Goal: Transaction & Acquisition: Book appointment/travel/reservation

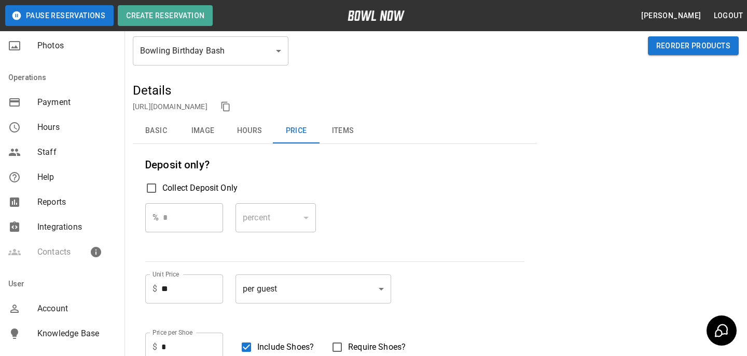
scroll to position [230, 0]
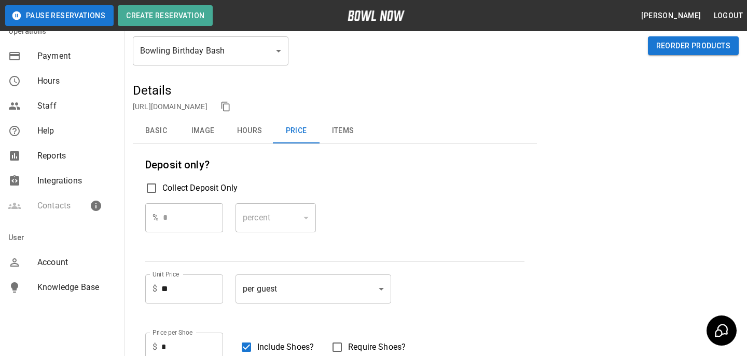
click at [57, 262] on span "Account" at bounding box center [76, 262] width 79 height 12
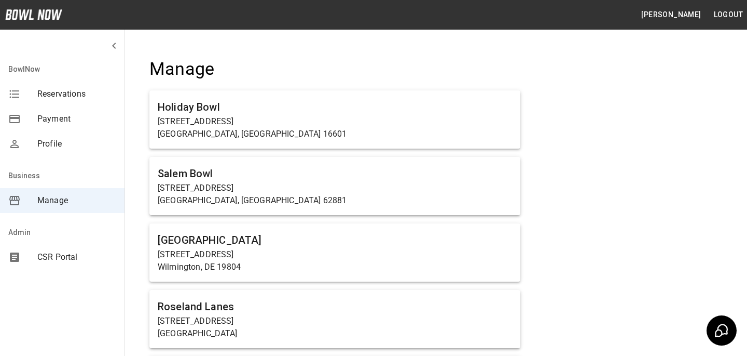
scroll to position [4247, 0]
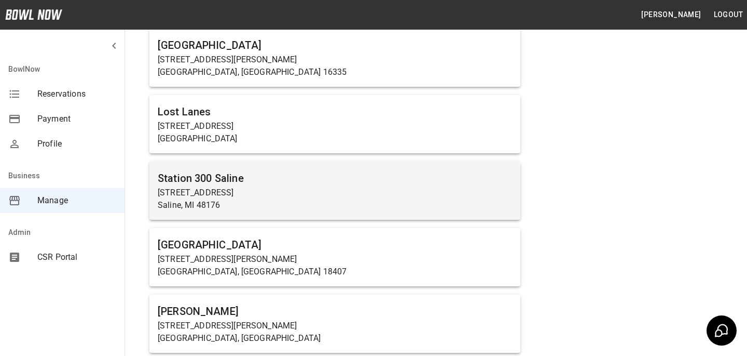
click at [195, 199] on p "Saline, MI 48176" at bounding box center [335, 205] width 354 height 12
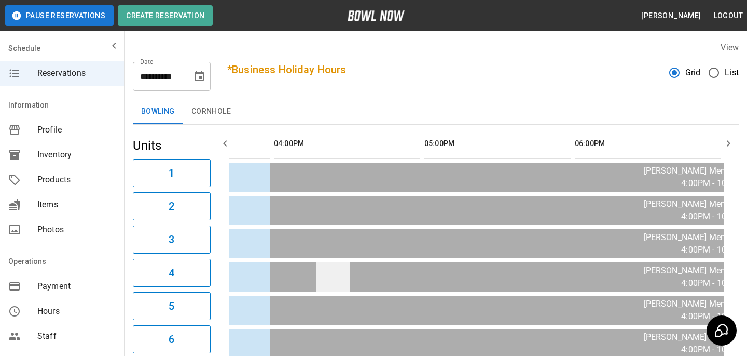
scroll to position [0, 582]
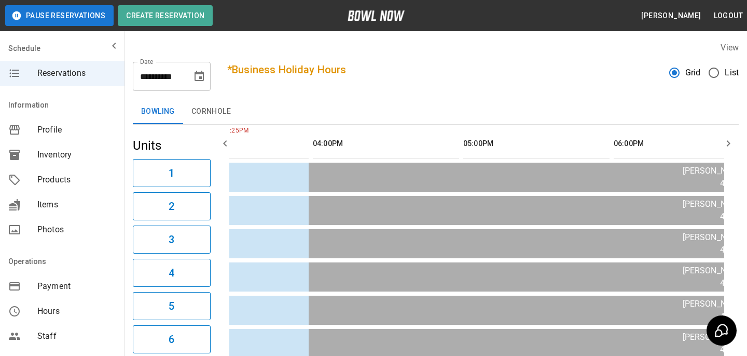
click at [187, 79] on div "**********" at bounding box center [172, 76] width 78 height 29
click at [205, 78] on icon "Choose date, selected date is Aug 28, 2025" at bounding box center [199, 76] width 12 height 12
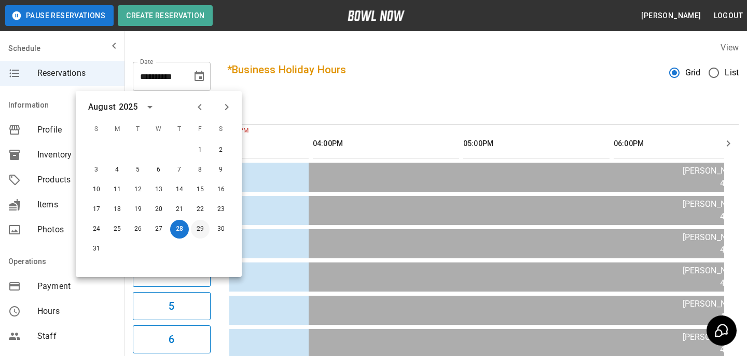
click at [199, 228] on button "29" at bounding box center [200, 229] width 19 height 19
type input "**********"
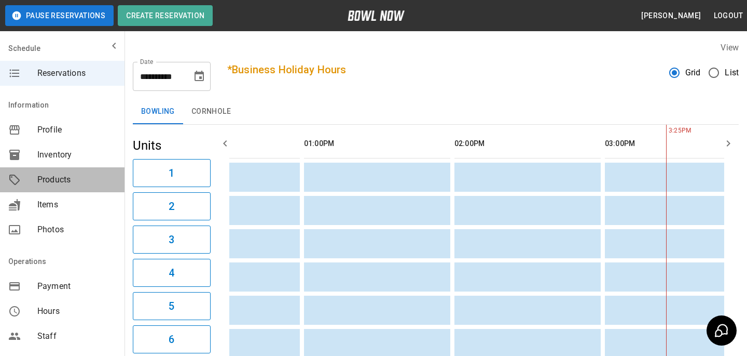
click at [64, 174] on span "Products" at bounding box center [76, 179] width 79 height 12
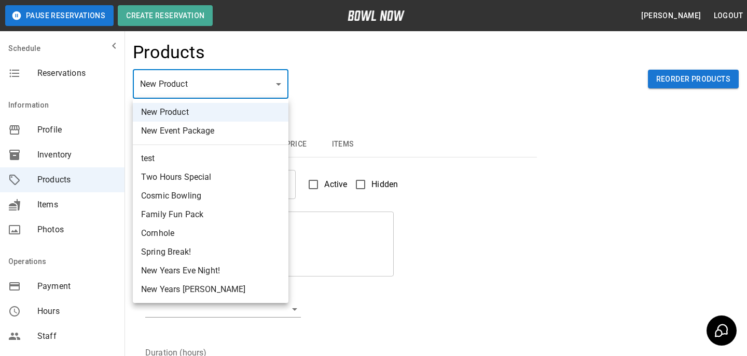
click at [229, 89] on body "Pause Reservations Create Reservation Bradey Powell Logout Schedule Reservation…" at bounding box center [373, 334] width 747 height 669
click at [225, 157] on li "test" at bounding box center [211, 158] width 156 height 19
type input "*"
type input "****"
type textarea "****"
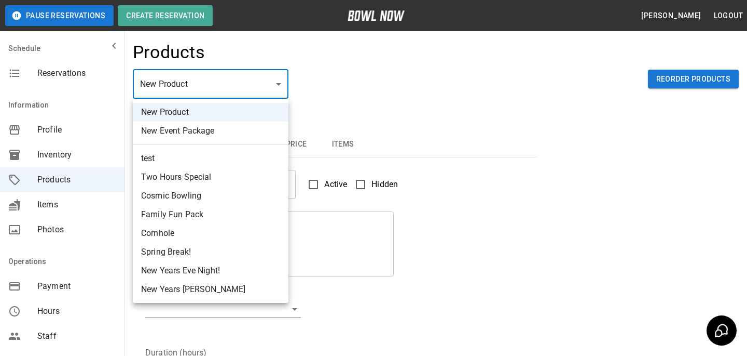
type input "**********"
type input "*"
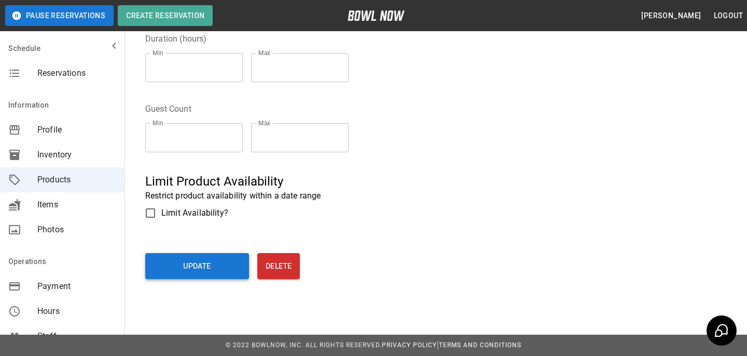
click at [214, 265] on button "Update" at bounding box center [197, 266] width 104 height 26
click at [222, 256] on button "Update" at bounding box center [197, 266] width 104 height 26
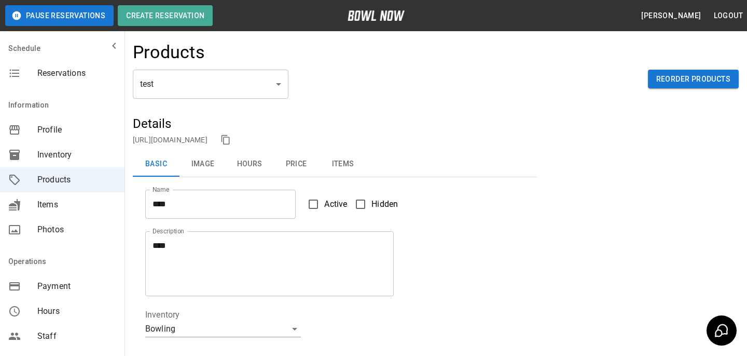
scroll to position [230, 0]
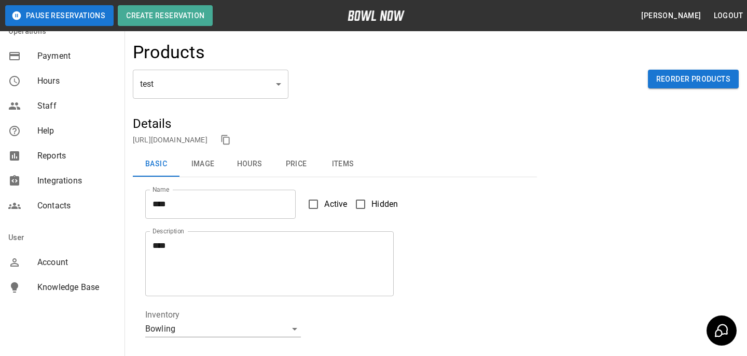
click at [45, 272] on div "Account" at bounding box center [62, 262] width 125 height 25
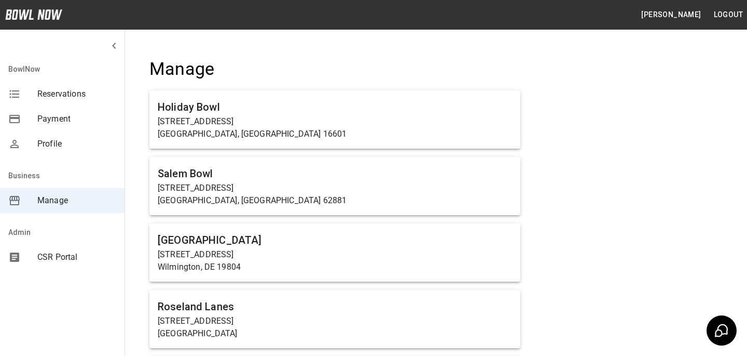
scroll to position [1789, 0]
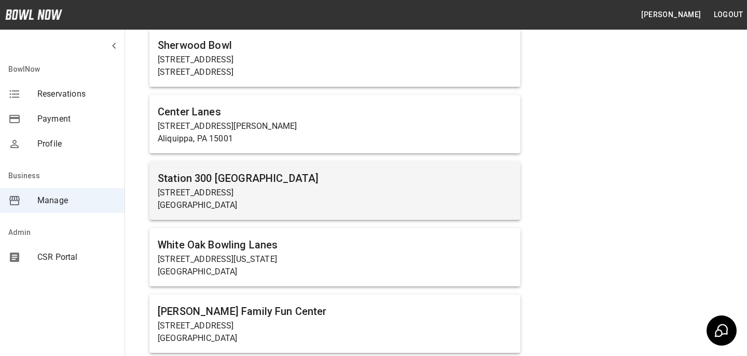
click at [371, 181] on h6 "Station 300 Gainesville" at bounding box center [335, 178] width 354 height 17
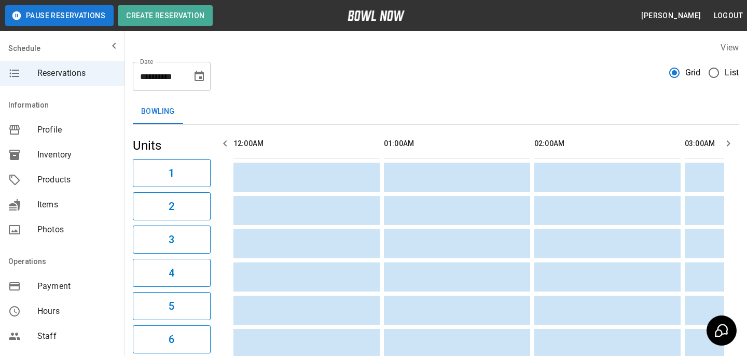
scroll to position [0, 2258]
click at [17, 182] on icon "mailbox folders" at bounding box center [14, 179] width 10 height 10
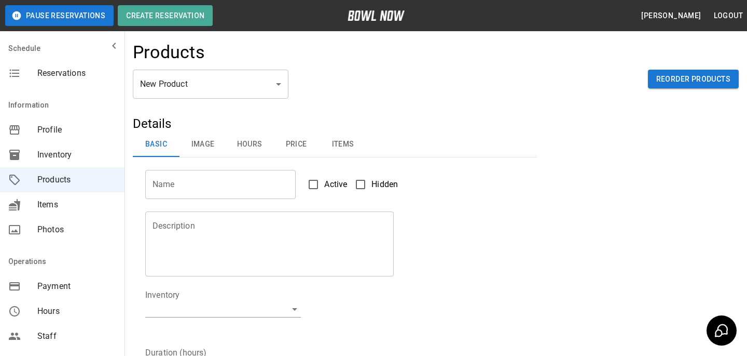
click at [166, 86] on body "Pause Reservations Create Reservation Bradey Powell Logout Schedule Reservation…" at bounding box center [373, 334] width 747 height 669
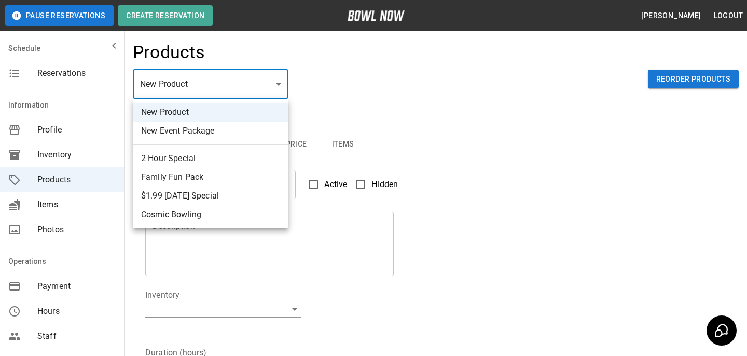
click at [307, 113] on div at bounding box center [373, 178] width 747 height 356
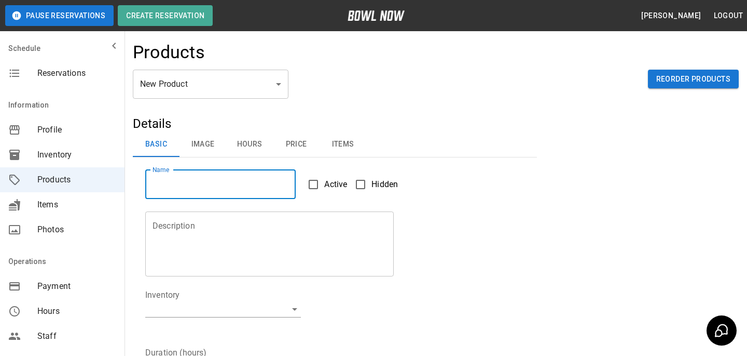
click at [235, 176] on input "Name" at bounding box center [220, 184] width 151 height 29
type input "****"
click at [210, 245] on textarea "Description" at bounding box center [270, 244] width 234 height 48
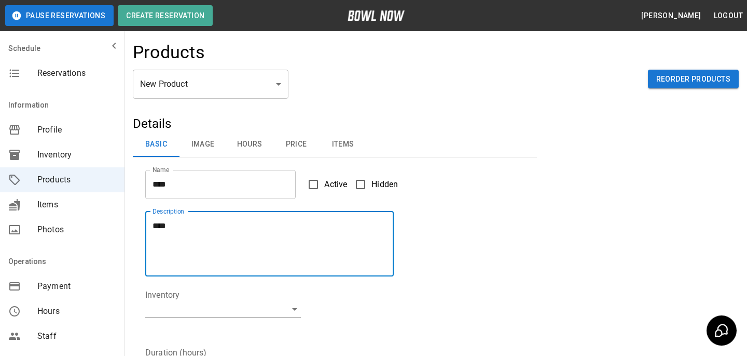
type textarea "****"
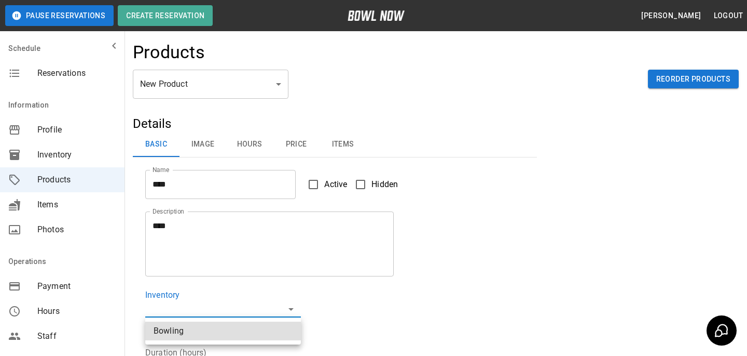
click at [232, 309] on body "Pause Reservations Create Reservation Bradey Powell Logout Schedule Reservation…" at bounding box center [373, 334] width 747 height 669
click at [226, 331] on li "Bowling" at bounding box center [223, 330] width 156 height 19
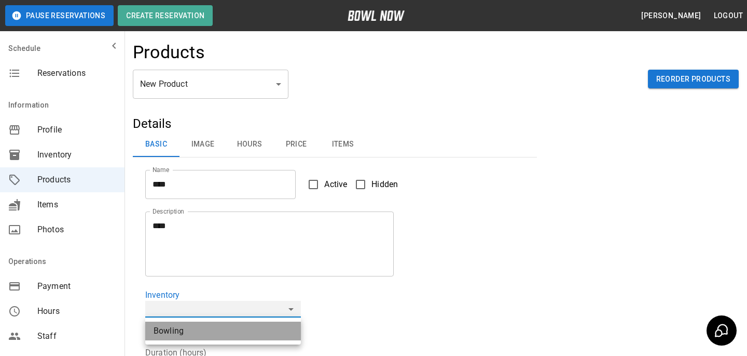
type input "**********"
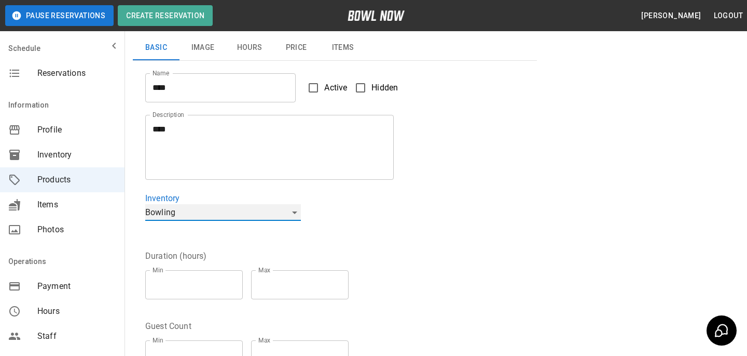
scroll to position [104, 0]
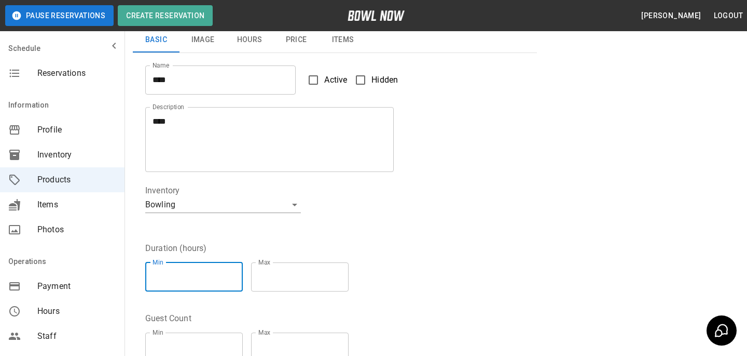
type input "*"
click at [236, 273] on input "*" at bounding box center [194, 276] width 98 height 29
type input "*"
click at [348, 274] on input "*" at bounding box center [300, 276] width 98 height 29
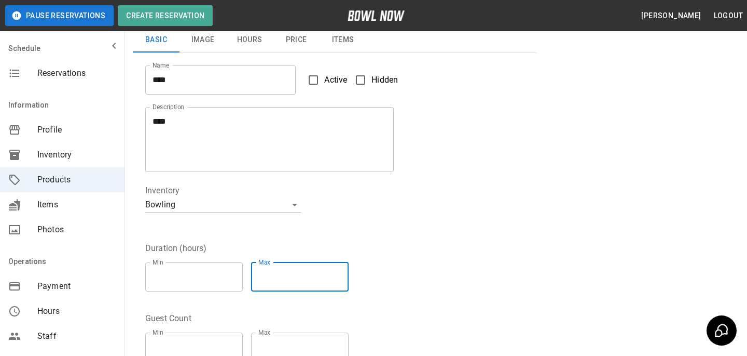
click at [405, 280] on div "Duration (hours) Min * Min Max * Max" at bounding box center [329, 264] width 392 height 70
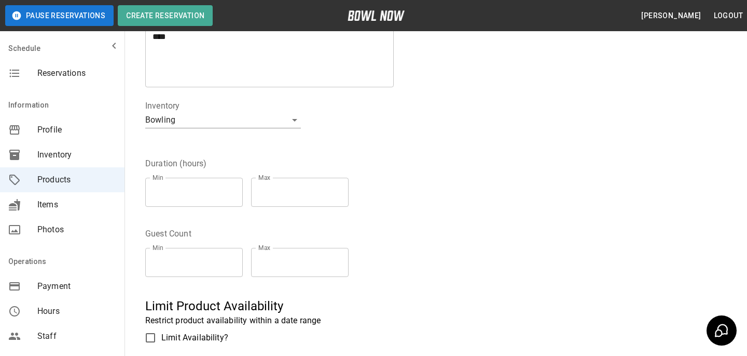
scroll to position [195, 0]
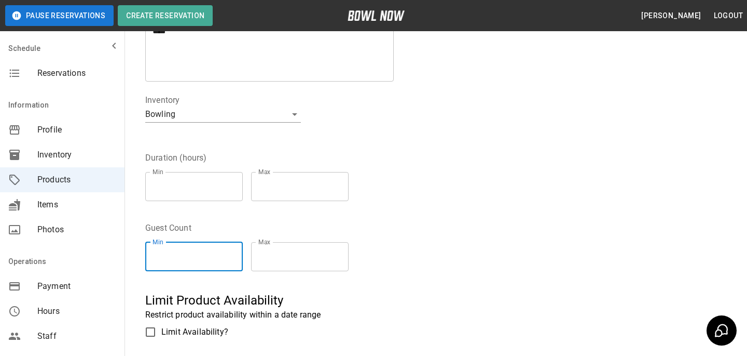
type input "*"
click at [232, 253] on input "*" at bounding box center [194, 256] width 98 height 29
type input "*"
click at [344, 251] on input "*" at bounding box center [300, 256] width 98 height 29
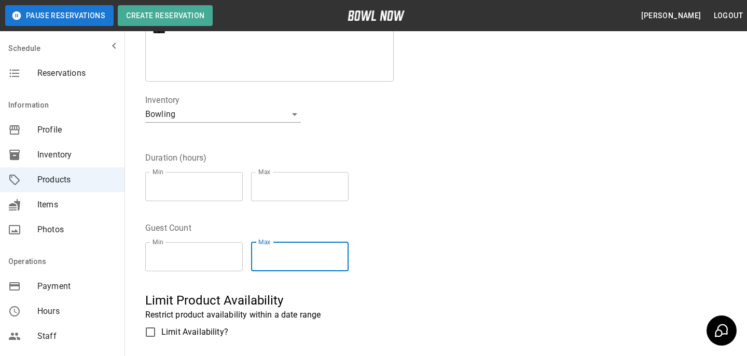
click at [375, 251] on div "Guest Count Min * Min Max * Max" at bounding box center [329, 244] width 392 height 70
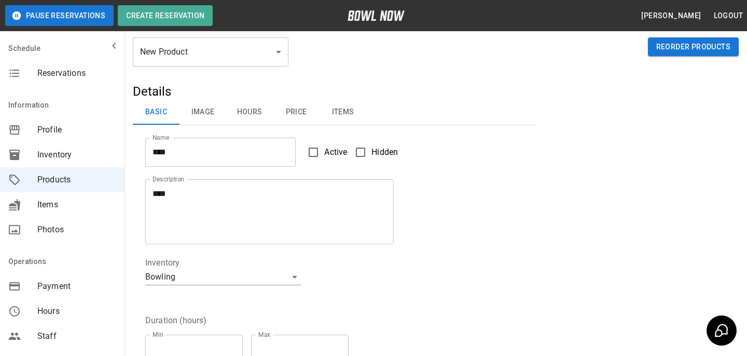
scroll to position [0, 0]
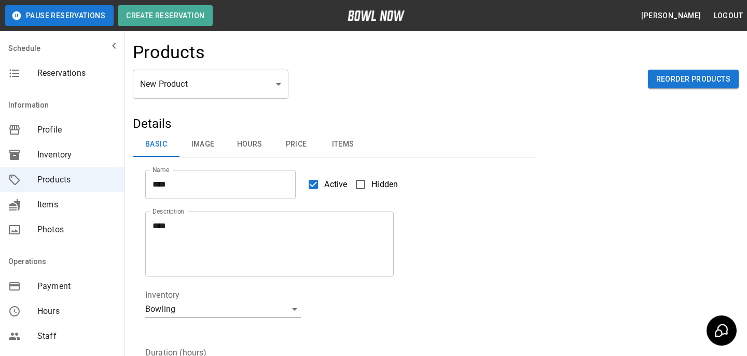
click at [213, 149] on button "Image" at bounding box center [203, 144] width 47 height 25
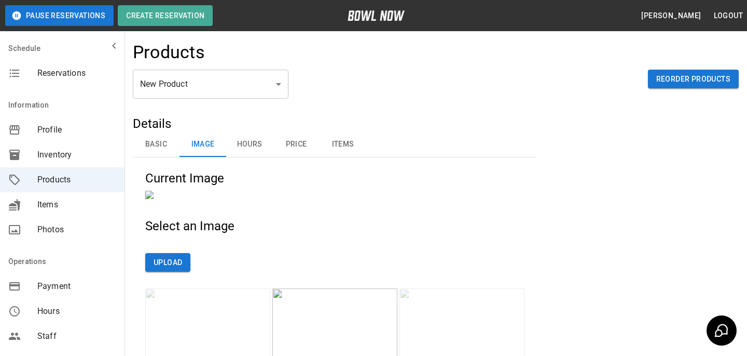
click at [245, 148] on button "Hours" at bounding box center [249, 144] width 47 height 25
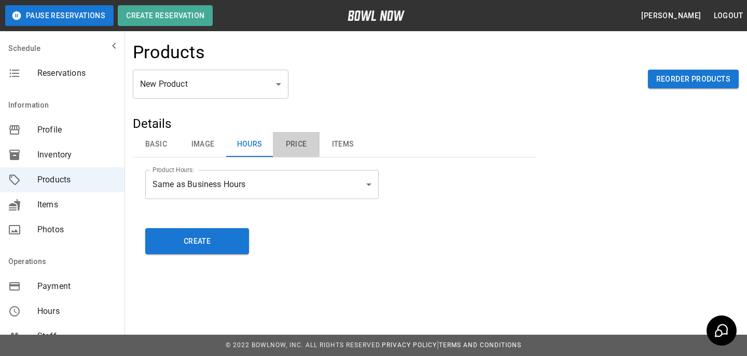
click at [282, 150] on button "Price" at bounding box center [296, 144] width 47 height 25
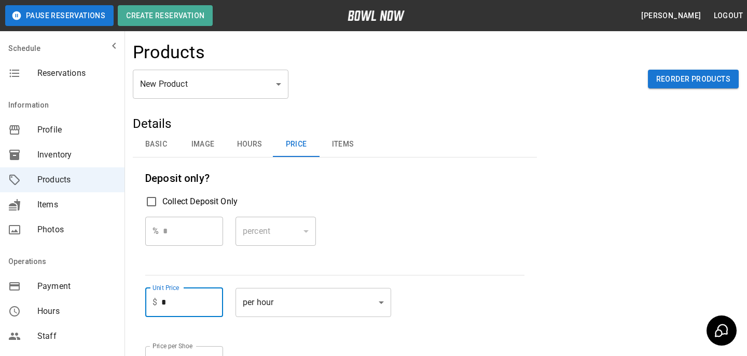
click at [182, 304] on input "*" at bounding box center [192, 302] width 62 height 29
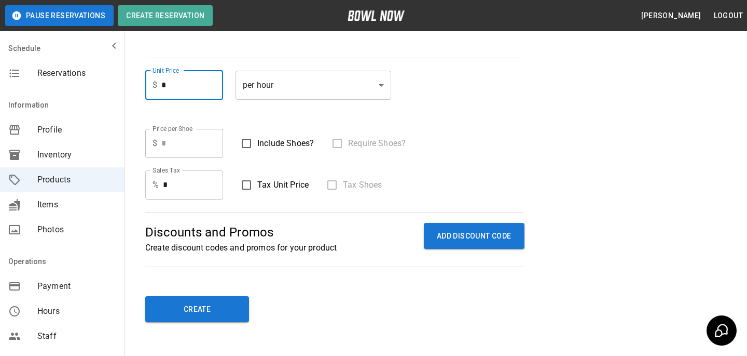
scroll to position [221, 0]
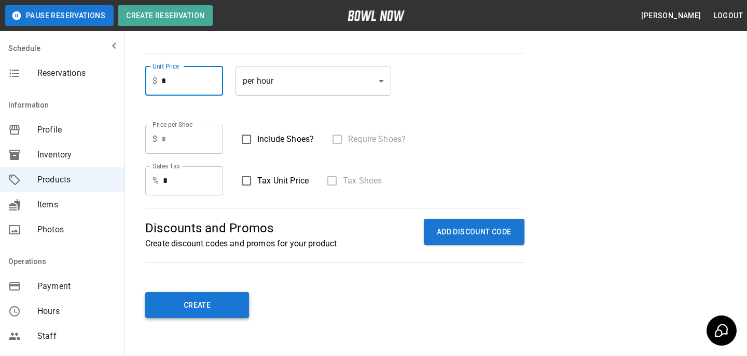
type input "*"
click at [183, 306] on button "Create" at bounding box center [197, 305] width 104 height 26
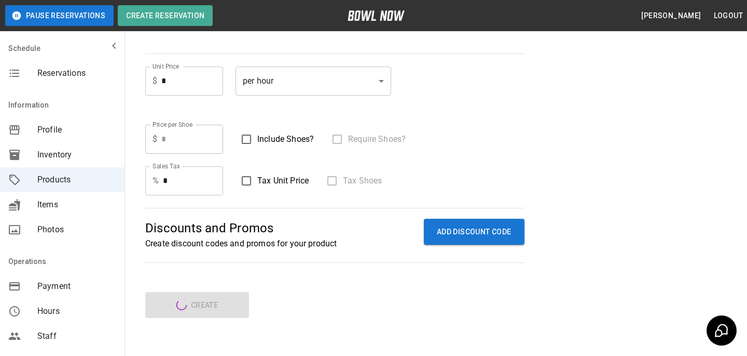
type input "*"
type input "****"
type textarea "****"
type input "*"
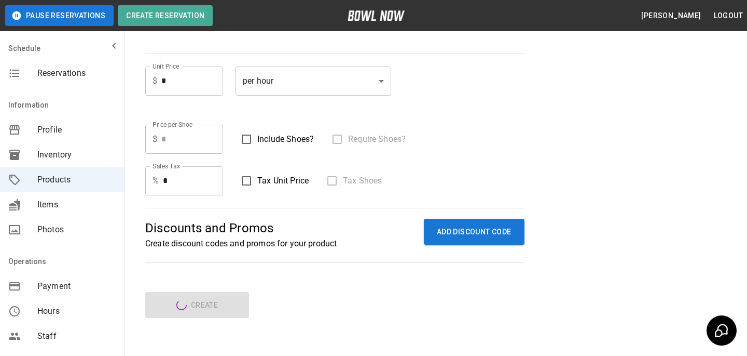
type input "*"
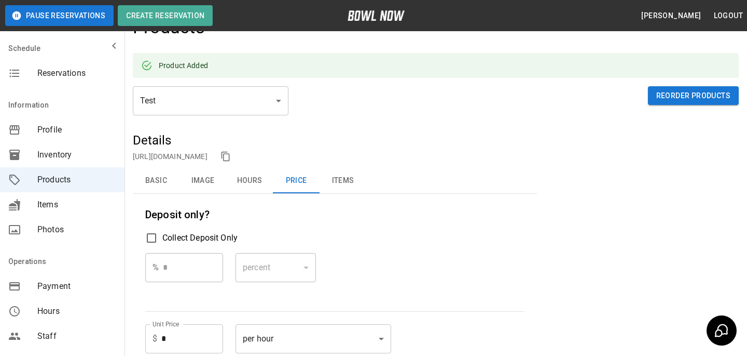
scroll to position [0, 0]
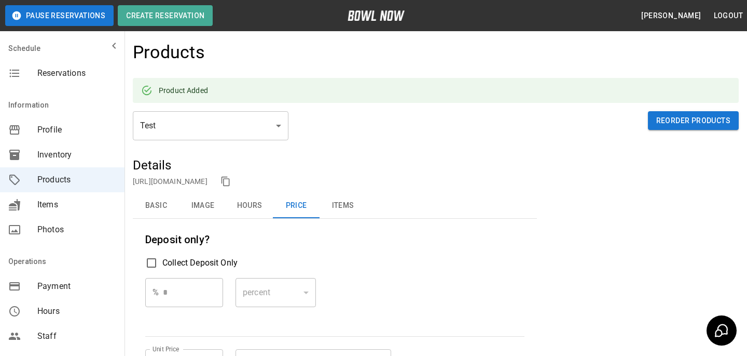
click at [145, 211] on button "Basic" at bounding box center [156, 205] width 47 height 25
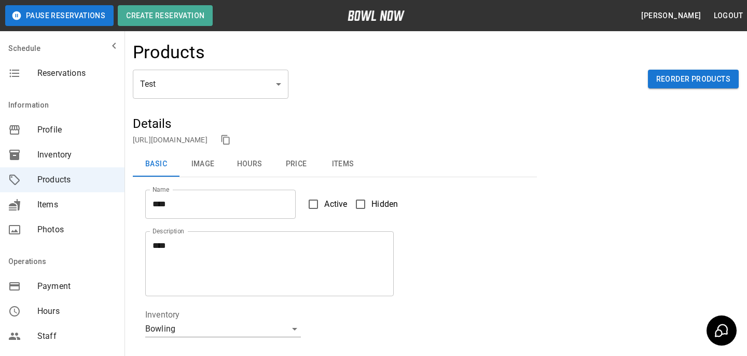
scroll to position [333, 0]
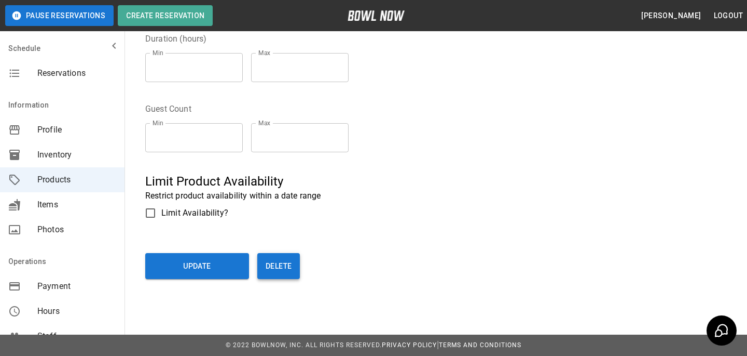
click at [288, 277] on button "Delete" at bounding box center [278, 266] width 43 height 26
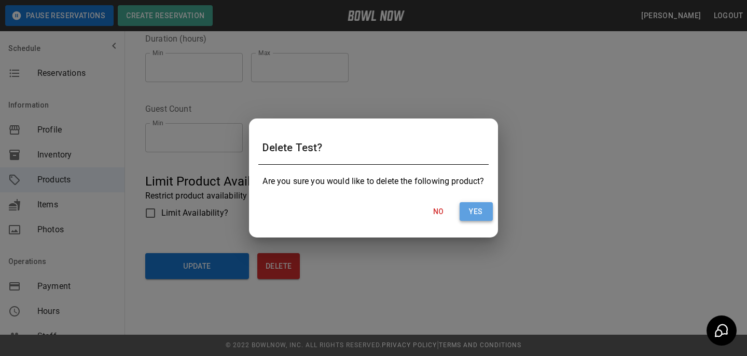
click at [481, 207] on button "Yes" at bounding box center [476, 211] width 33 height 19
type input "**"
type input "*"
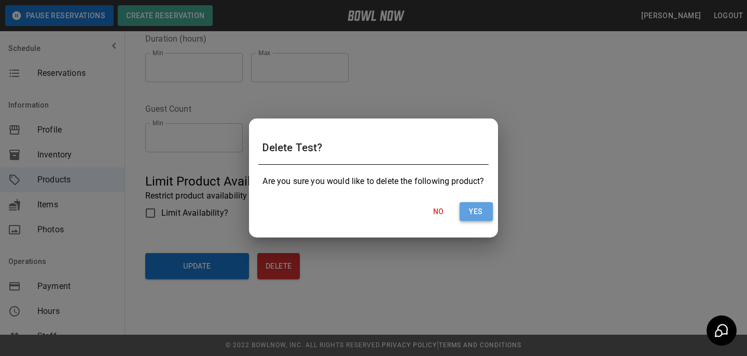
type input "*"
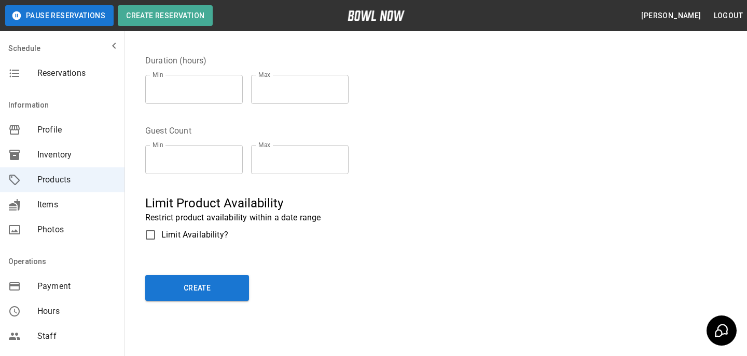
scroll to position [0, 0]
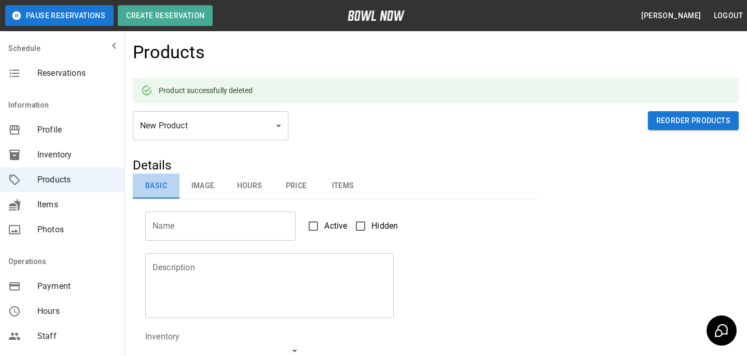
click at [149, 176] on button "Basic" at bounding box center [156, 185] width 47 height 25
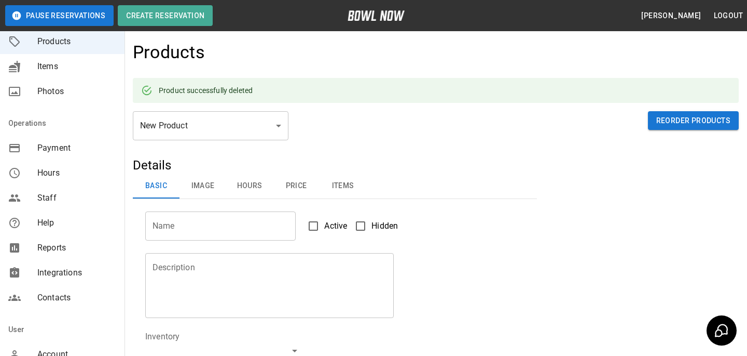
scroll to position [230, 0]
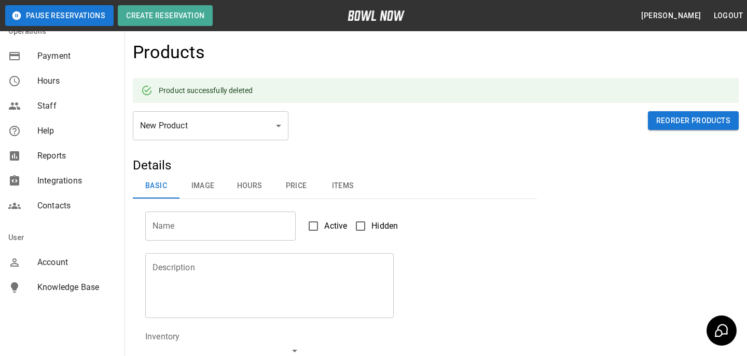
click at [56, 260] on span "Account" at bounding box center [76, 262] width 79 height 12
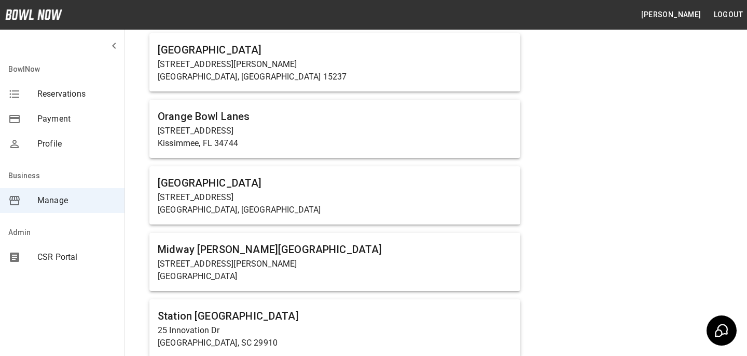
scroll to position [609, 0]
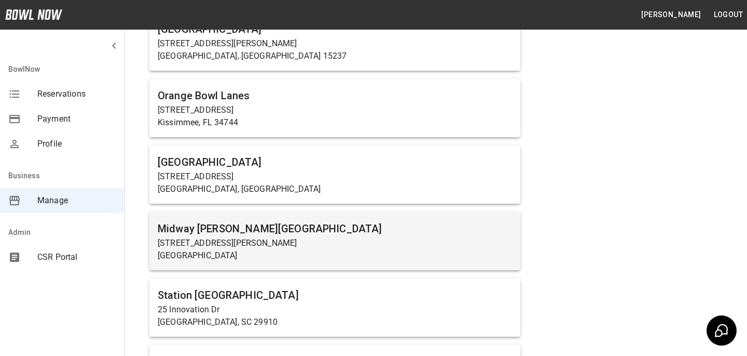
click at [284, 227] on h6 "Midway Bowling - Carlisle" at bounding box center [335, 228] width 354 height 17
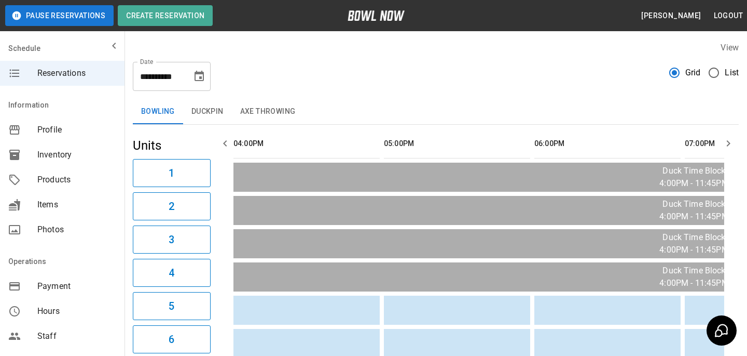
click at [32, 176] on div "mailbox folders" at bounding box center [22, 179] width 29 height 12
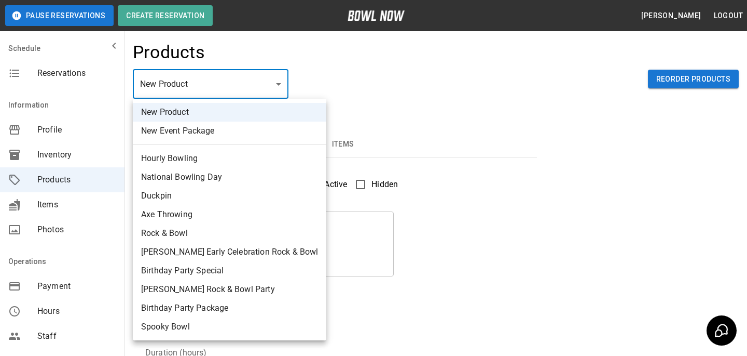
click at [206, 92] on body "Pause Reservations Create Reservation Bradey Powell Logout Schedule Reservation…" at bounding box center [373, 334] width 747 height 669
click at [501, 268] on div at bounding box center [373, 178] width 747 height 356
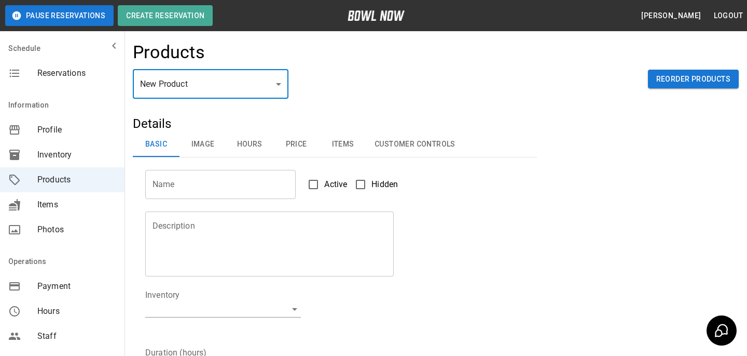
click at [216, 203] on div "Description Description" at bounding box center [263, 237] width 261 height 77
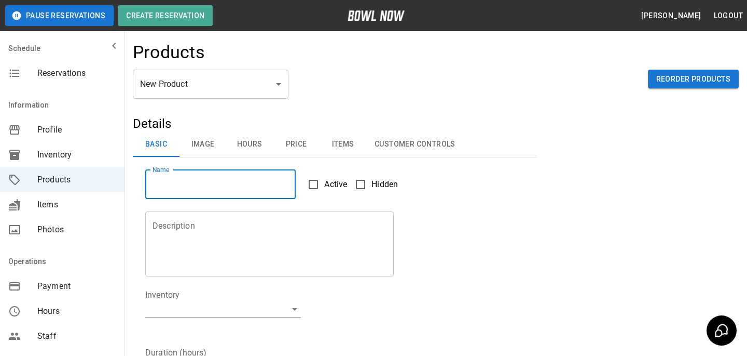
click at [206, 189] on input "Name" at bounding box center [220, 184] width 151 height 29
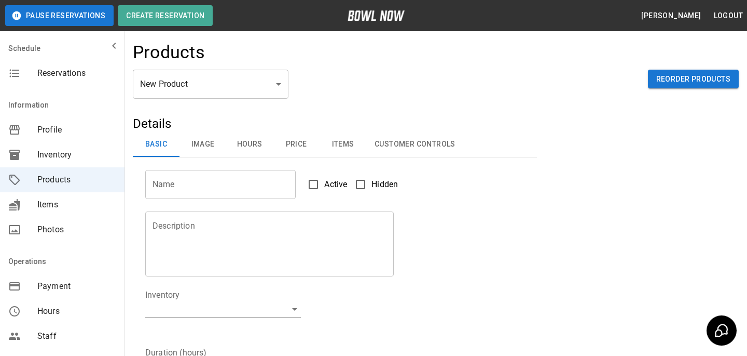
click at [206, 187] on input "Name" at bounding box center [220, 184] width 151 height 29
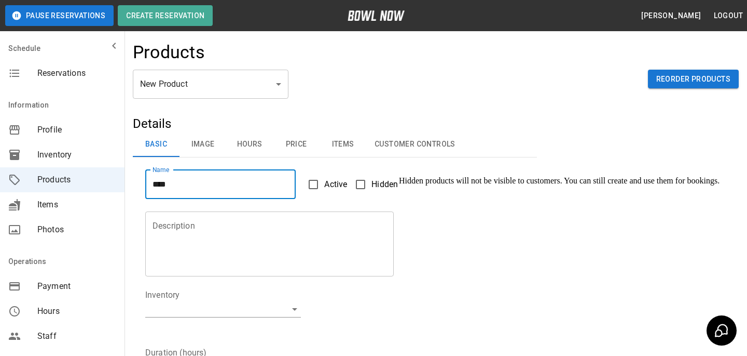
type input "****"
click at [338, 188] on span "Active" at bounding box center [335, 184] width 23 height 12
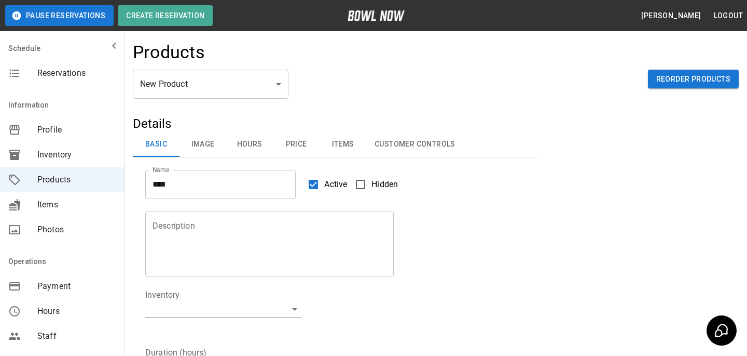
click at [302, 244] on textarea "Description" at bounding box center [270, 244] width 234 height 48
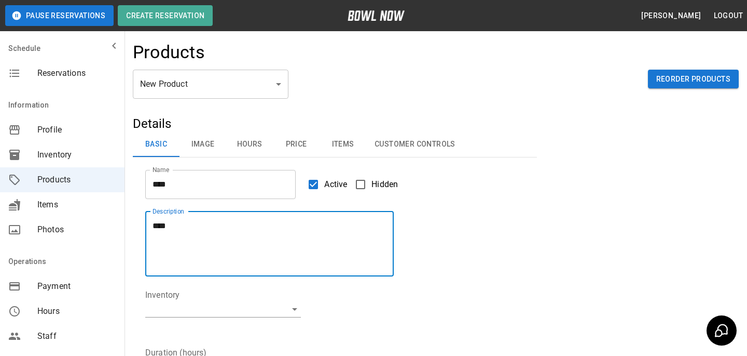
type textarea "****"
click at [291, 321] on fieldset "Inventory ​" at bounding box center [223, 311] width 156 height 45
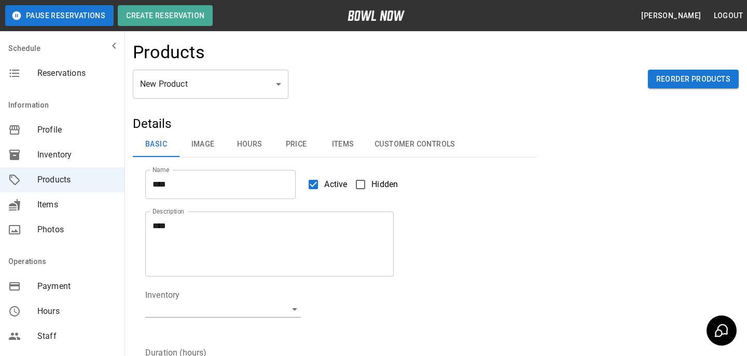
click at [288, 317] on fieldset "Inventory ​" at bounding box center [223, 311] width 156 height 45
click at [280, 309] on body "Pause Reservations Create Reservation Bradey Powell Logout Schedule Reservation…" at bounding box center [373, 334] width 747 height 669
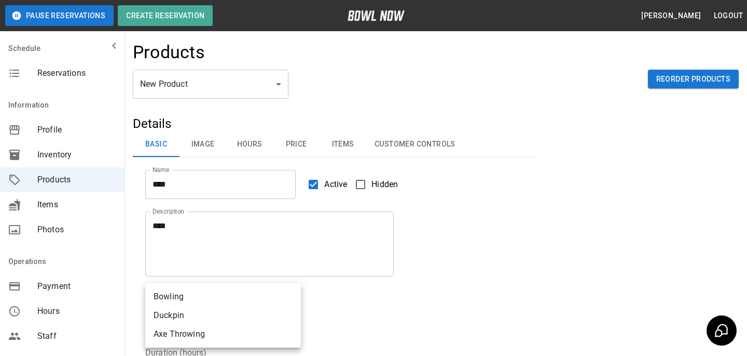
click at [216, 291] on li "Bowling" at bounding box center [223, 296] width 156 height 19
type input "**********"
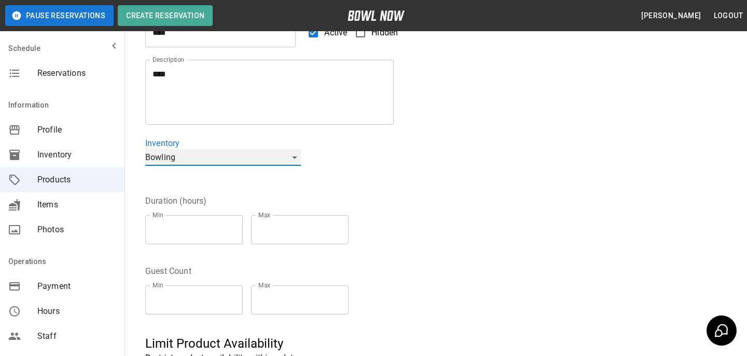
scroll to position [164, 0]
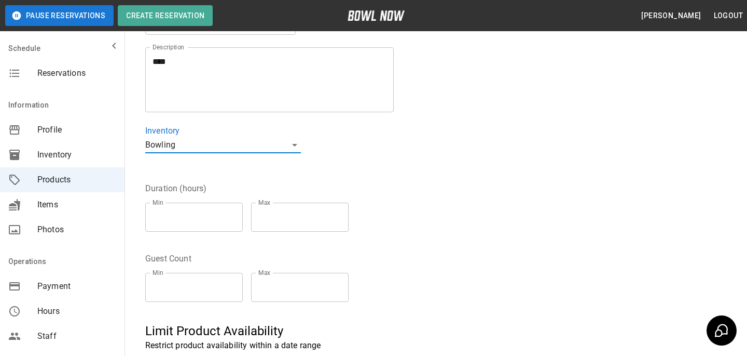
click at [238, 216] on input "**" at bounding box center [194, 216] width 98 height 29
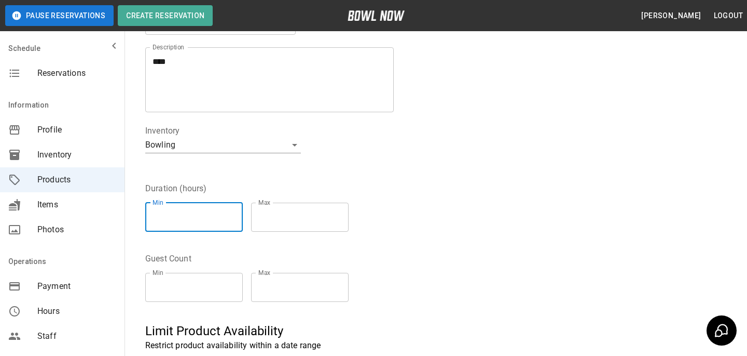
click at [235, 213] on input "*" at bounding box center [194, 216] width 98 height 29
type input "*"
click at [235, 213] on input "*" at bounding box center [194, 216] width 98 height 29
type input "*"
click at [342, 212] on input "*" at bounding box center [300, 216] width 98 height 29
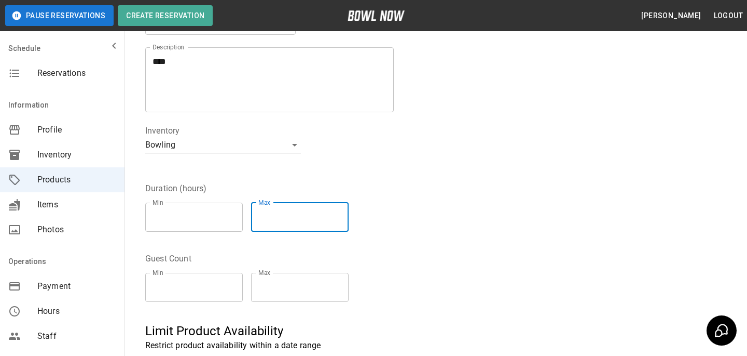
click at [397, 244] on div "Guest Count Min * Min Max * Max" at bounding box center [329, 275] width 392 height 70
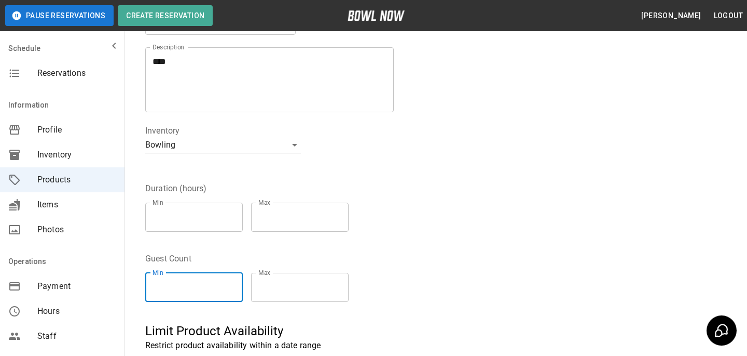
type input "*"
click at [238, 284] on input "*" at bounding box center [194, 286] width 98 height 29
type input "*"
click at [343, 283] on input "*" at bounding box center [300, 286] width 98 height 29
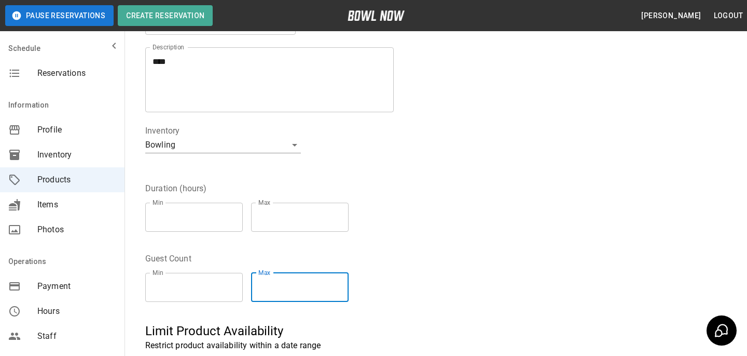
click at [378, 275] on div "Guest Count Min * Min Max * Max" at bounding box center [329, 275] width 392 height 70
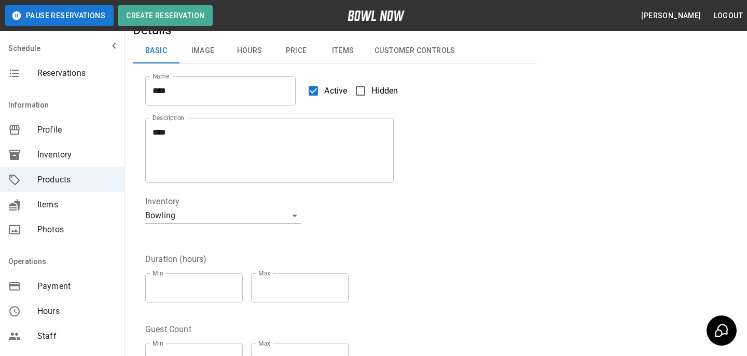
scroll to position [0, 0]
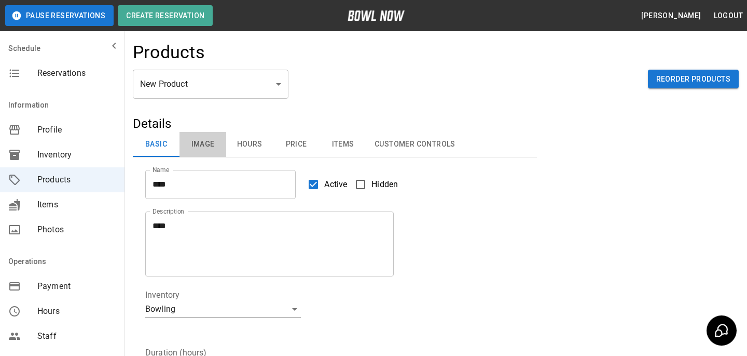
click at [204, 149] on button "Image" at bounding box center [203, 144] width 47 height 25
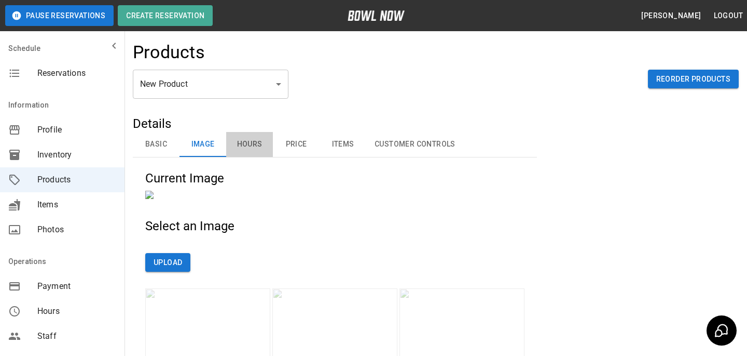
click at [250, 149] on button "Hours" at bounding box center [249, 144] width 47 height 25
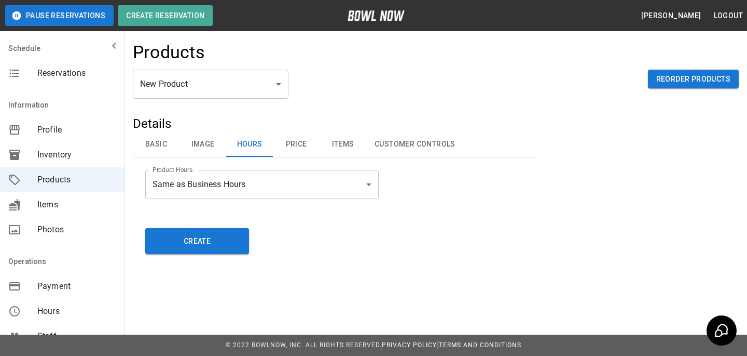
click at [295, 149] on button "Price" at bounding box center [296, 144] width 47 height 25
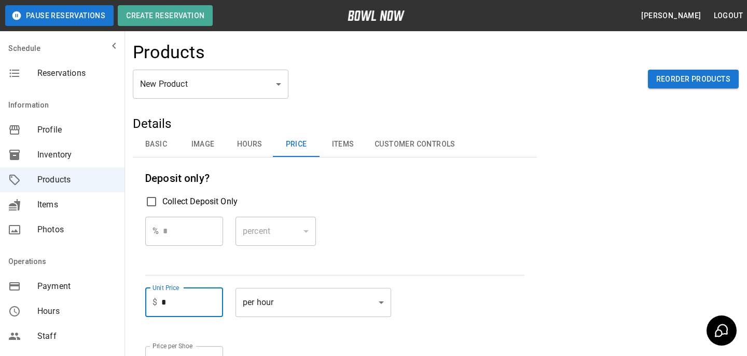
click at [193, 304] on input "*" at bounding box center [192, 302] width 62 height 29
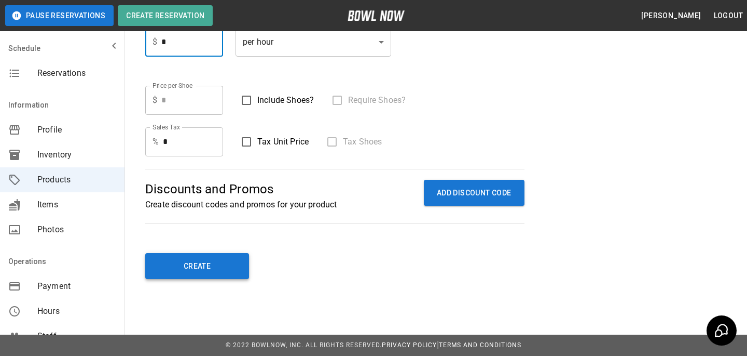
type input "*"
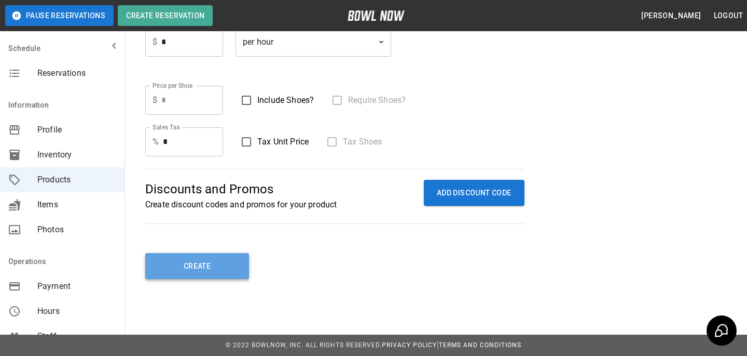
click at [161, 270] on button "Create" at bounding box center [197, 266] width 104 height 26
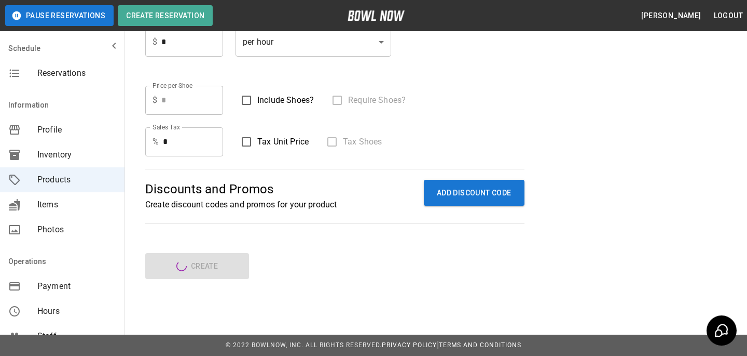
type input "**"
type input "*"
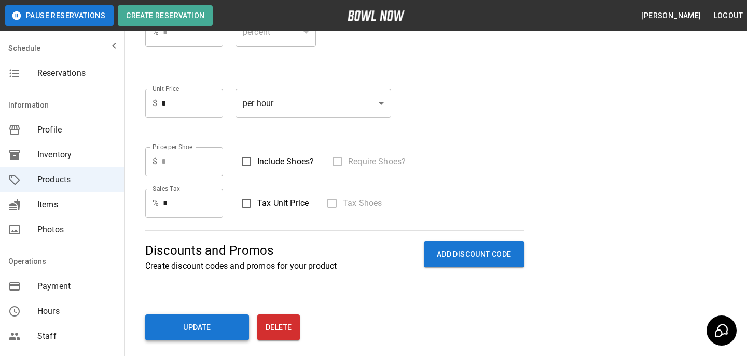
scroll to position [0, 0]
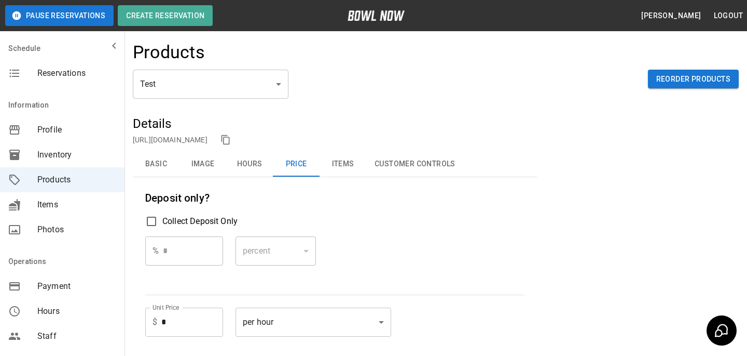
click at [160, 156] on button "Basic" at bounding box center [156, 164] width 47 height 25
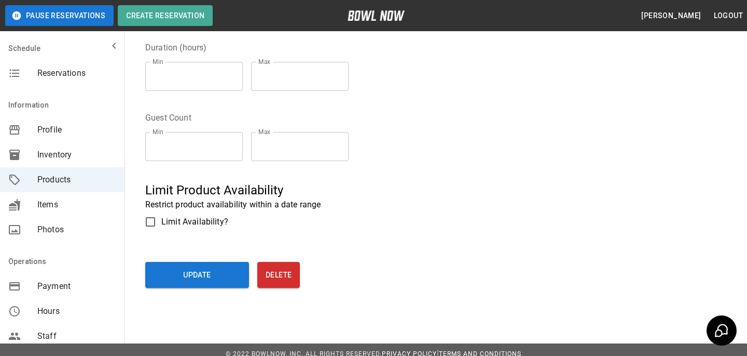
scroll to position [333, 0]
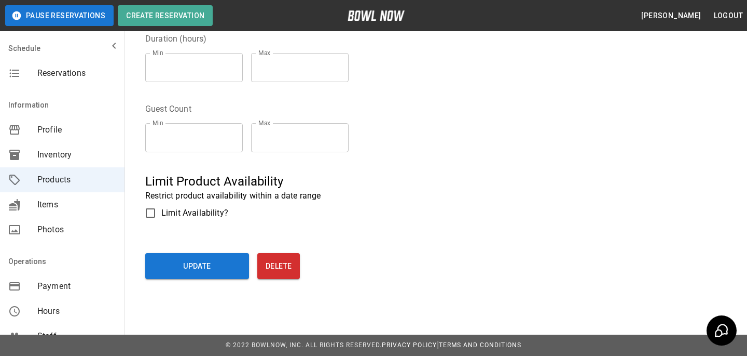
click at [276, 249] on div "Update Delete" at bounding box center [347, 264] width 404 height 30
click at [276, 266] on button "Delete" at bounding box center [278, 266] width 43 height 26
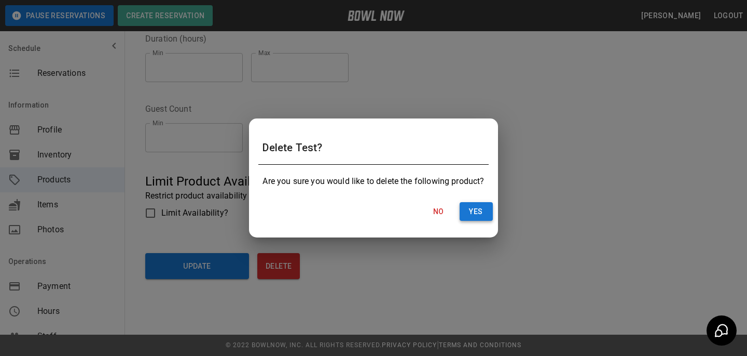
click at [475, 207] on button "Yes" at bounding box center [476, 211] width 33 height 19
type input "**"
type input "*"
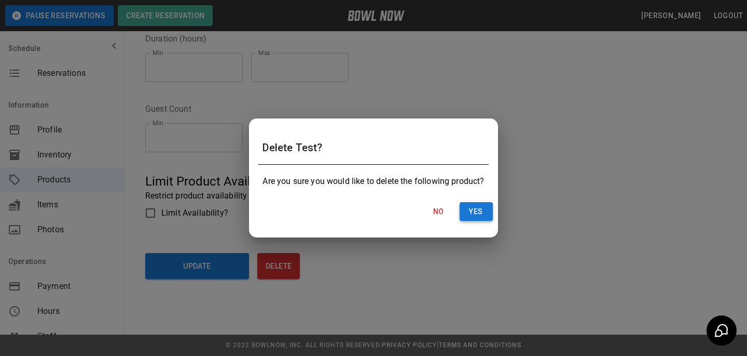
type input "*"
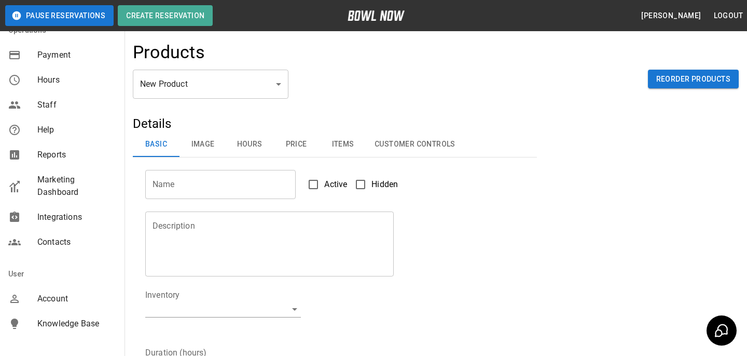
scroll to position [267, 0]
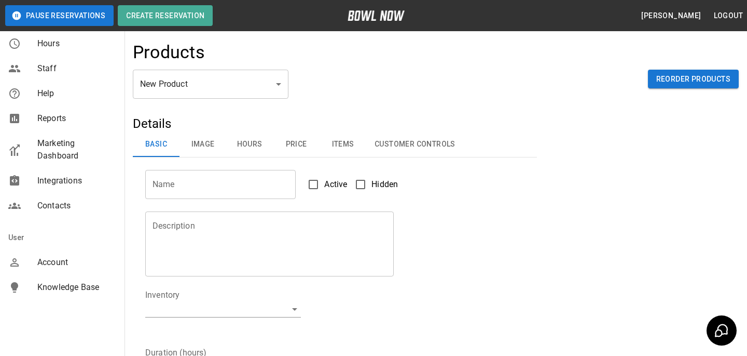
click at [36, 265] on div "mailbox folders" at bounding box center [22, 262] width 29 height 12
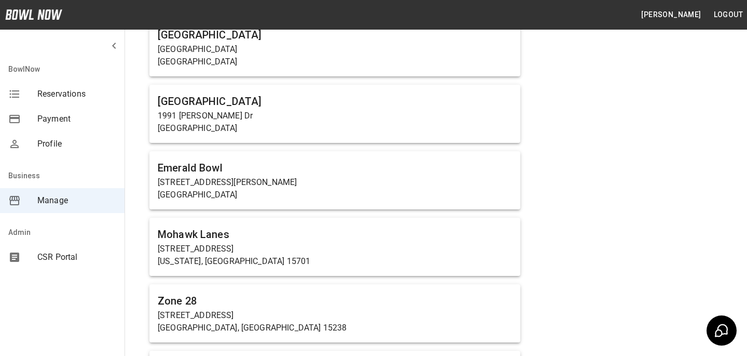
scroll to position [5908, 0]
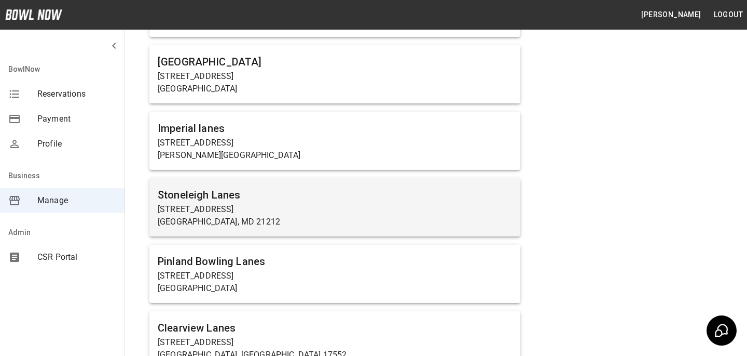
click at [226, 186] on h6 "Stoneleigh Lanes" at bounding box center [335, 194] width 354 height 17
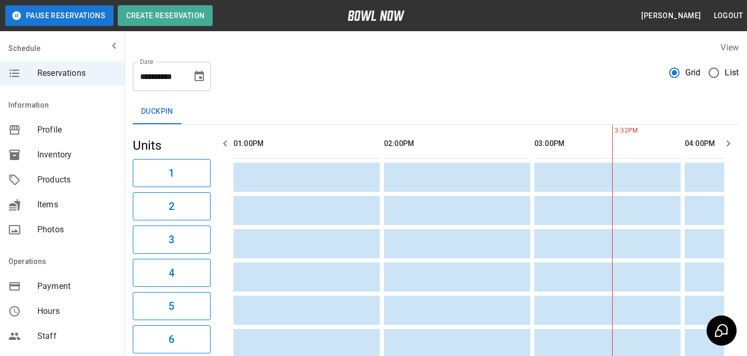
scroll to position [0, 301]
click at [51, 184] on span "Products" at bounding box center [76, 179] width 79 height 12
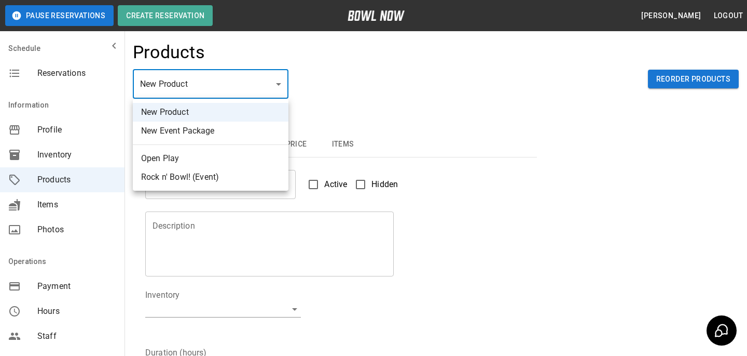
click at [201, 75] on body "Pause Reservations Create Reservation Bradey Powell Logout Schedule Reservation…" at bounding box center [373, 334] width 747 height 669
click at [173, 106] on li "New Product" at bounding box center [211, 112] width 156 height 19
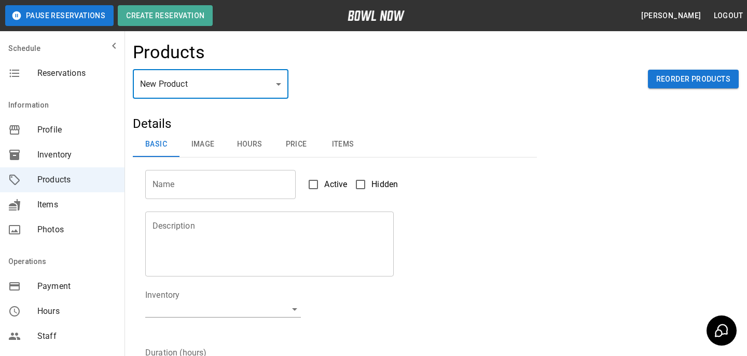
click at [196, 172] on input "Name" at bounding box center [220, 184] width 151 height 29
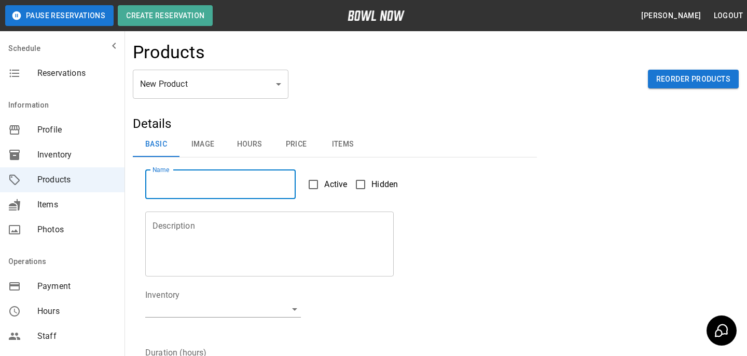
type input "****"
click at [204, 251] on textarea "Description" at bounding box center [270, 244] width 234 height 48
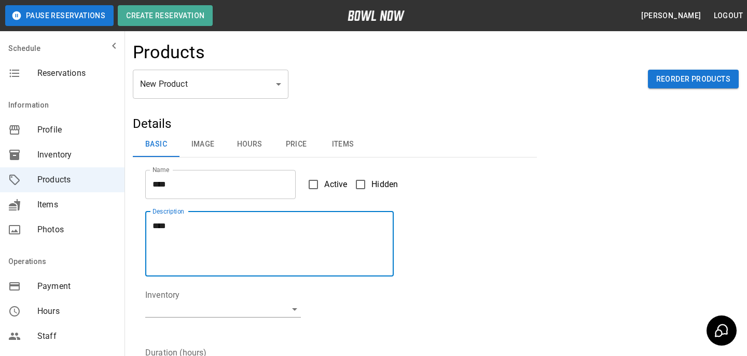
type textarea "****"
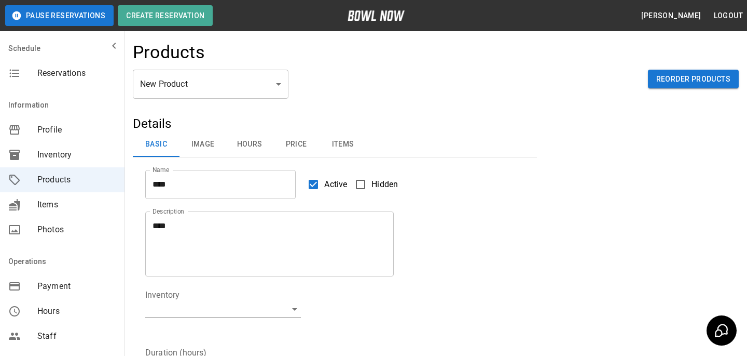
click at [275, 312] on body "Pause Reservations Create Reservation Bradey Powell Logout Schedule Reservation…" at bounding box center [373, 334] width 747 height 669
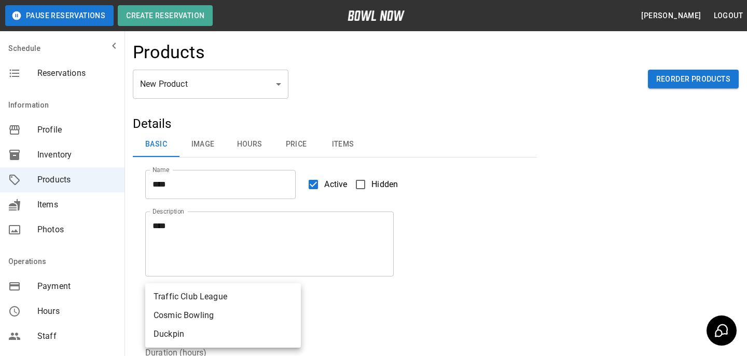
click at [251, 335] on li "Duckpin" at bounding box center [223, 333] width 156 height 19
type input "**********"
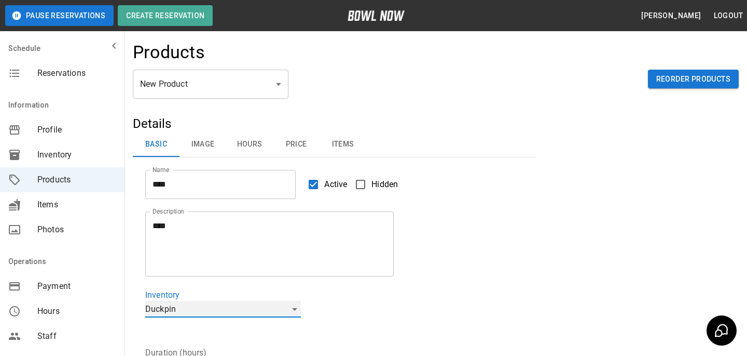
scroll to position [117, 0]
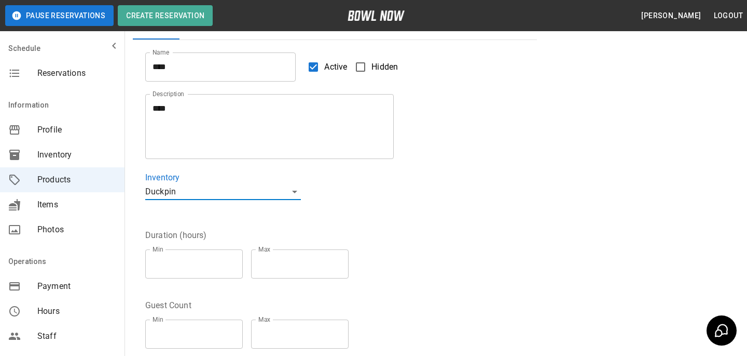
type input "*"
click at [235, 261] on input "*" at bounding box center [194, 263] width 98 height 29
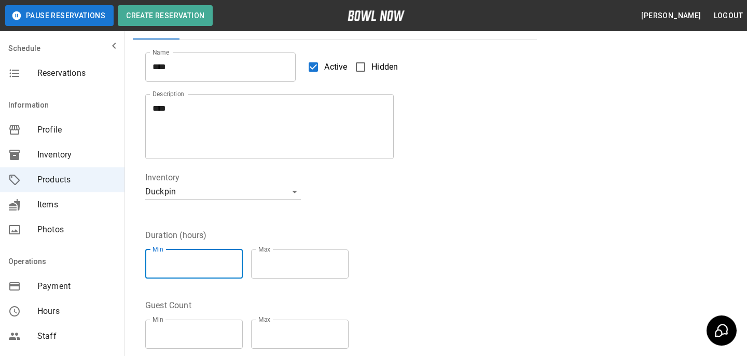
type input "*"
click at [342, 261] on input "*" at bounding box center [300, 263] width 98 height 29
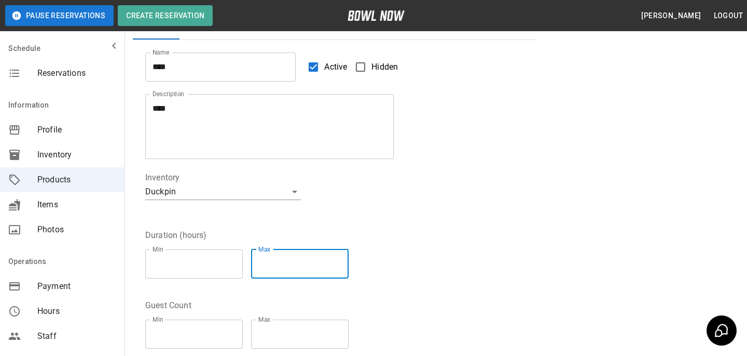
type input "*"
click at [235, 332] on input "*" at bounding box center [194, 333] width 98 height 29
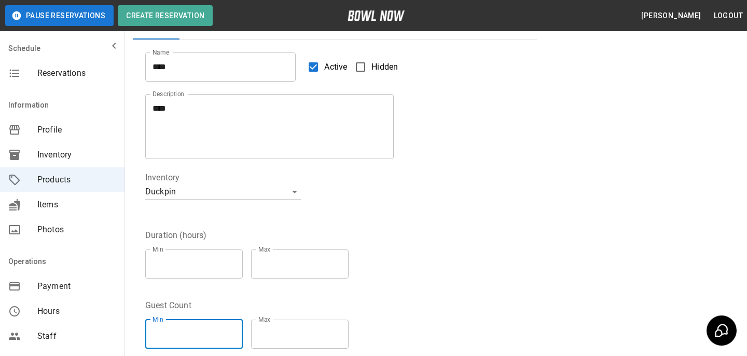
type input "*"
click at [346, 329] on input "*" at bounding box center [300, 333] width 98 height 29
click at [346, 279] on div "Min * Min Max * Max" at bounding box center [251, 264] width 212 height 46
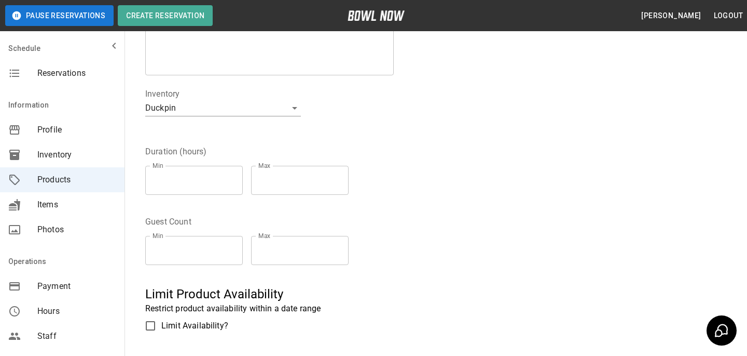
scroll to position [0, 0]
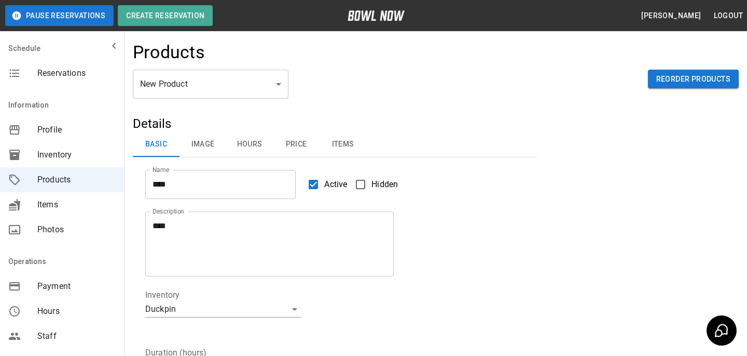
click at [219, 150] on button "Image" at bounding box center [203, 144] width 47 height 25
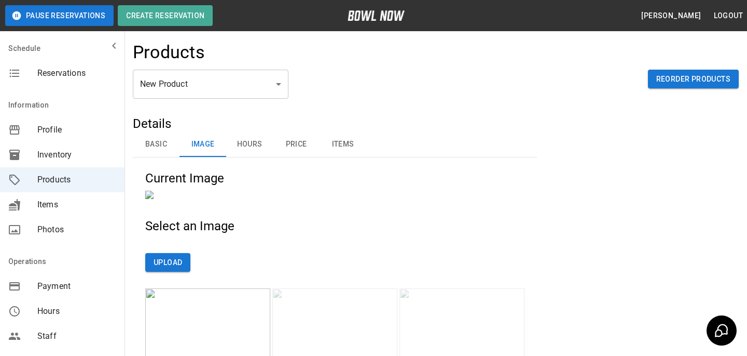
click at [242, 150] on button "Hours" at bounding box center [249, 144] width 47 height 25
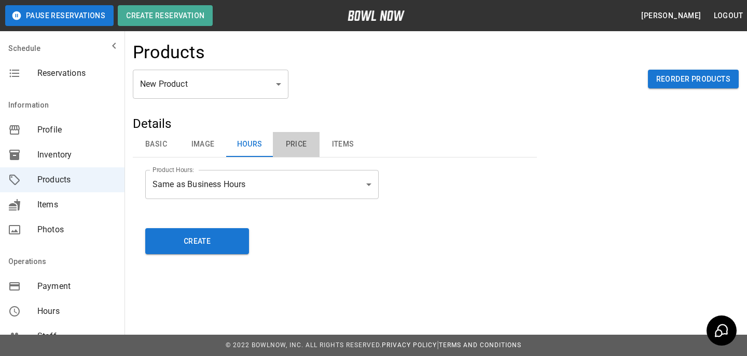
click at [281, 150] on button "Price" at bounding box center [296, 144] width 47 height 25
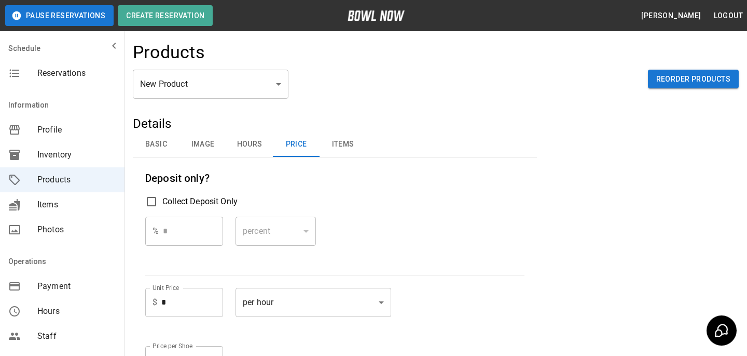
click at [172, 303] on input "*" at bounding box center [192, 302] width 62 height 29
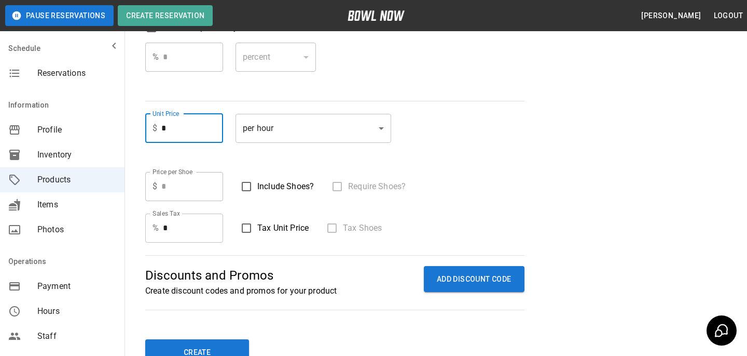
scroll to position [175, 0]
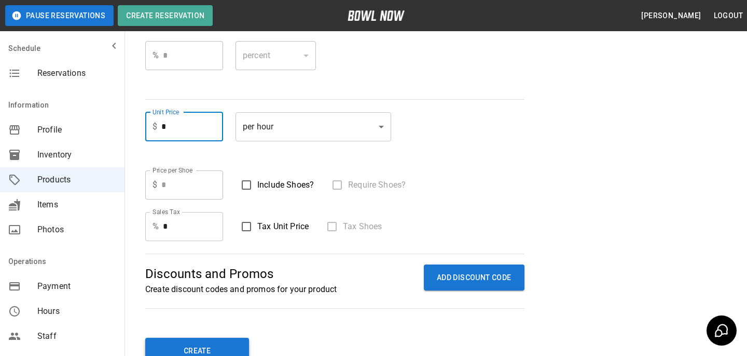
type input "*"
click at [178, 345] on button "Create" at bounding box center [197, 350] width 104 height 26
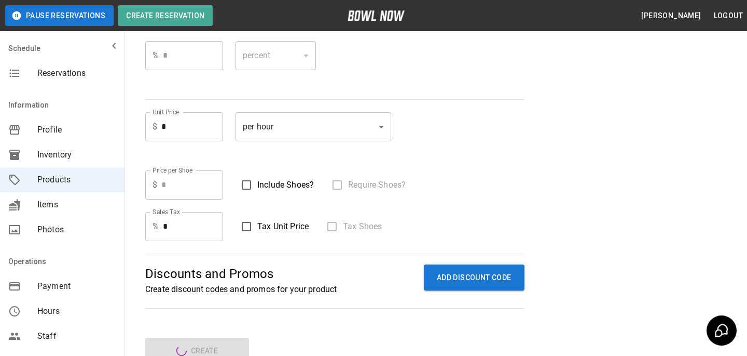
type input "*"
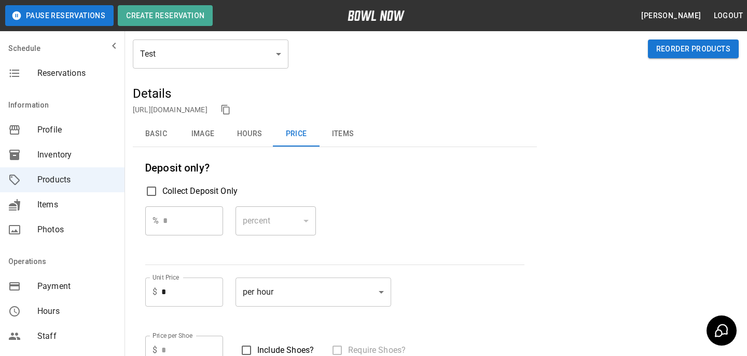
scroll to position [0, 0]
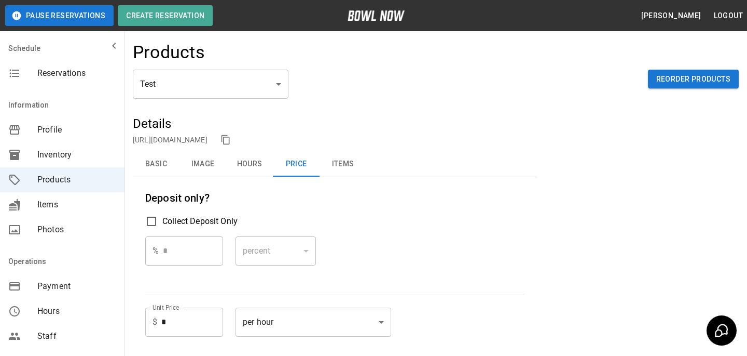
click at [157, 160] on button "Basic" at bounding box center [156, 164] width 47 height 25
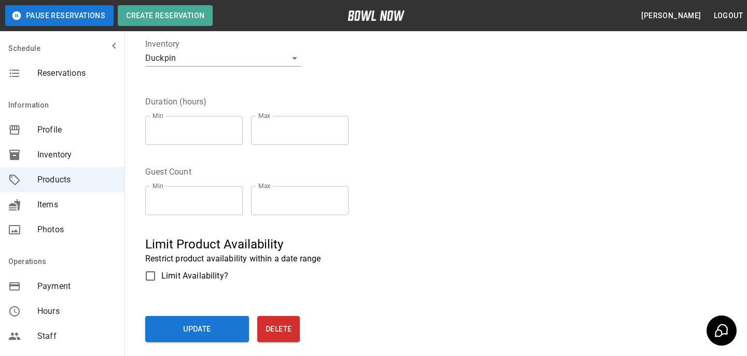
scroll to position [301, 0]
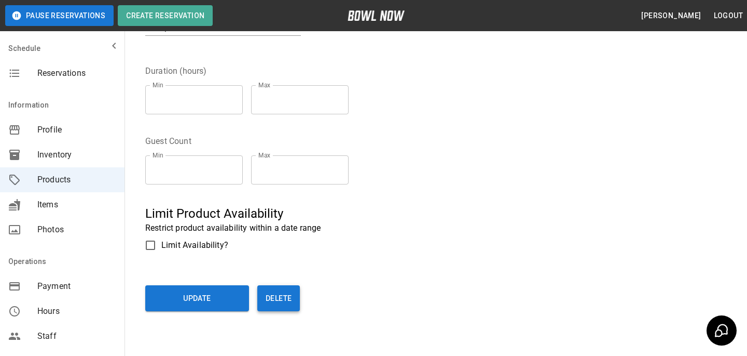
click at [277, 303] on button "Delete" at bounding box center [278, 298] width 43 height 26
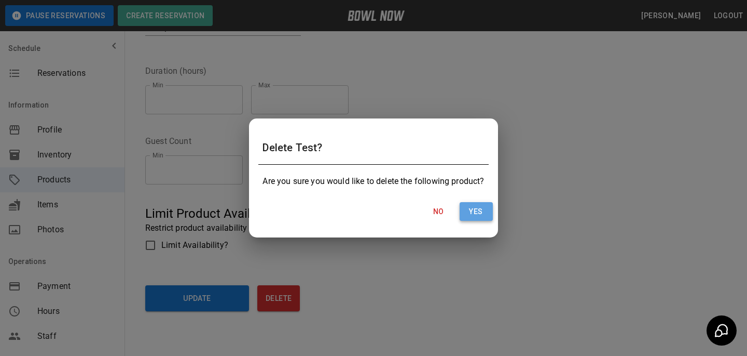
click at [480, 203] on button "Yes" at bounding box center [476, 211] width 33 height 19
type input "**"
type input "*"
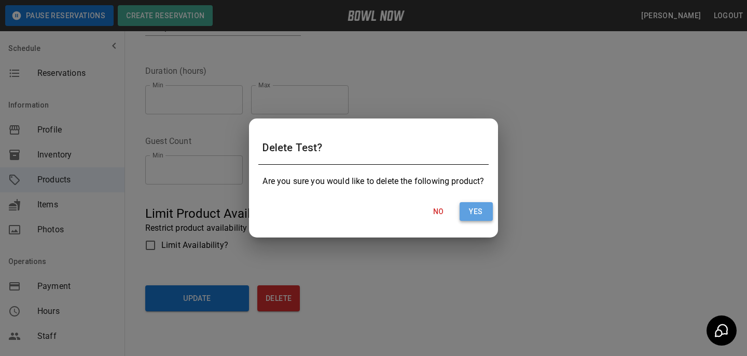
type input "*"
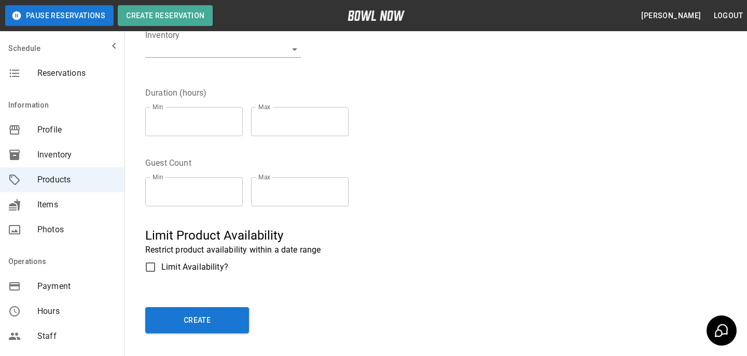
click at [74, 70] on span "Reservations" at bounding box center [76, 73] width 79 height 12
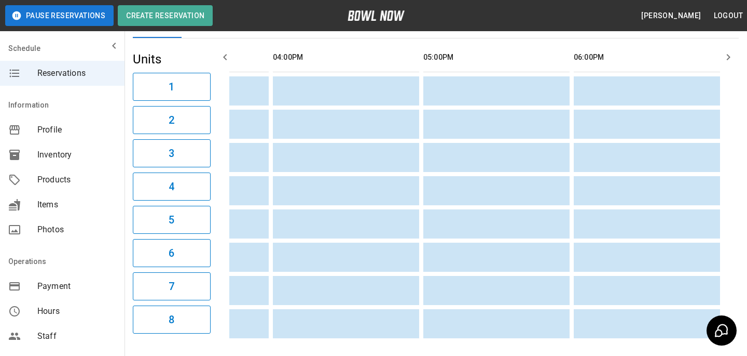
scroll to position [0, 563]
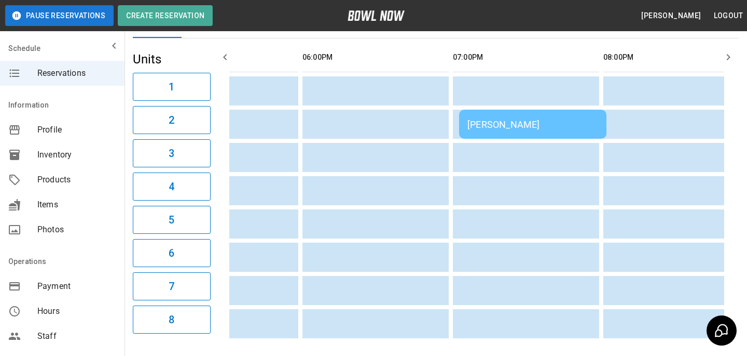
click at [472, 110] on td "[PERSON_NAME]" at bounding box center [532, 124] width 147 height 29
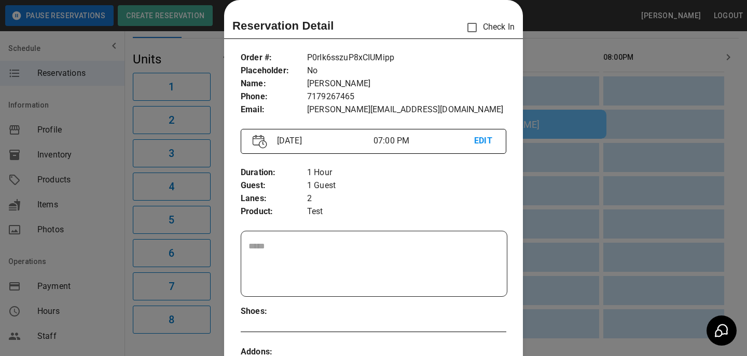
scroll to position [389, 0]
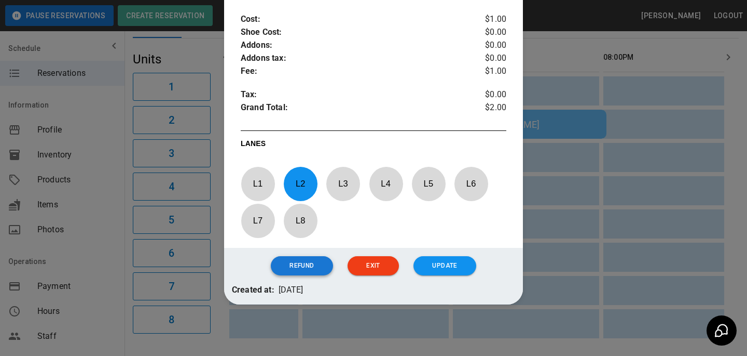
click at [316, 261] on button "Refund" at bounding box center [302, 265] width 62 height 19
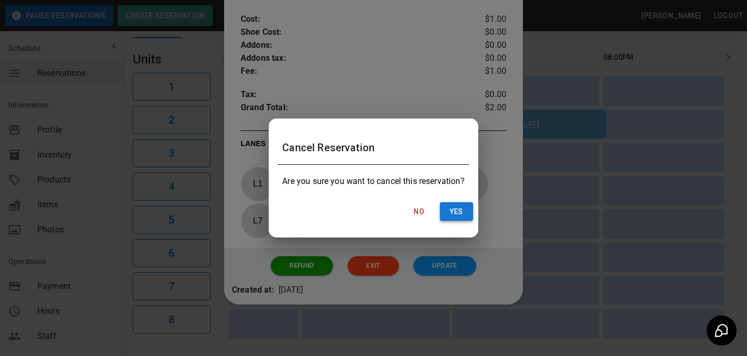
click at [469, 206] on button "Yes" at bounding box center [456, 211] width 33 height 19
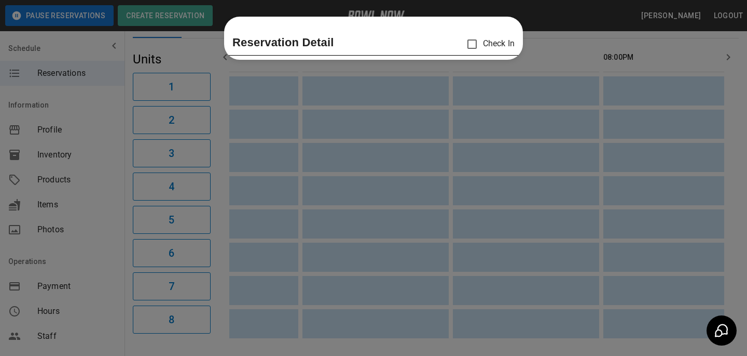
scroll to position [0, 0]
click at [459, 145] on div at bounding box center [373, 178] width 747 height 356
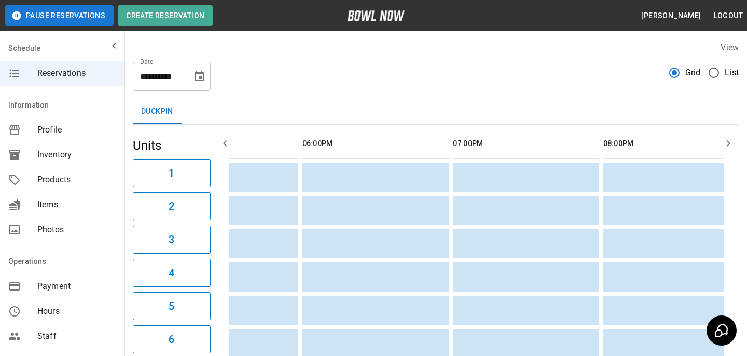
scroll to position [230, 0]
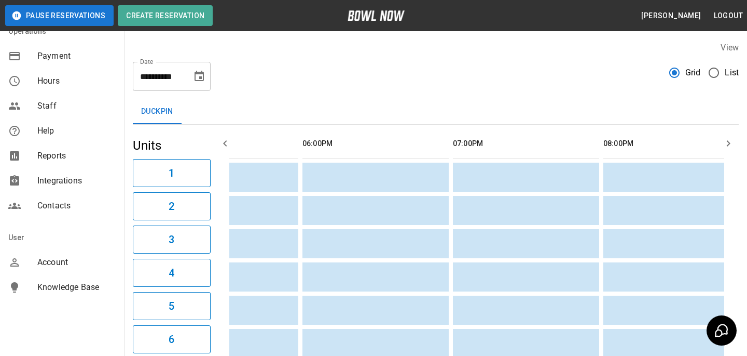
click at [50, 254] on div "Account" at bounding box center [62, 262] width 125 height 25
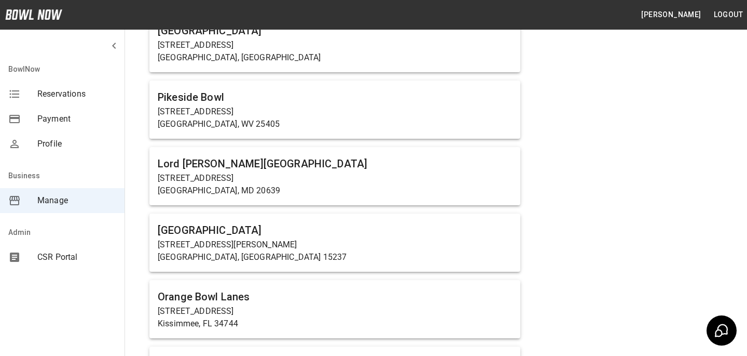
scroll to position [3251, 0]
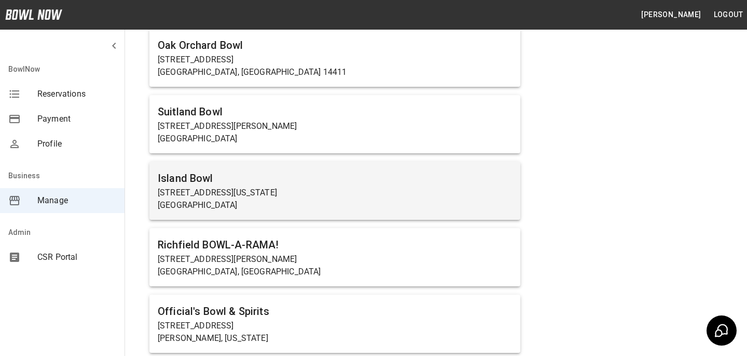
click at [299, 177] on h6 "Island Bowl" at bounding box center [335, 178] width 354 height 17
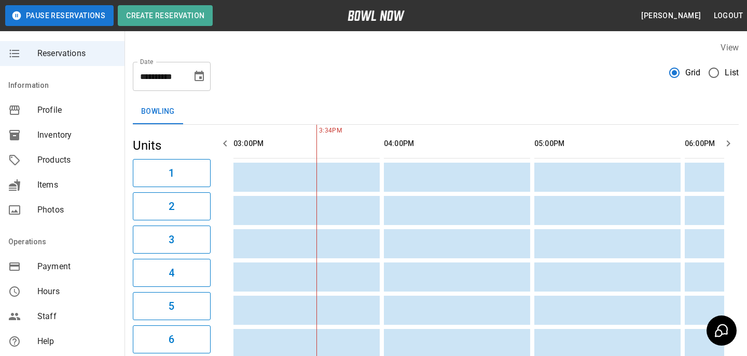
scroll to position [21, 0]
click at [93, 159] on span "Products" at bounding box center [76, 158] width 79 height 12
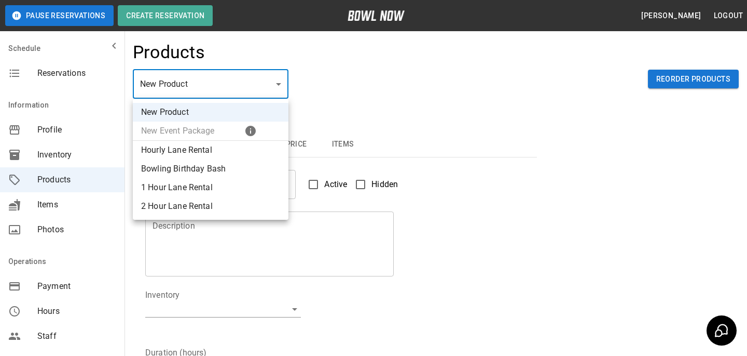
click at [211, 87] on body "Pause Reservations Create Reservation Bradey Powell Logout Schedule Reservation…" at bounding box center [373, 334] width 747 height 669
click at [195, 117] on li "New Product" at bounding box center [211, 112] width 156 height 19
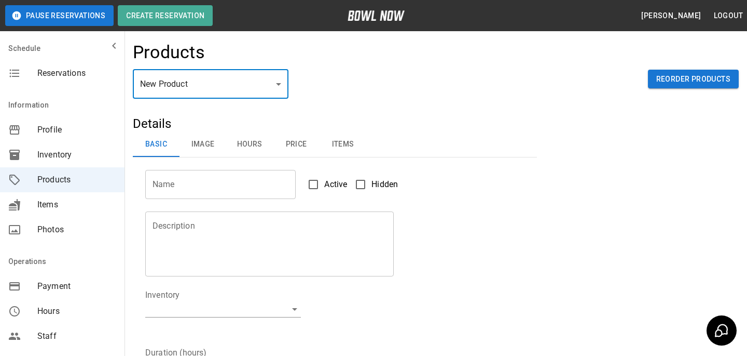
click at [233, 184] on input "Name" at bounding box center [220, 184] width 151 height 29
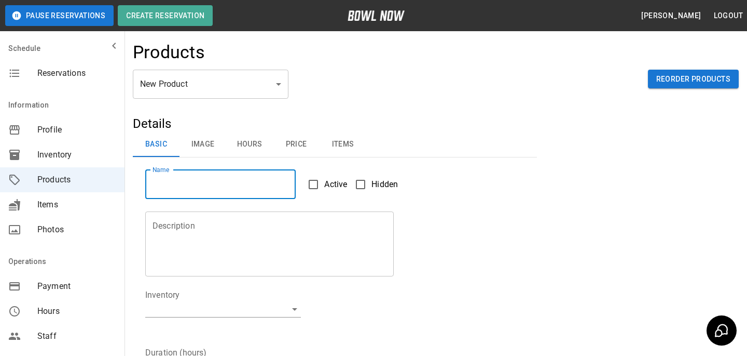
type input "****"
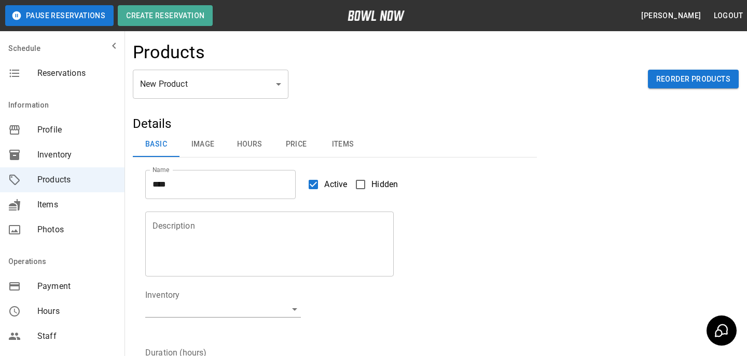
click at [291, 228] on textarea "Description" at bounding box center [270, 244] width 234 height 48
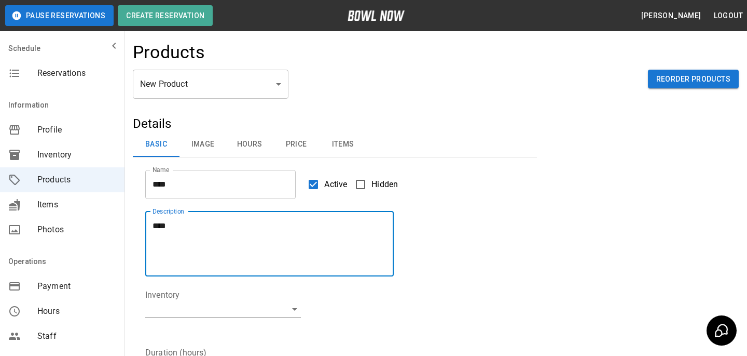
type textarea "****"
click at [299, 306] on body "Pause Reservations Create Reservation Bradey Powell Logout Schedule Reservation…" at bounding box center [373, 334] width 747 height 669
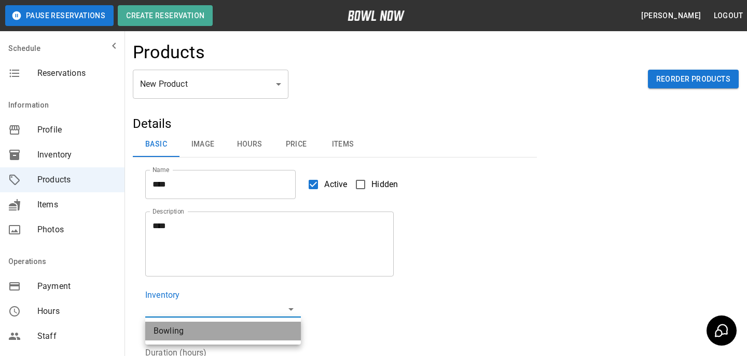
click at [243, 324] on li "Bowling" at bounding box center [223, 330] width 156 height 19
type input "**********"
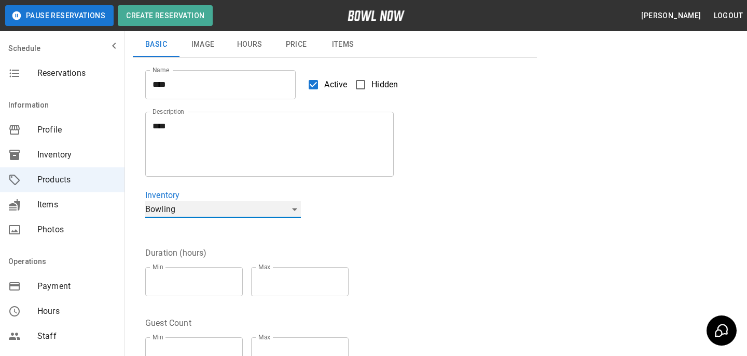
scroll to position [103, 0]
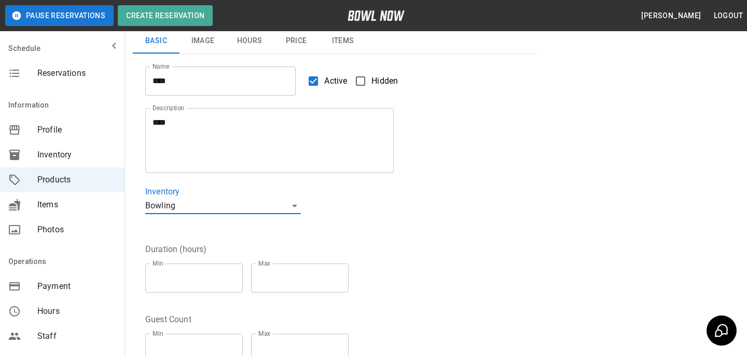
type input "*"
click at [232, 273] on input "*" at bounding box center [194, 277] width 98 height 29
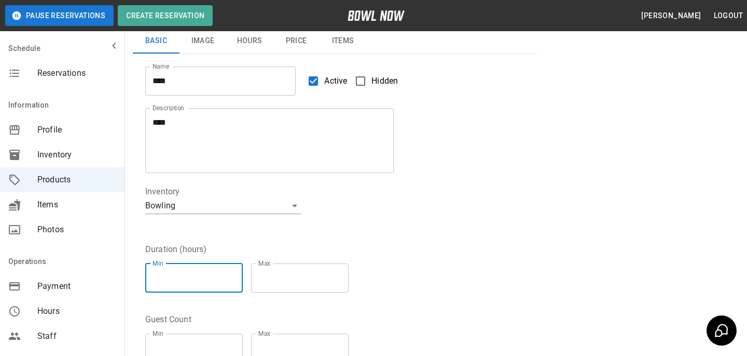
click at [339, 270] on input "*" at bounding box center [300, 277] width 98 height 29
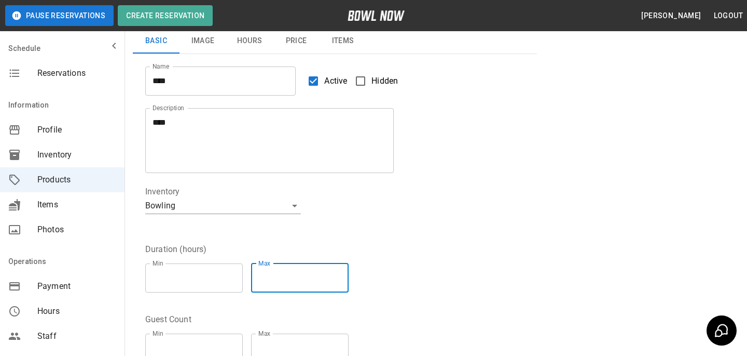
click at [349, 280] on input "*" at bounding box center [300, 277] width 98 height 29
type input "*"
click at [348, 271] on input "*" at bounding box center [300, 277] width 98 height 29
click at [348, 251] on fieldset "Duration (hours) Min * Min Max * Max" at bounding box center [251, 272] width 212 height 58
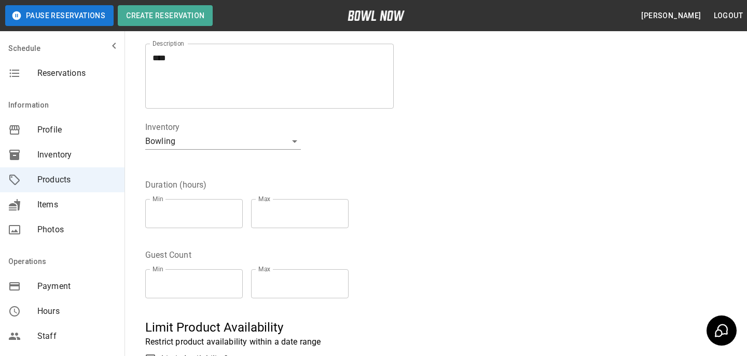
scroll to position [170, 0]
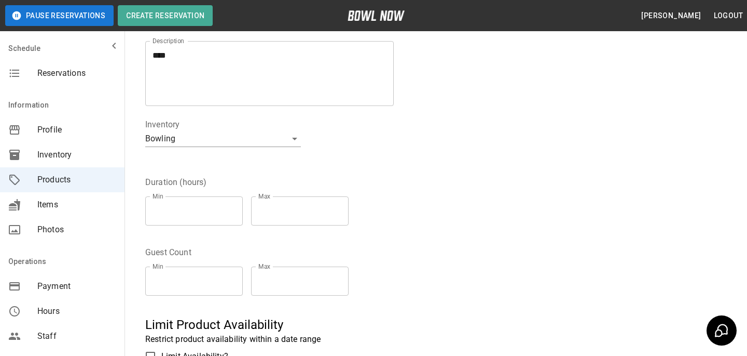
type input "*"
click at [232, 278] on input "*" at bounding box center [194, 280] width 98 height 29
type input "*"
click at [343, 276] on input "*" at bounding box center [300, 280] width 98 height 29
click at [343, 243] on div "Guest Count Min * Min Max * Max" at bounding box center [329, 269] width 392 height 70
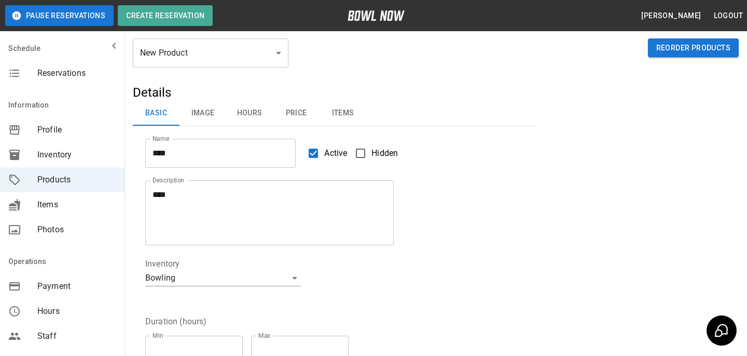
scroll to position [0, 0]
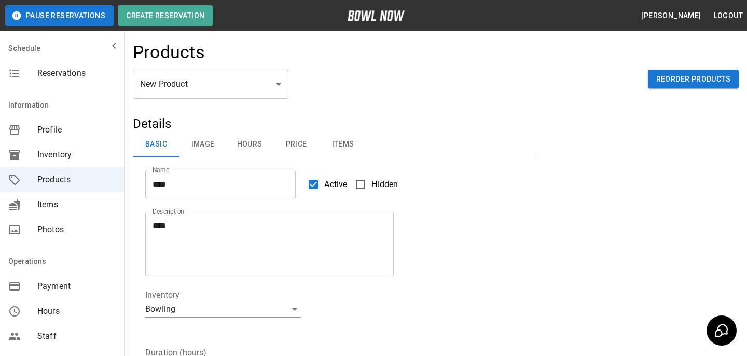
click at [216, 157] on div "Name **** Name" at bounding box center [214, 178] width 163 height 42
click at [282, 150] on button "Price" at bounding box center [296, 144] width 47 height 25
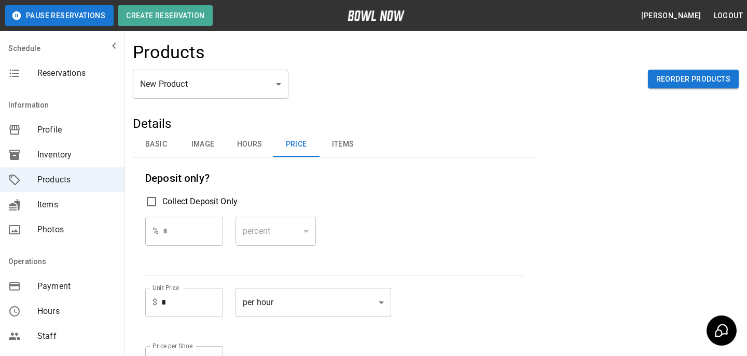
click at [192, 320] on div "Unit Price $ * Unit Price" at bounding box center [184, 311] width 78 height 46
click at [192, 314] on input "*" at bounding box center [192, 302] width 62 height 29
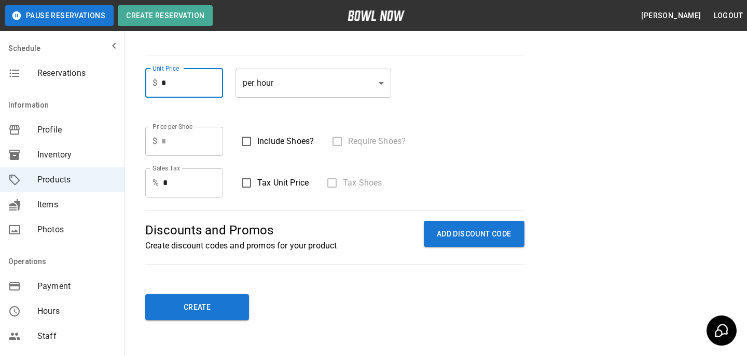
scroll to position [237, 0]
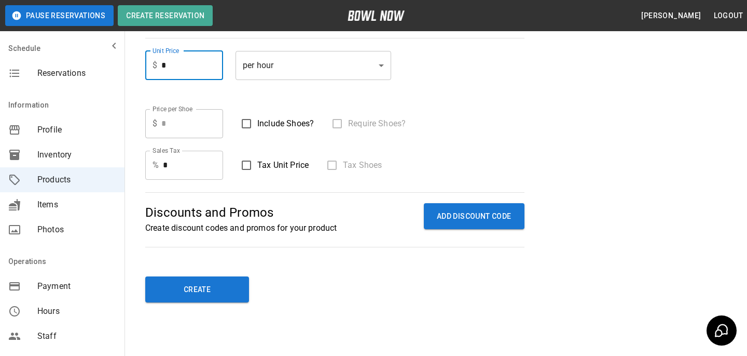
type input "*"
click at [184, 305] on div "**********" at bounding box center [436, 97] width 606 height 436
click at [184, 297] on button "Create" at bounding box center [197, 289] width 104 height 26
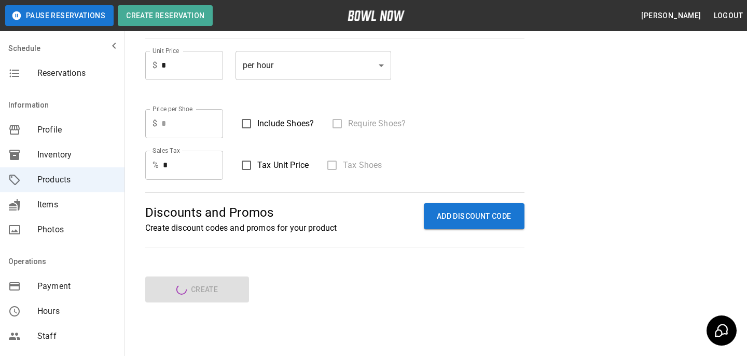
type input "*"
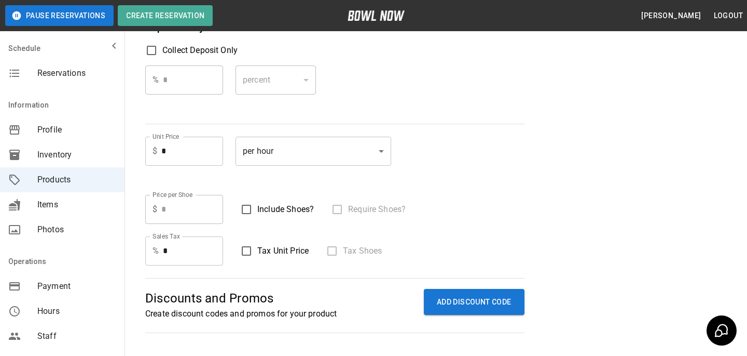
scroll to position [114, 0]
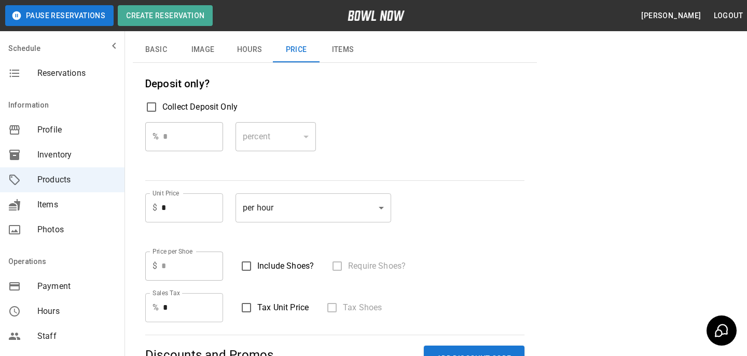
click at [62, 69] on span "Reservations" at bounding box center [76, 73] width 79 height 12
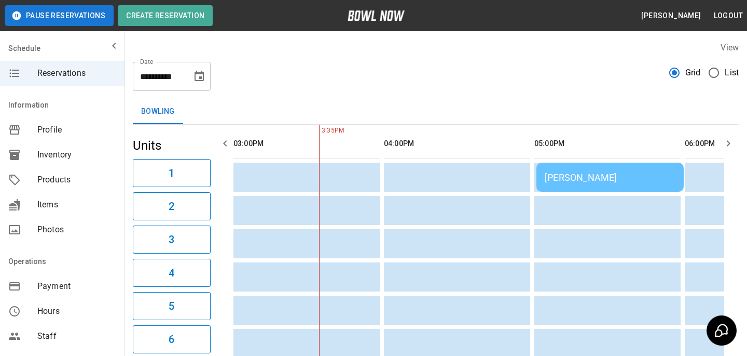
scroll to position [16, 0]
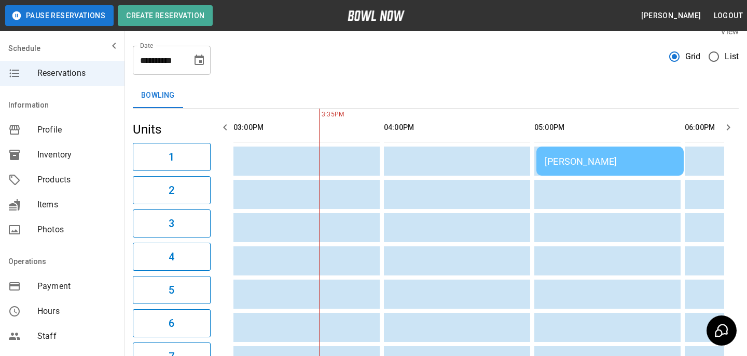
click at [554, 160] on div "[PERSON_NAME]" at bounding box center [610, 161] width 131 height 11
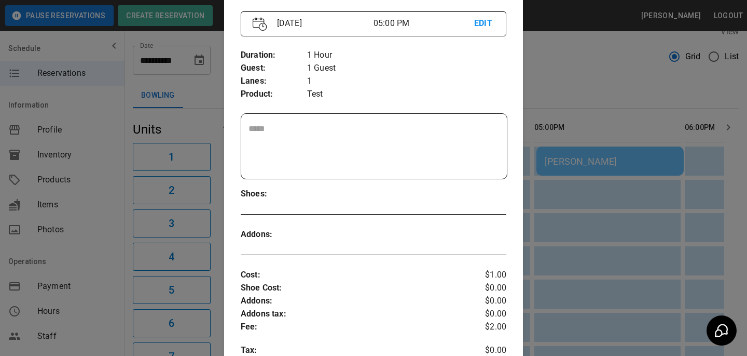
scroll to position [426, 0]
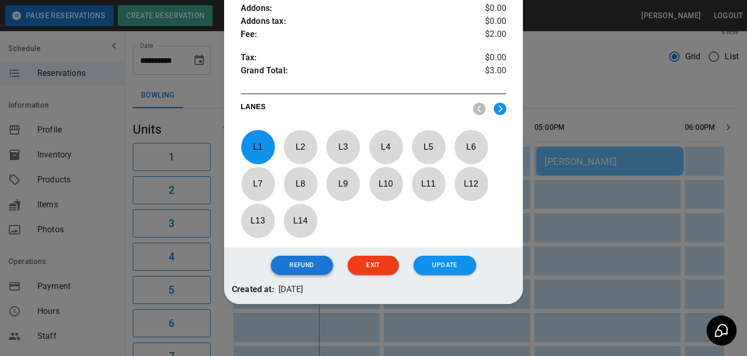
click at [317, 265] on button "Refund" at bounding box center [302, 264] width 62 height 19
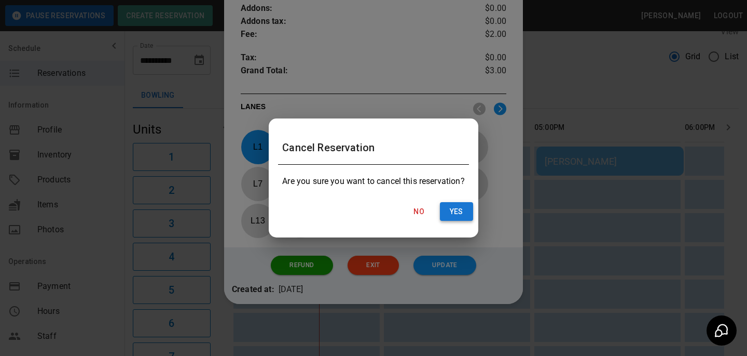
click at [444, 216] on button "Yes" at bounding box center [456, 211] width 33 height 19
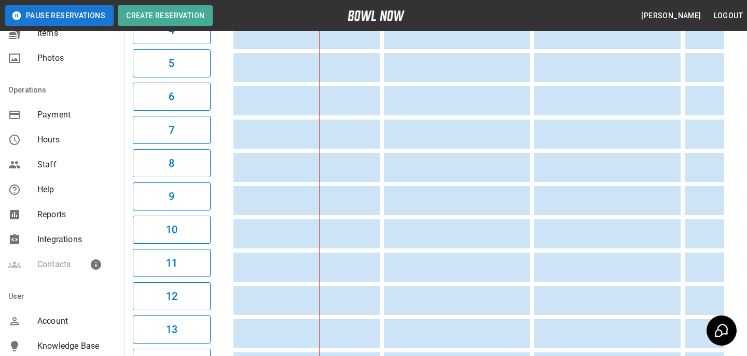
scroll to position [230, 0]
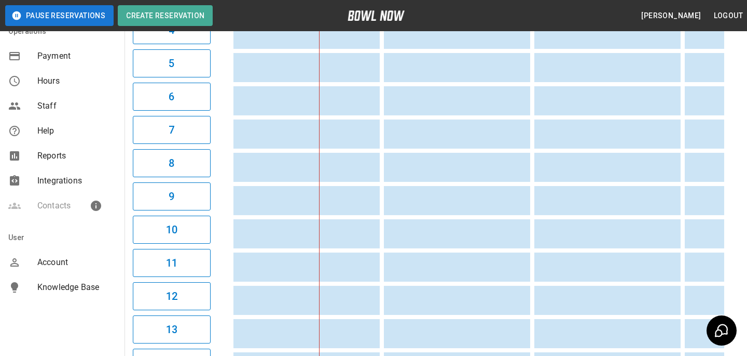
click at [64, 262] on span "Account" at bounding box center [76, 262] width 79 height 12
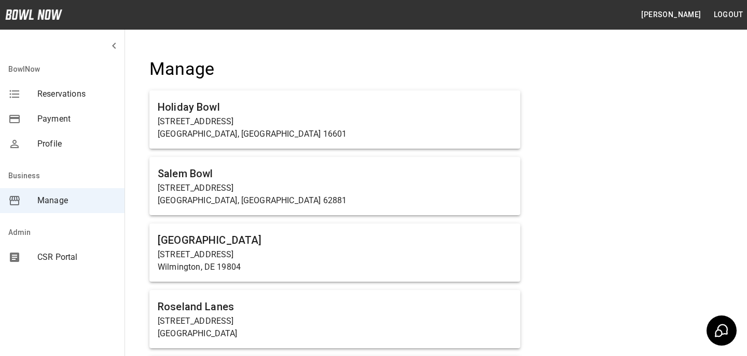
scroll to position [5244, 0]
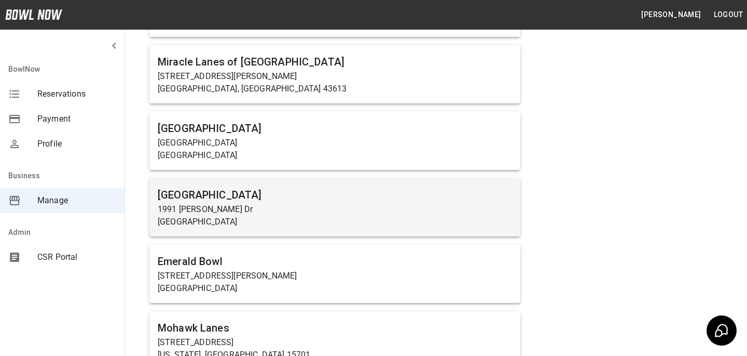
click at [324, 186] on h6 "[GEOGRAPHIC_DATA]" at bounding box center [335, 194] width 354 height 17
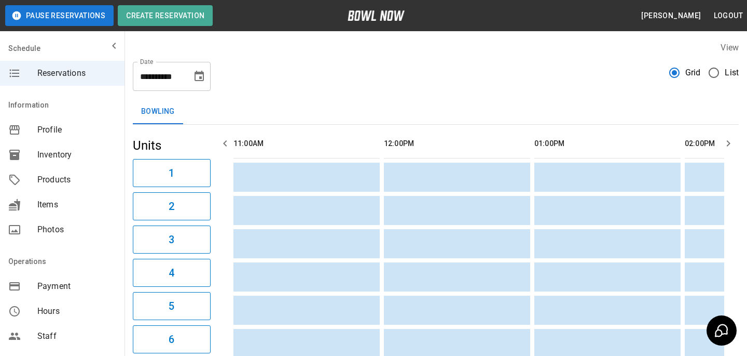
scroll to position [0, 602]
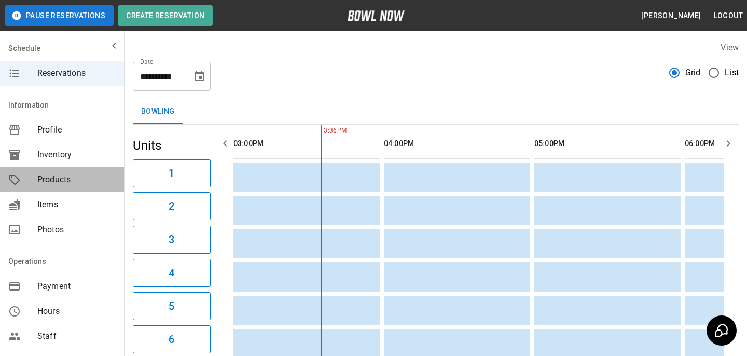
click at [43, 181] on span "Products" at bounding box center [76, 179] width 79 height 12
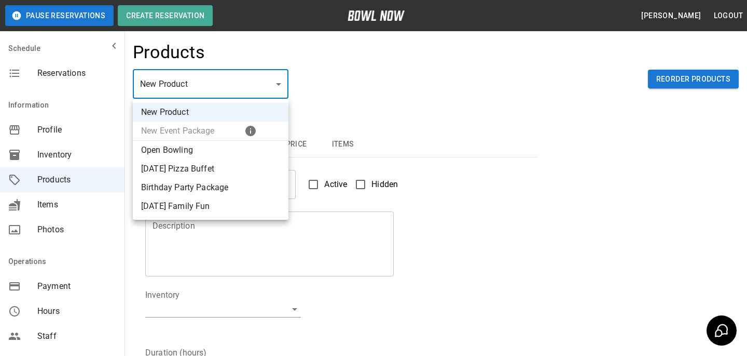
click at [184, 74] on body "Pause Reservations Create Reservation Bradey Powell Logout Schedule Reservation…" at bounding box center [373, 334] width 747 height 669
click at [176, 106] on li "New Product" at bounding box center [211, 112] width 156 height 19
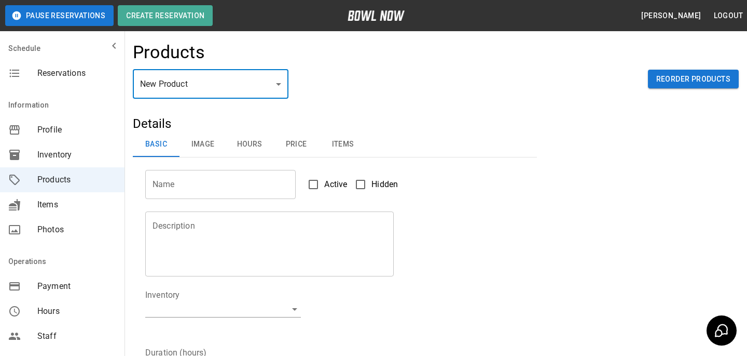
click at [208, 178] on input "Name" at bounding box center [220, 184] width 151 height 29
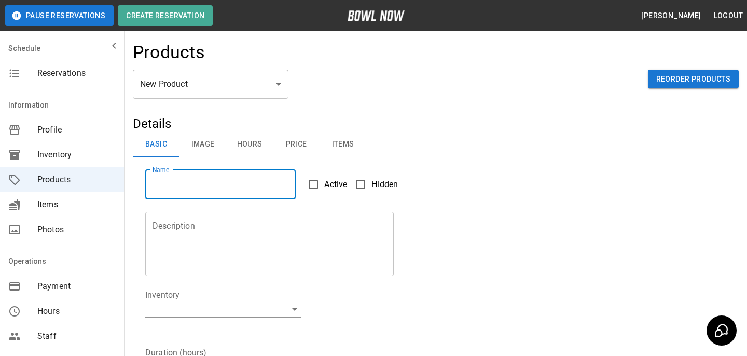
type input "****"
click at [197, 252] on textarea "Description" at bounding box center [270, 244] width 234 height 48
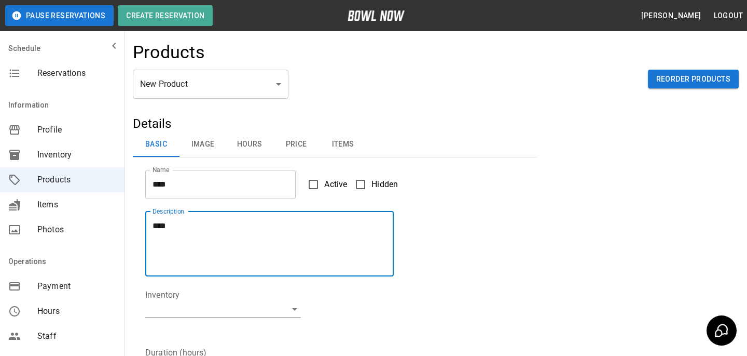
type textarea "****"
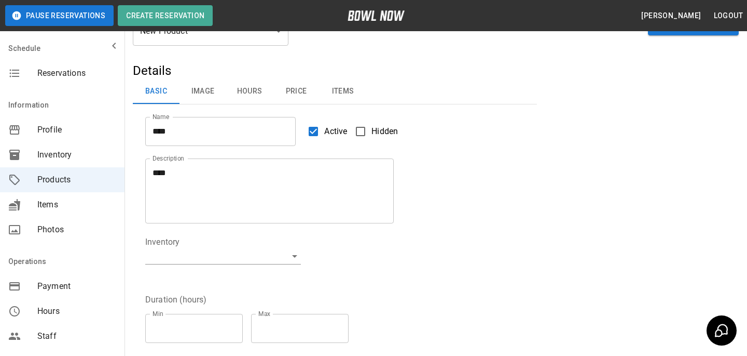
scroll to position [61, 0]
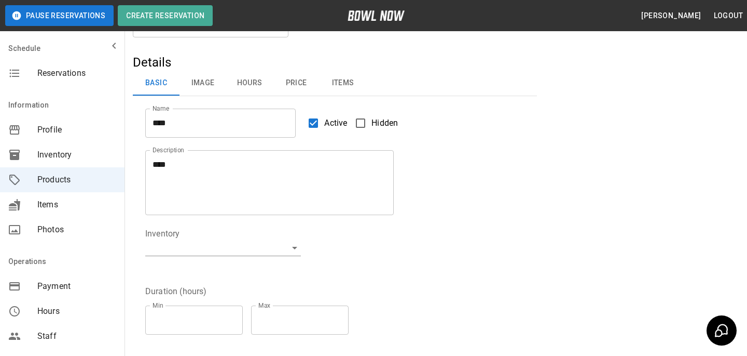
click at [283, 239] on fieldset "Inventory ​" at bounding box center [223, 249] width 156 height 45
click at [283, 254] on body "Pause Reservations Create Reservation Bradey Powell Logout Schedule Reservation…" at bounding box center [373, 273] width 747 height 669
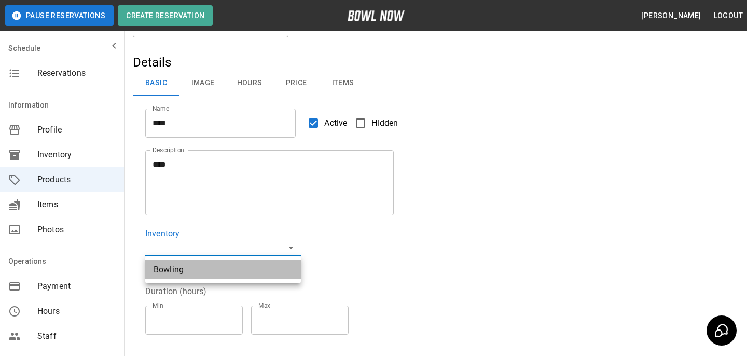
click at [215, 264] on li "Bowling" at bounding box center [223, 269] width 156 height 19
type input "**********"
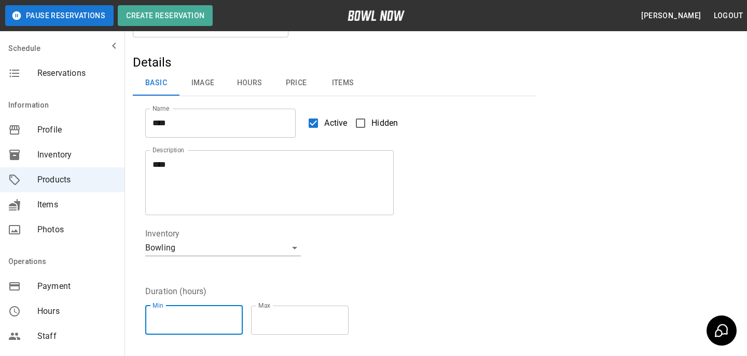
click at [238, 322] on input "**" at bounding box center [194, 319] width 98 height 29
click at [237, 318] on input "*" at bounding box center [194, 319] width 98 height 29
type input "*"
click at [237, 318] on input "*" at bounding box center [194, 319] width 98 height 29
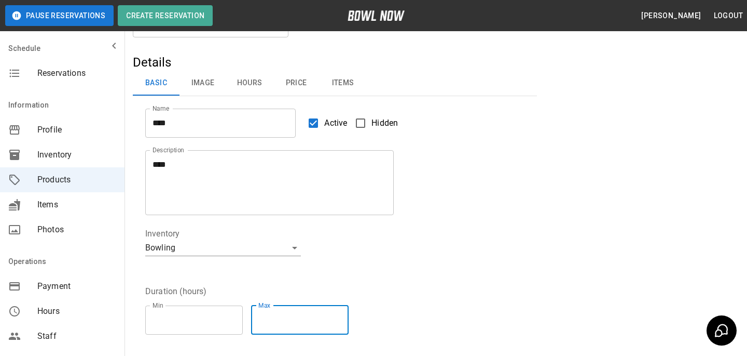
type input "*"
click at [345, 316] on input "*" at bounding box center [300, 319] width 98 height 29
click at [345, 304] on div "Min * Min Max * Max" at bounding box center [251, 320] width 212 height 46
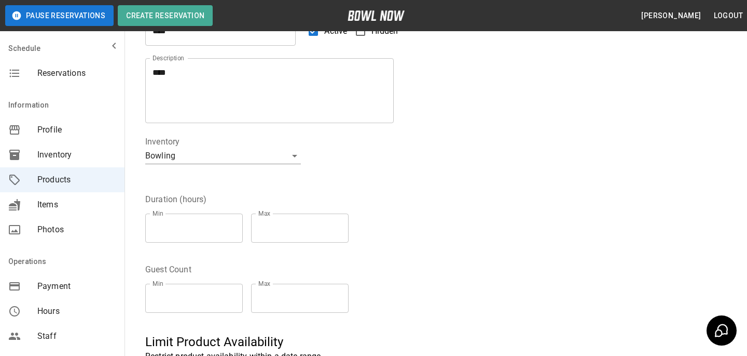
scroll to position [173, 0]
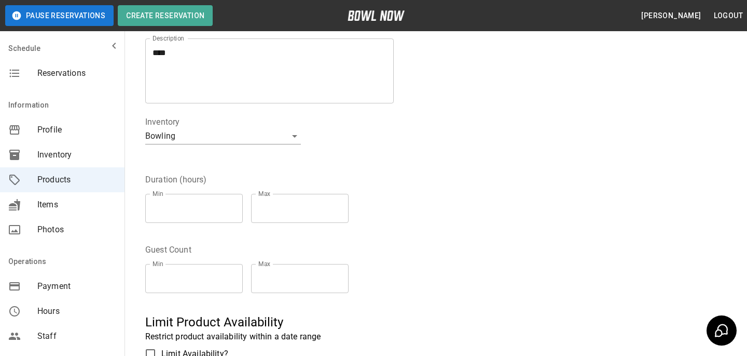
type input "*"
click at [235, 274] on input "*" at bounding box center [194, 278] width 98 height 29
type input "*"
click at [342, 275] on input "*" at bounding box center [300, 278] width 98 height 29
click at [347, 214] on input "*" at bounding box center [300, 208] width 98 height 29
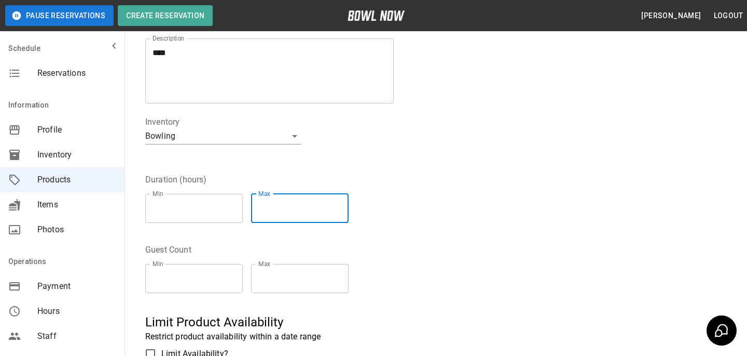
click at [350, 234] on div "Guest Count Min * Min Max * Max" at bounding box center [329, 266] width 392 height 70
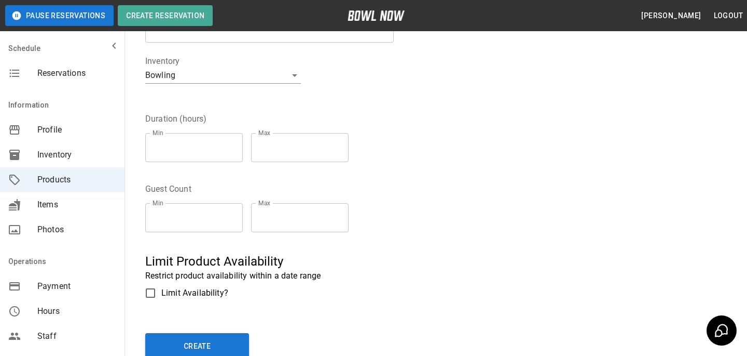
scroll to position [0, 0]
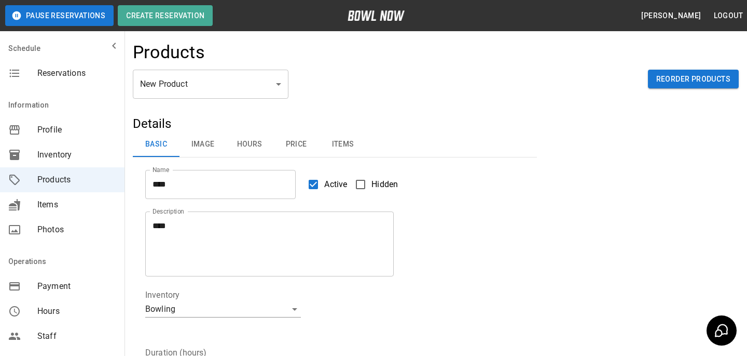
click at [295, 137] on button "Price" at bounding box center [296, 144] width 47 height 25
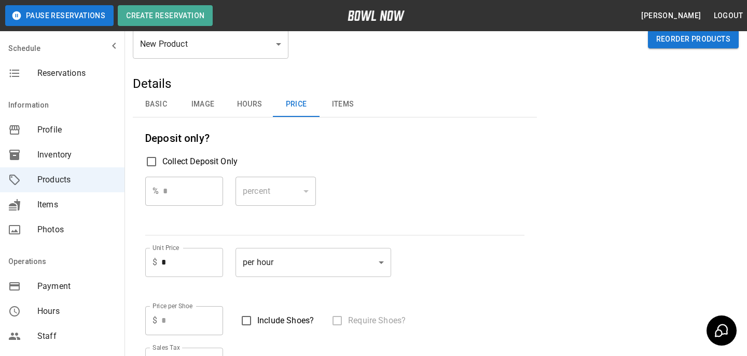
scroll to position [42, 0]
click at [200, 263] on input "*" at bounding box center [192, 260] width 62 height 29
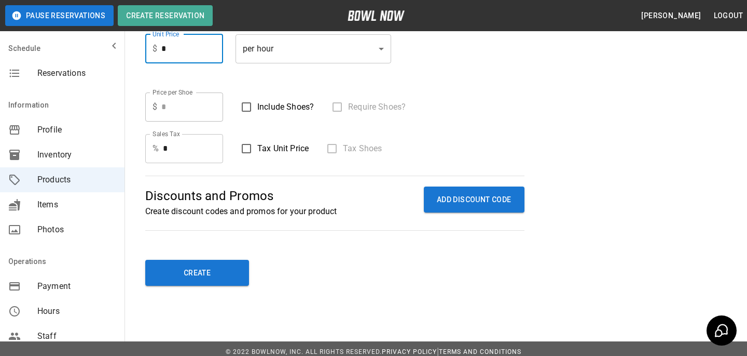
scroll to position [260, 0]
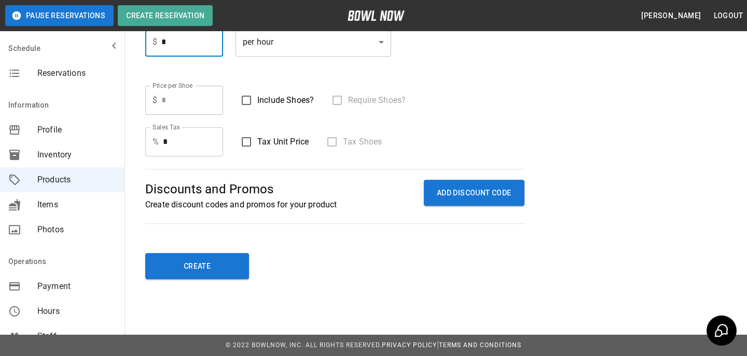
type input "*"
click at [200, 258] on button "Create" at bounding box center [197, 266] width 104 height 26
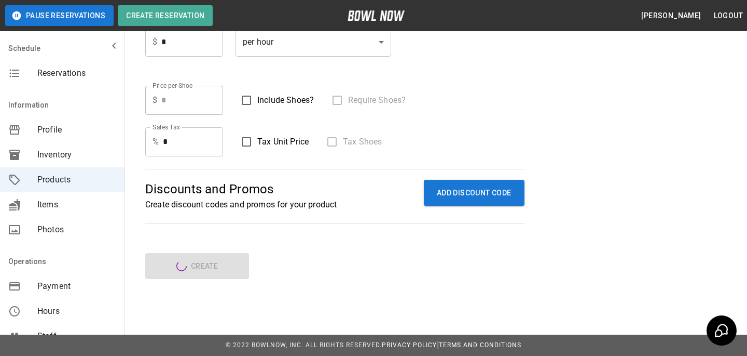
type input "*"
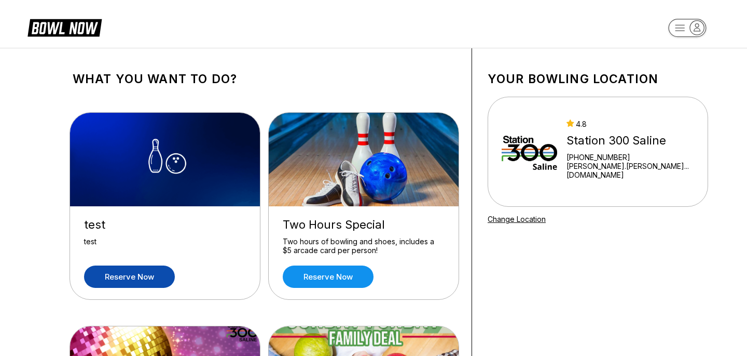
click at [122, 278] on link "Reserve now" at bounding box center [129, 276] width 91 height 22
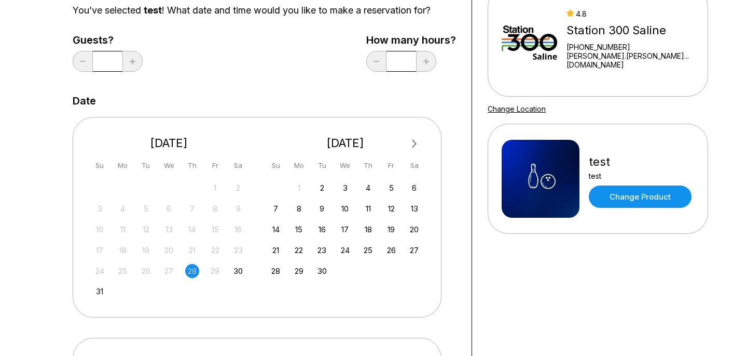
scroll to position [151, 0]
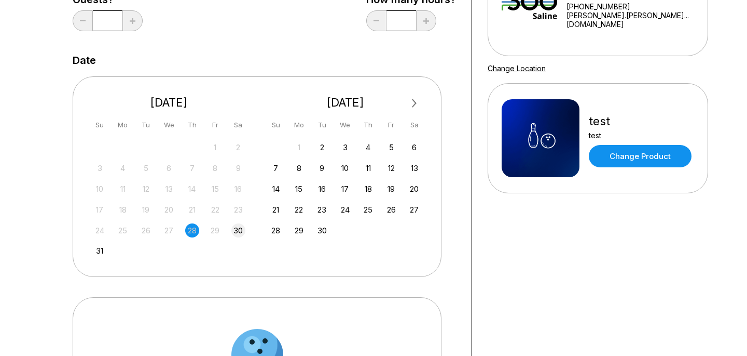
click at [240, 230] on div "30" at bounding box center [238, 230] width 14 height 14
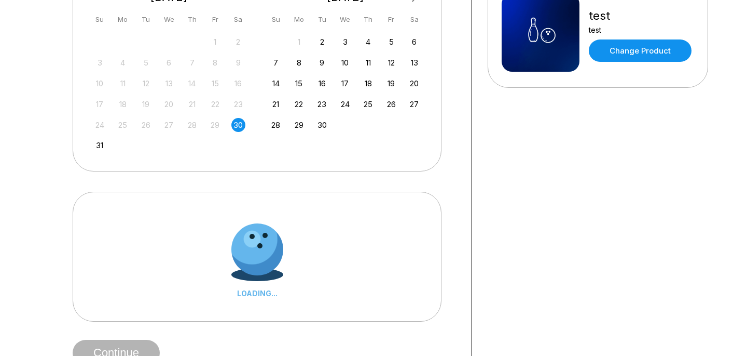
scroll to position [292, 0]
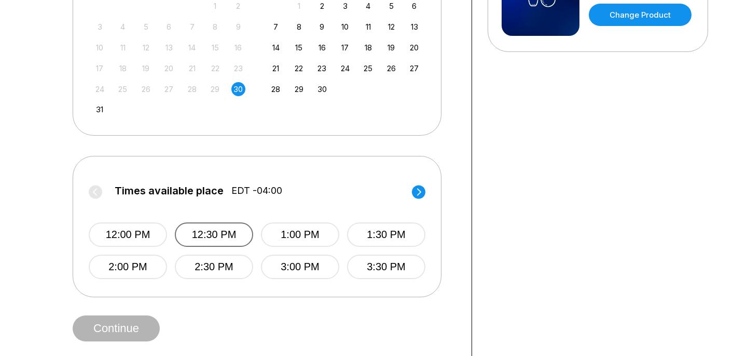
click at [195, 230] on button "12:30 PM" at bounding box center [214, 234] width 78 height 24
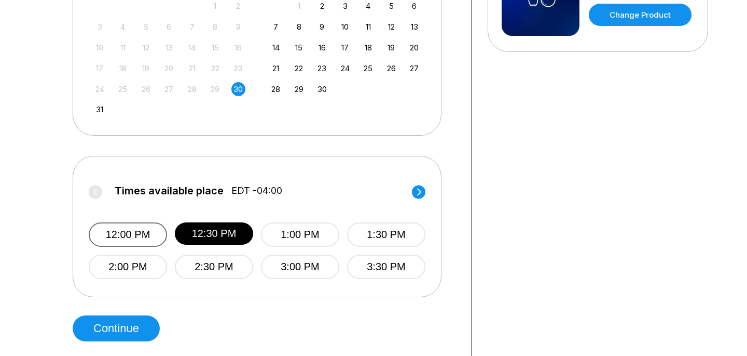
click at [142, 233] on button "12:00 PM" at bounding box center [128, 234] width 78 height 24
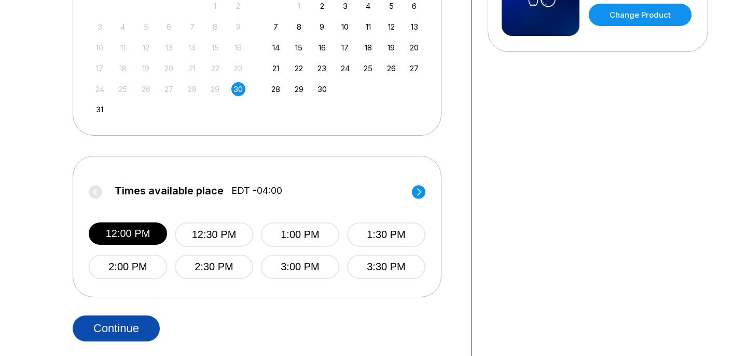
click at [142, 334] on button "Continue" at bounding box center [116, 328] width 87 height 26
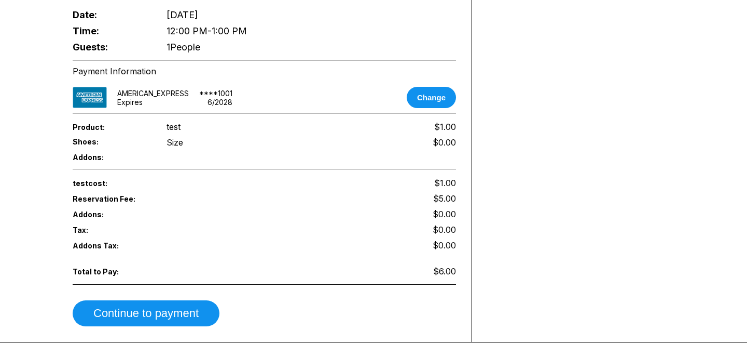
scroll to position [456, 0]
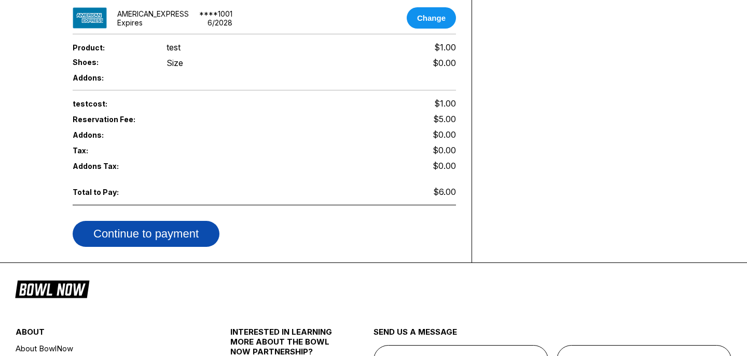
click at [170, 221] on button "Continue to payment" at bounding box center [146, 234] width 147 height 26
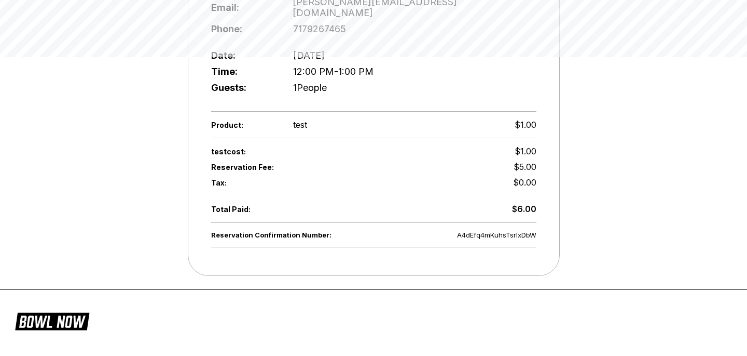
scroll to position [0, 0]
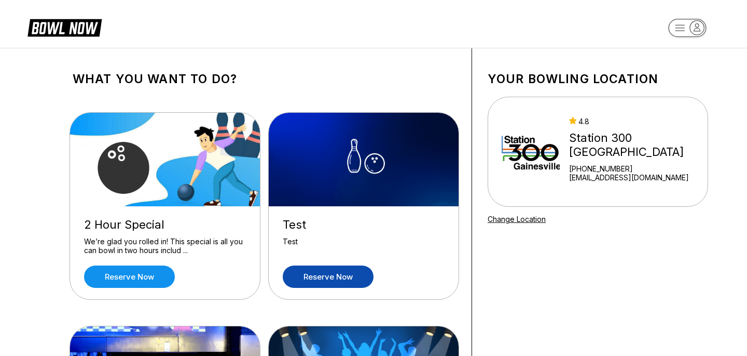
click at [336, 282] on link "Reserve now" at bounding box center [328, 276] width 91 height 22
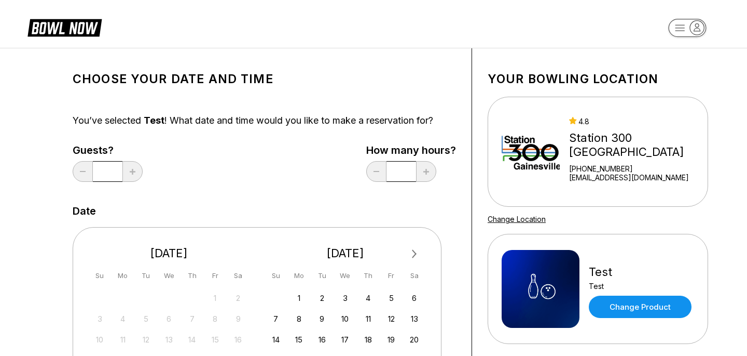
scroll to position [185, 0]
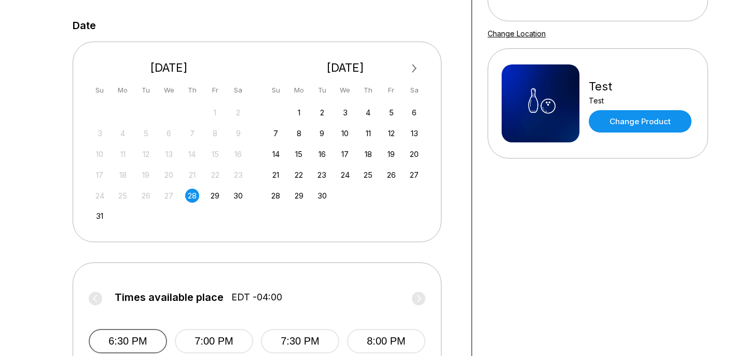
click at [122, 343] on button "6:30 PM" at bounding box center [128, 341] width 78 height 24
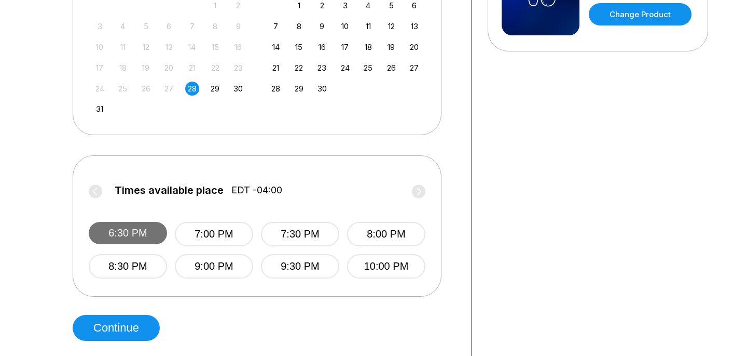
scroll to position [329, 0]
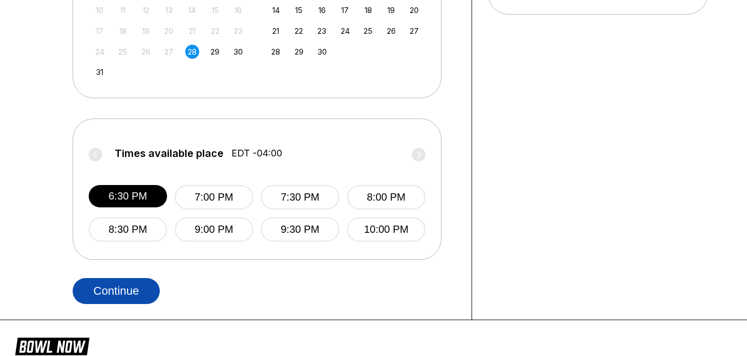
click at [122, 300] on button "Continue" at bounding box center [116, 291] width 87 height 26
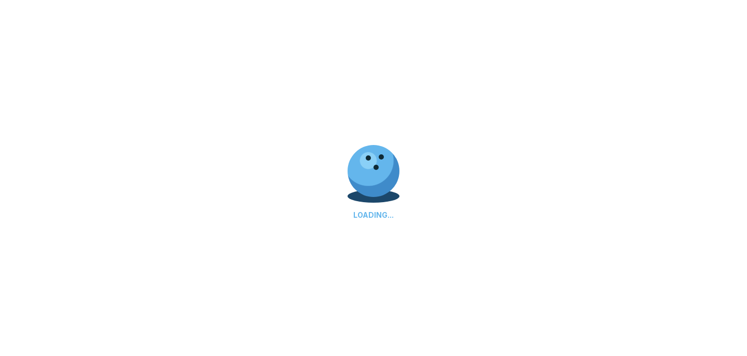
scroll to position [0, 0]
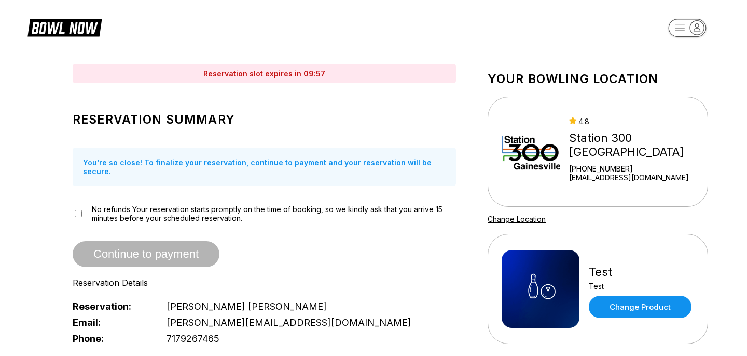
click at [85, 204] on div "No refunds Your reservation starts promptly on the time of booking, so we kindl…" at bounding box center [265, 213] width 384 height 18
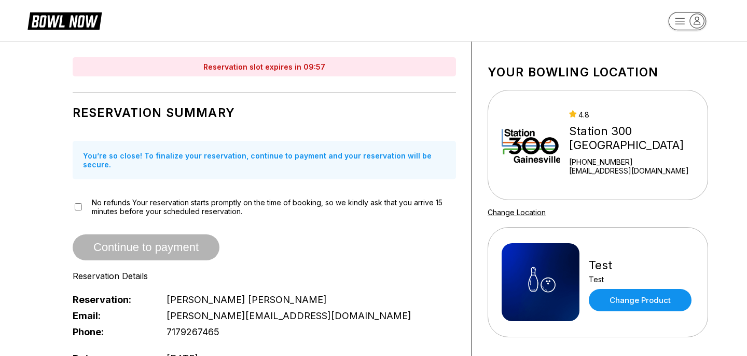
scroll to position [10, 0]
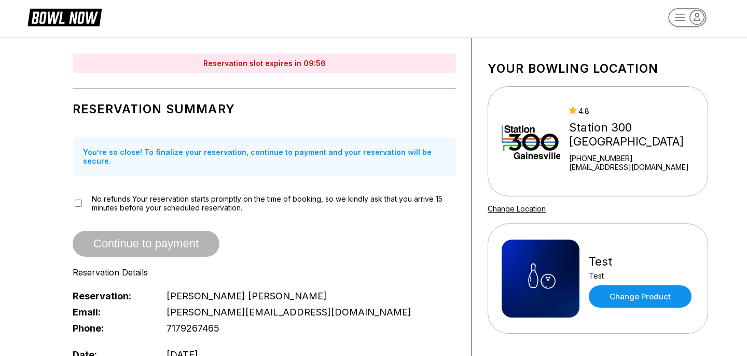
click at [73, 194] on div "No refunds Your reservation starts promptly on the time of booking, so we kindl…" at bounding box center [265, 203] width 384 height 18
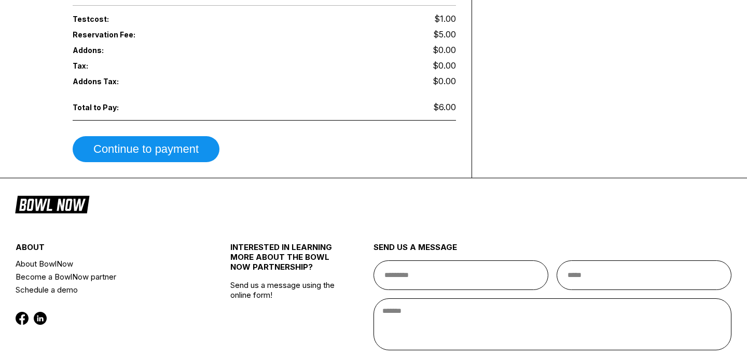
scroll to position [496, 0]
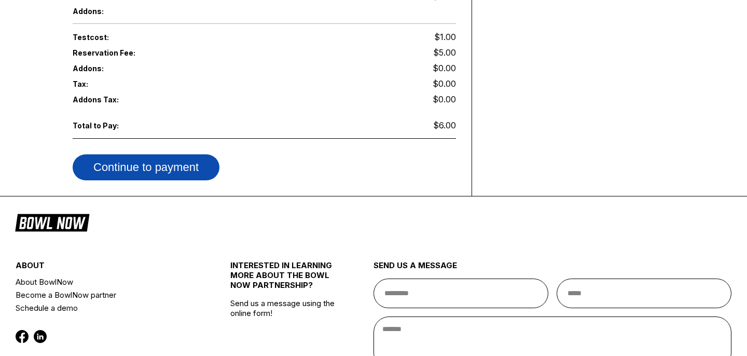
click at [102, 161] on button "Continue to payment" at bounding box center [146, 167] width 147 height 26
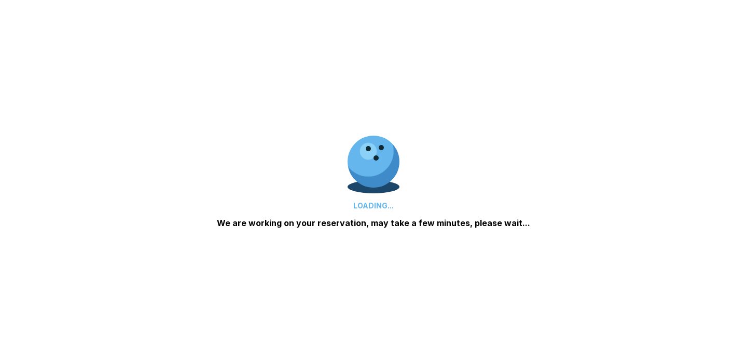
scroll to position [0, 0]
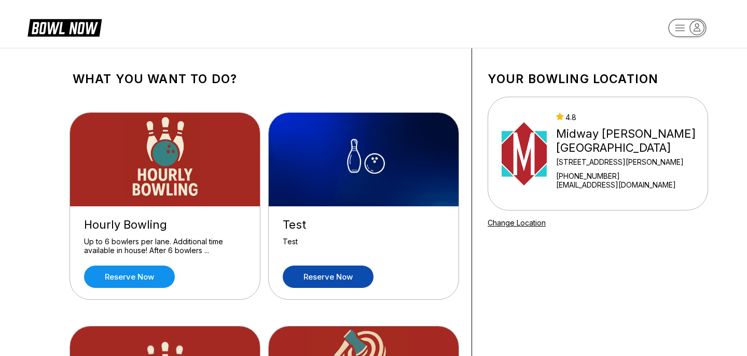
click at [345, 276] on link "Reserve now" at bounding box center [328, 276] width 91 height 22
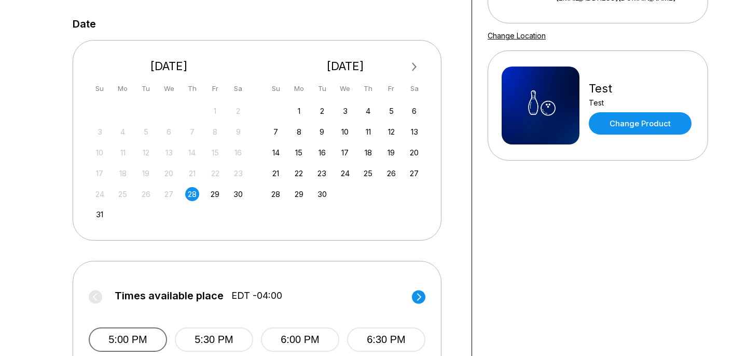
click at [157, 330] on button "5:00 PM" at bounding box center [128, 339] width 78 height 24
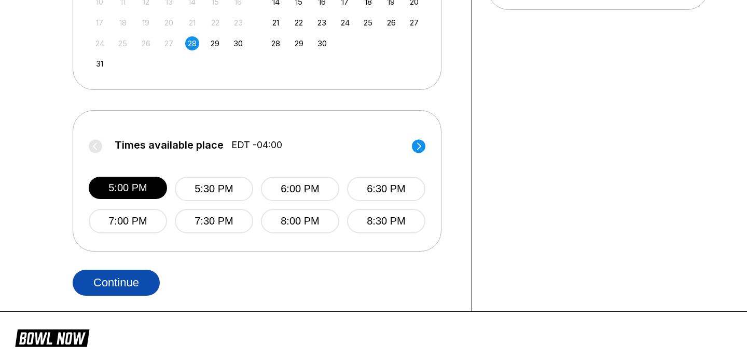
click at [135, 274] on button "Continue" at bounding box center [116, 282] width 87 height 26
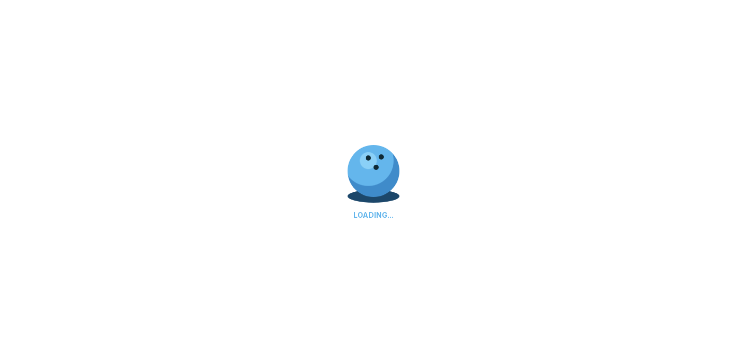
scroll to position [0, 0]
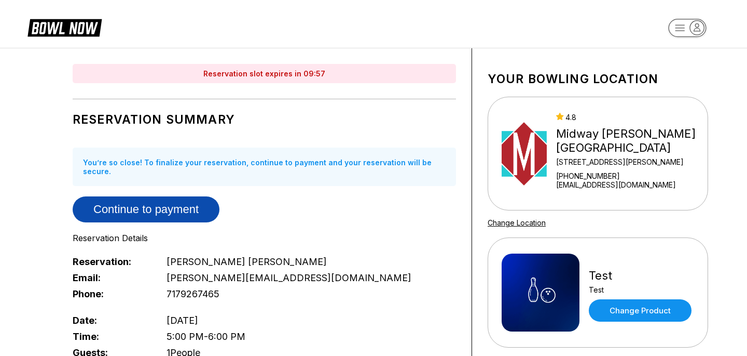
click at [161, 197] on button "Continue to payment" at bounding box center [146, 209] width 147 height 26
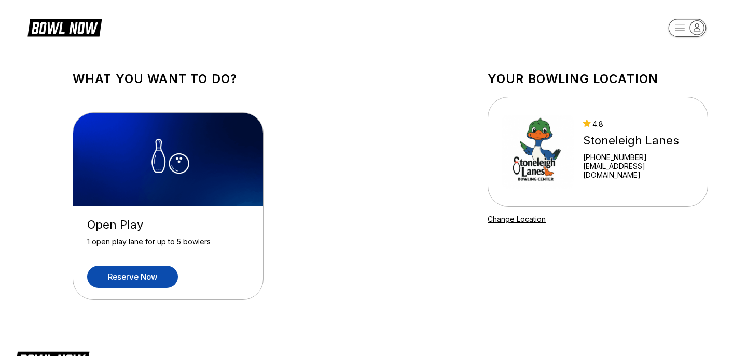
click at [161, 271] on link "Reserve now" at bounding box center [132, 276] width 91 height 22
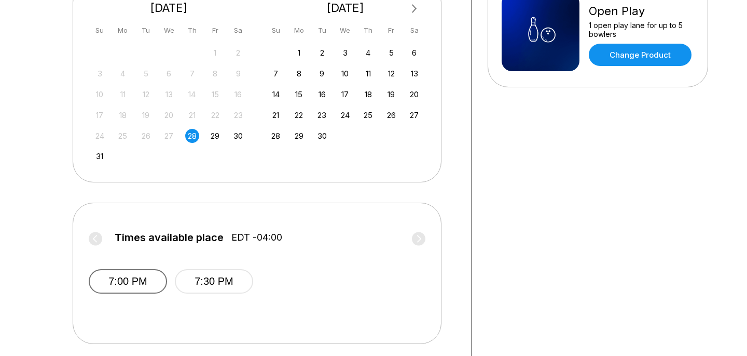
click at [163, 281] on button "7:00 PM" at bounding box center [128, 281] width 78 height 24
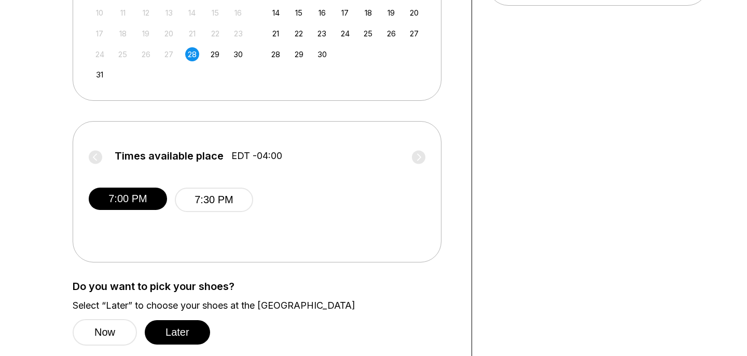
scroll to position [488, 0]
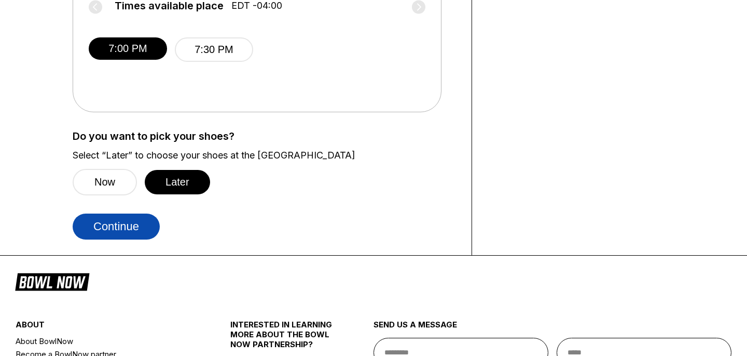
click at [139, 222] on button "Continue" at bounding box center [116, 226] width 87 height 26
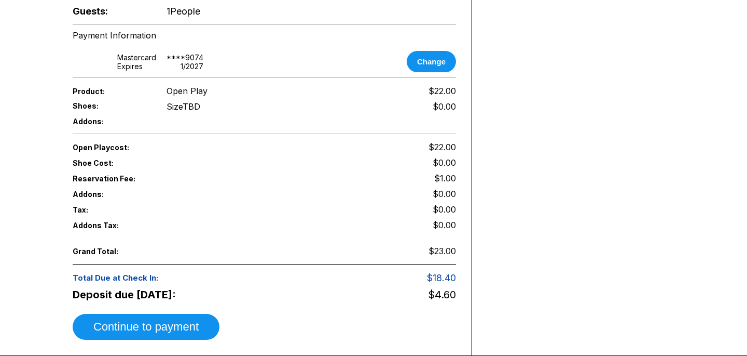
scroll to position [0, 0]
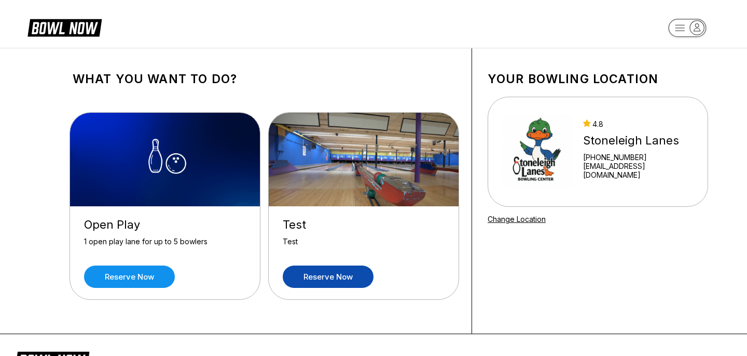
click at [350, 267] on link "Reserve now" at bounding box center [328, 276] width 91 height 22
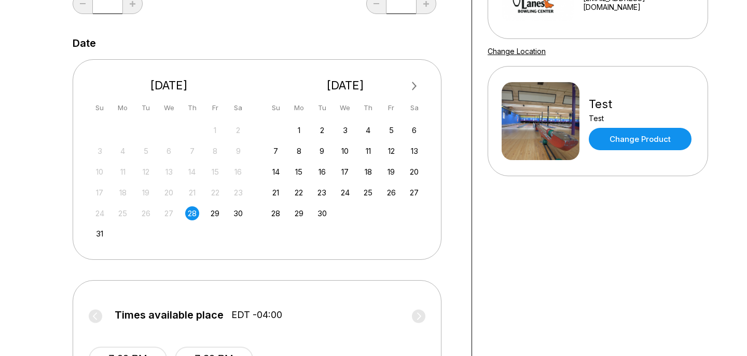
scroll to position [169, 0]
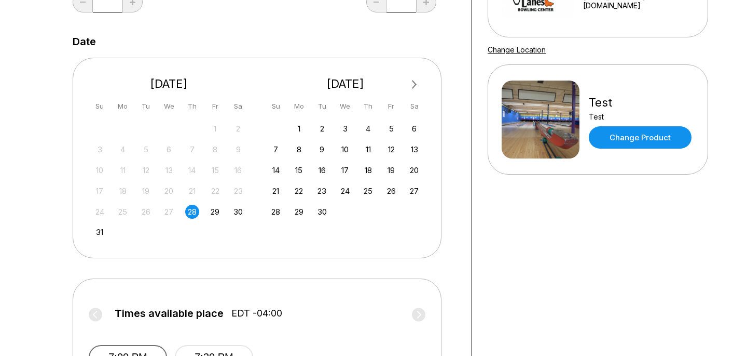
click at [120, 351] on button "7:00 PM" at bounding box center [128, 357] width 78 height 24
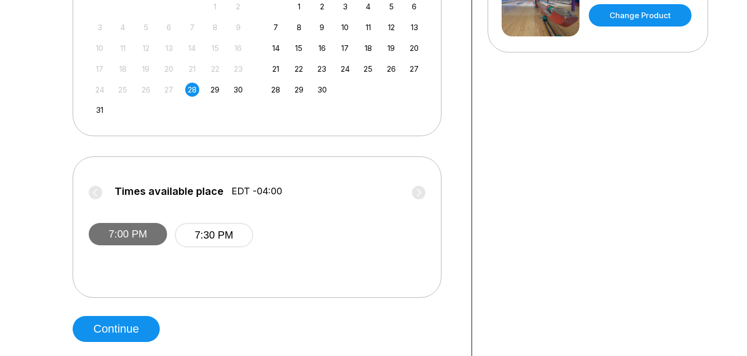
scroll to position [296, 0]
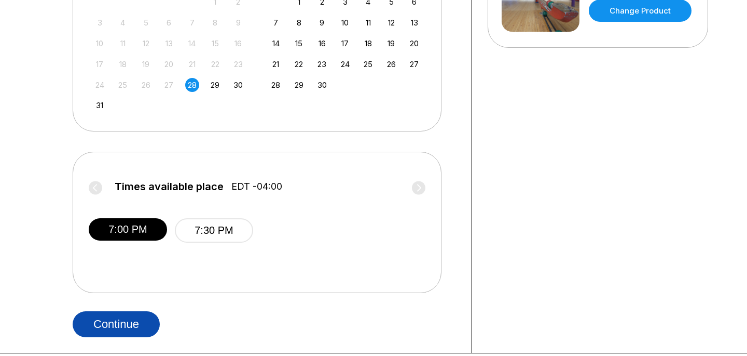
click at [124, 332] on button "Continue" at bounding box center [116, 324] width 87 height 26
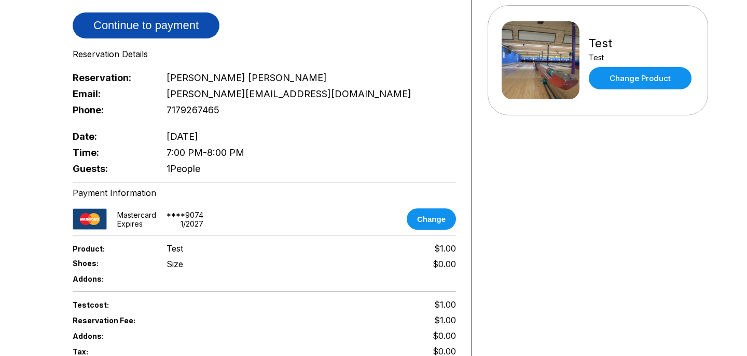
scroll to position [375, 0]
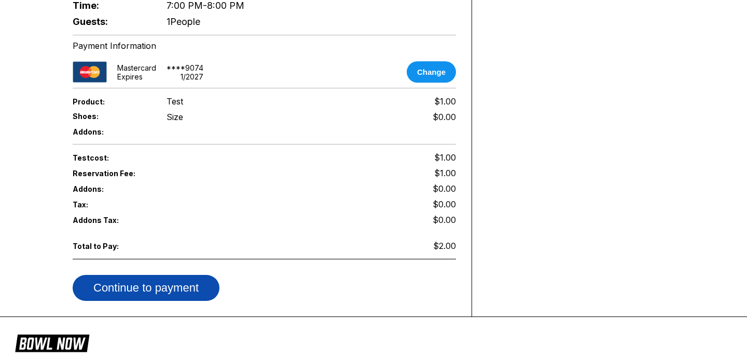
click at [146, 275] on button "Continue to payment" at bounding box center [146, 288] width 147 height 26
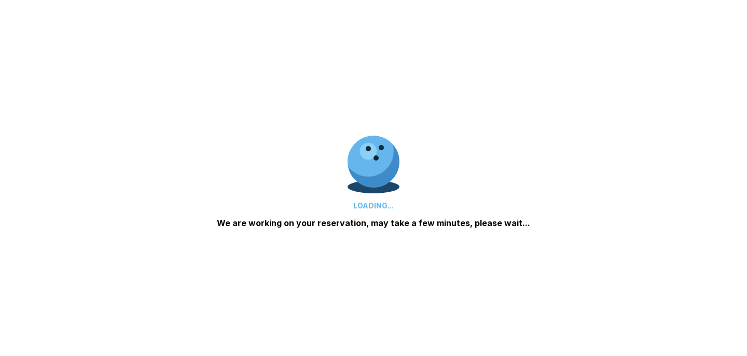
scroll to position [434, 0]
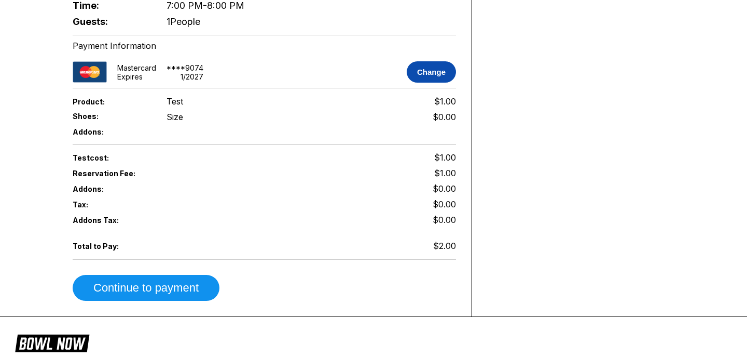
click at [435, 64] on button "Change" at bounding box center [431, 71] width 49 height 21
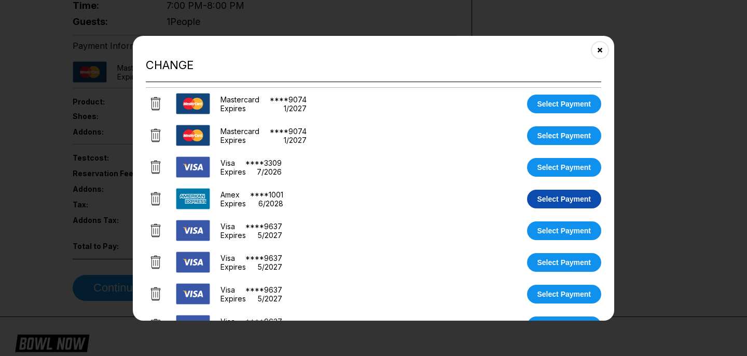
click at [542, 196] on button "Select Payment" at bounding box center [564, 198] width 75 height 19
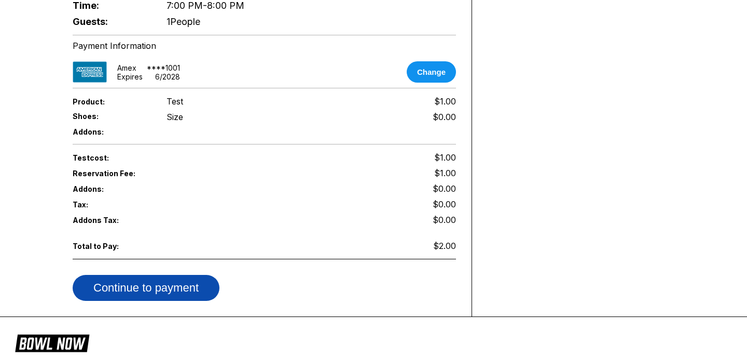
click at [154, 289] on button "Continue to payment" at bounding box center [146, 288] width 147 height 26
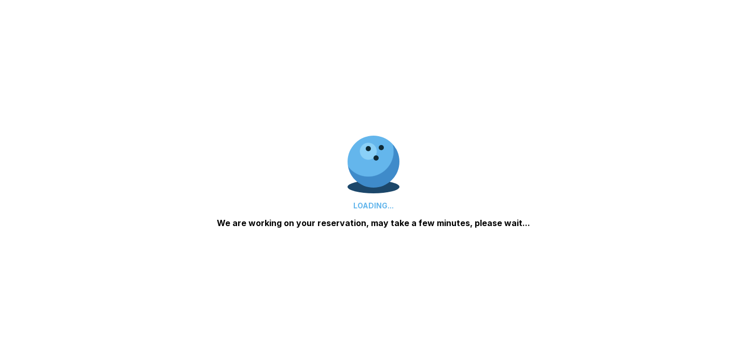
scroll to position [0, 0]
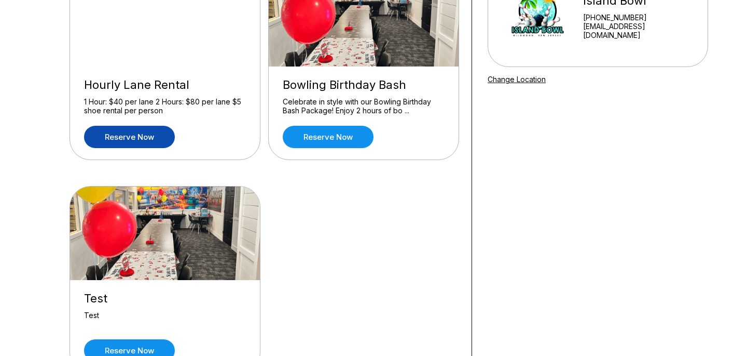
scroll to position [398, 0]
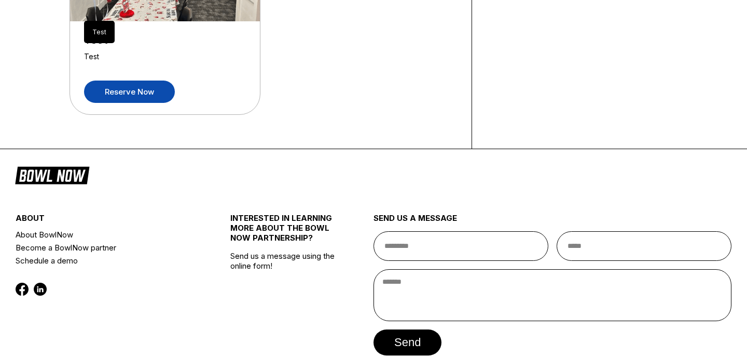
click at [140, 86] on link "Reserve now" at bounding box center [129, 91] width 91 height 22
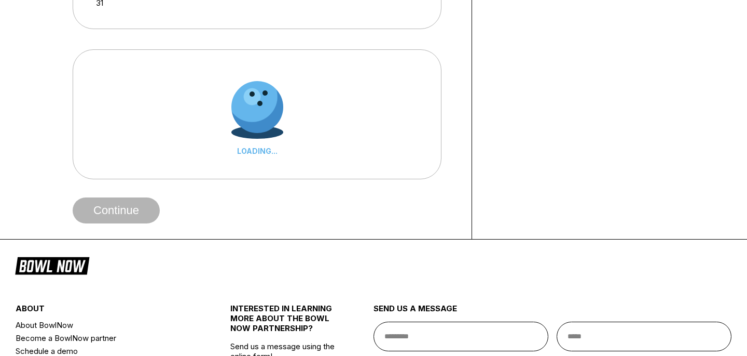
scroll to position [0, 0]
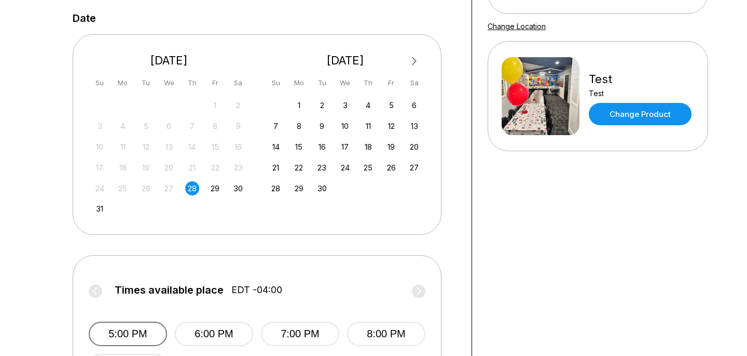
click at [143, 330] on button "5:00 PM" at bounding box center [128, 333] width 78 height 24
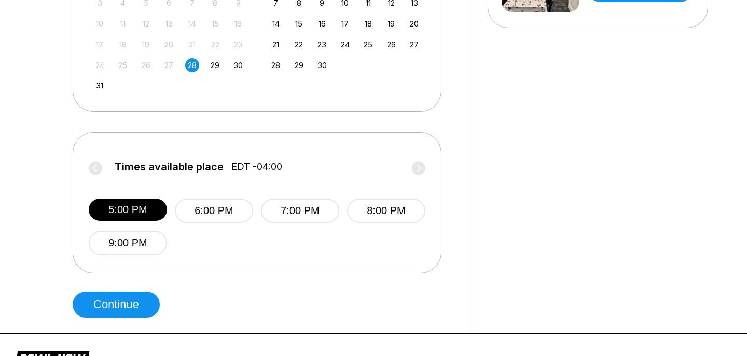
scroll to position [330, 0]
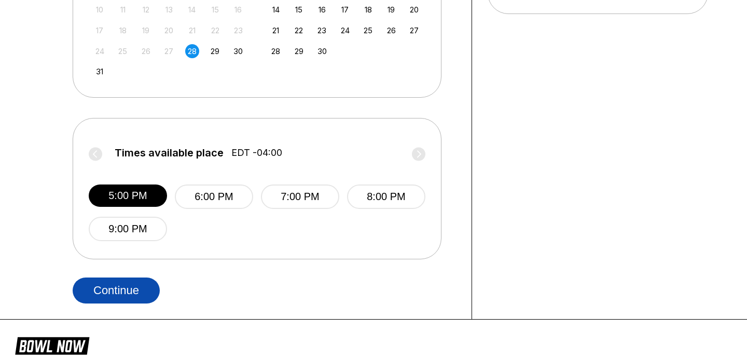
click at [129, 293] on button "Continue" at bounding box center [116, 290] width 87 height 26
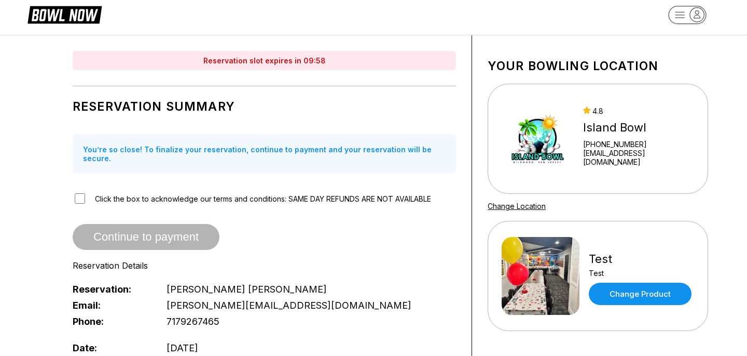
scroll to position [0, 0]
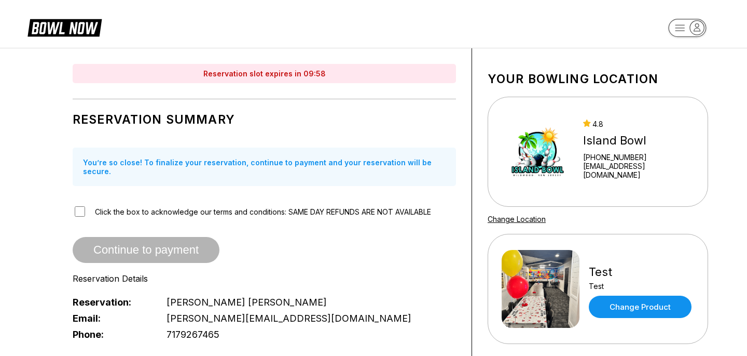
click at [86, 204] on div "Click the box to acknowledge our terms and conditions: SAME DAY REFUNDS ARE NOT…" at bounding box center [265, 210] width 384 height 13
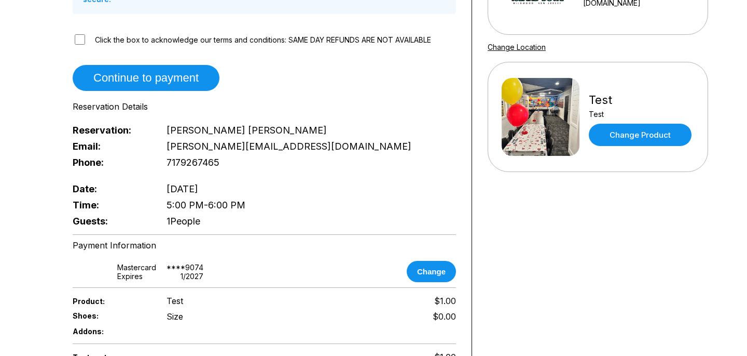
scroll to position [266, 0]
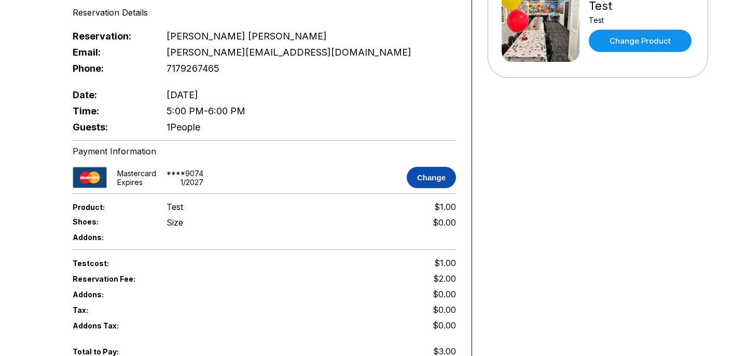
click at [431, 175] on button "Change" at bounding box center [431, 177] width 49 height 21
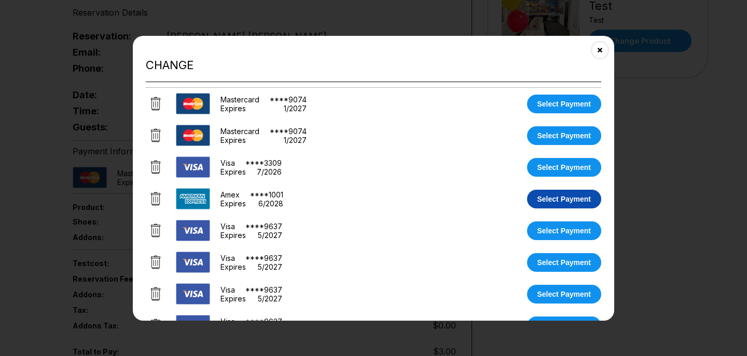
click at [534, 199] on button "Select Payment" at bounding box center [564, 198] width 75 height 19
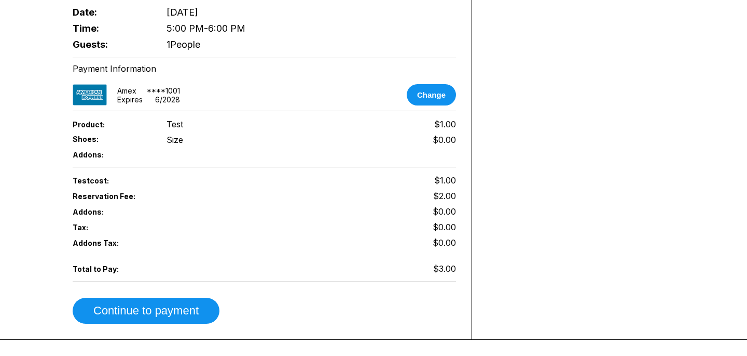
scroll to position [506, 0]
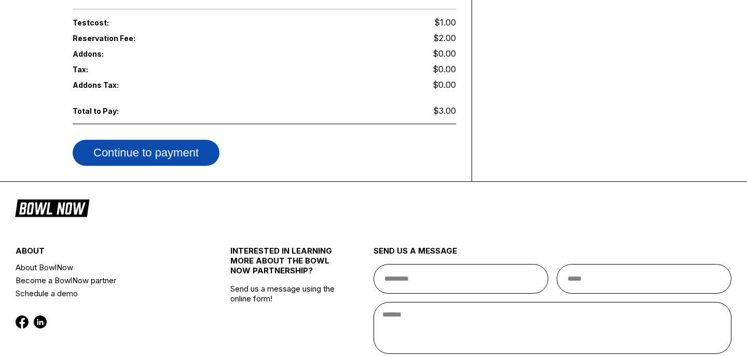
click at [146, 152] on button "Continue to payment" at bounding box center [146, 153] width 147 height 26
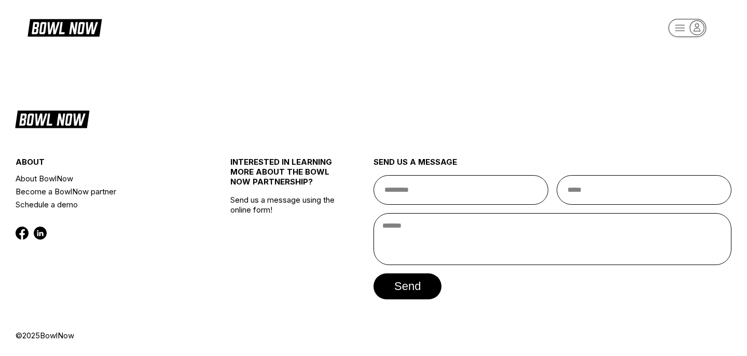
scroll to position [0, 0]
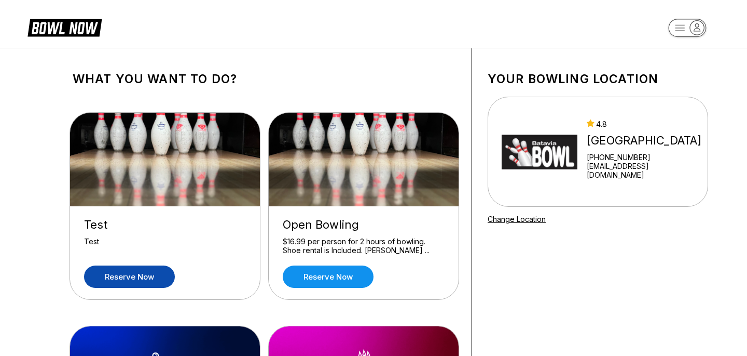
click at [111, 280] on link "Reserve now" at bounding box center [129, 276] width 91 height 22
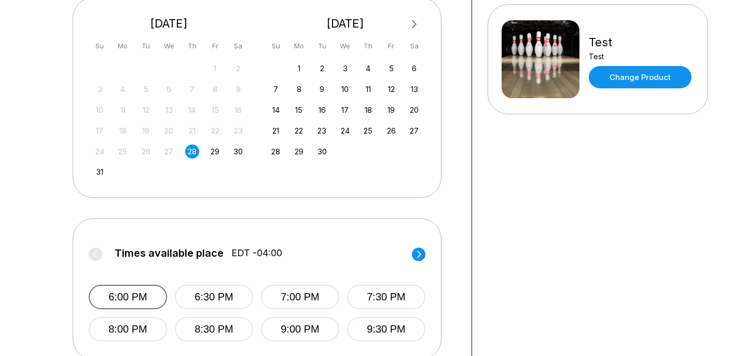
click at [120, 288] on button "6:00 PM" at bounding box center [128, 296] width 78 height 24
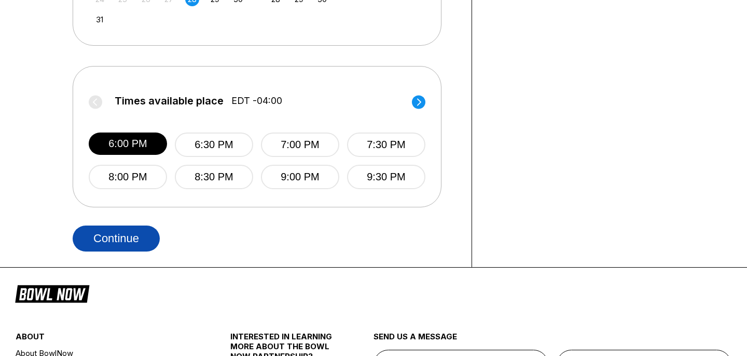
click at [123, 239] on button "Continue" at bounding box center [116, 238] width 87 height 26
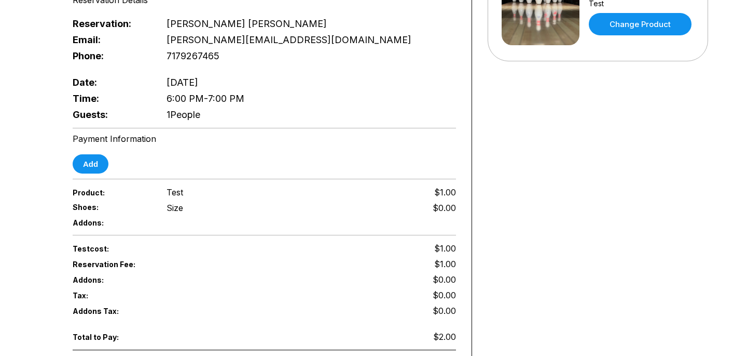
scroll to position [283, 0]
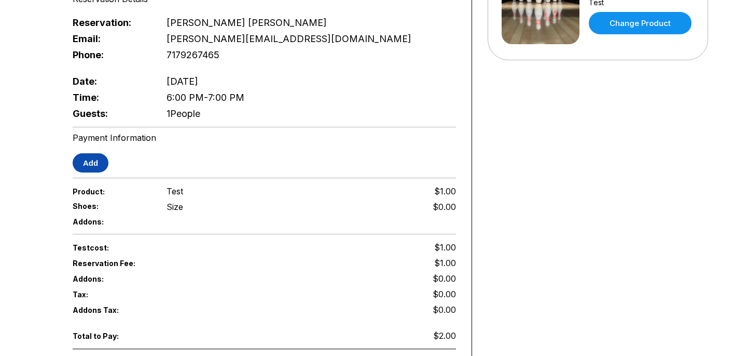
click at [94, 164] on button "Add" at bounding box center [91, 162] width 36 height 19
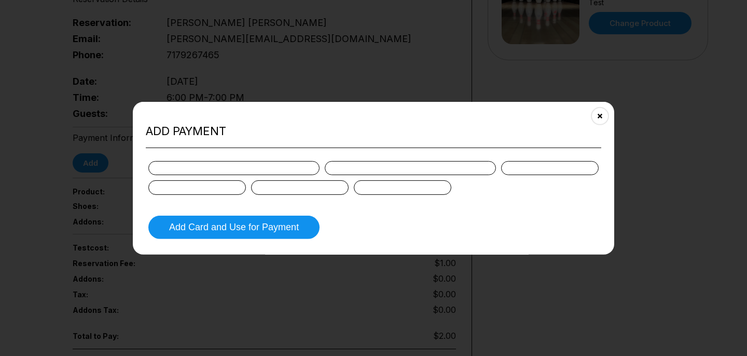
click at [278, 194] on div at bounding box center [300, 187] width 98 height 14
click at [403, 181] on div at bounding box center [403, 187] width 98 height 14
click at [404, 193] on div at bounding box center [403, 187] width 98 height 14
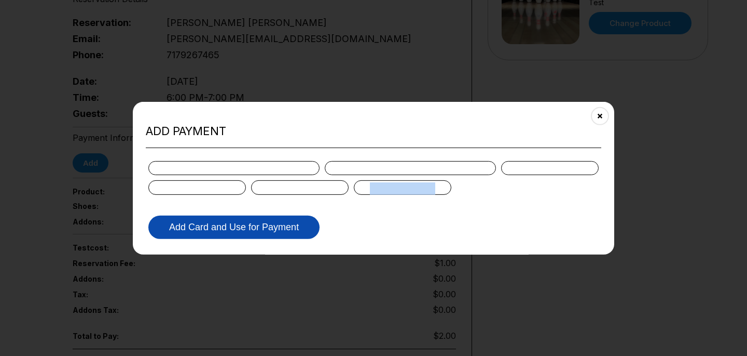
click at [242, 220] on button "Add Card and Use for Payment" at bounding box center [233, 226] width 171 height 23
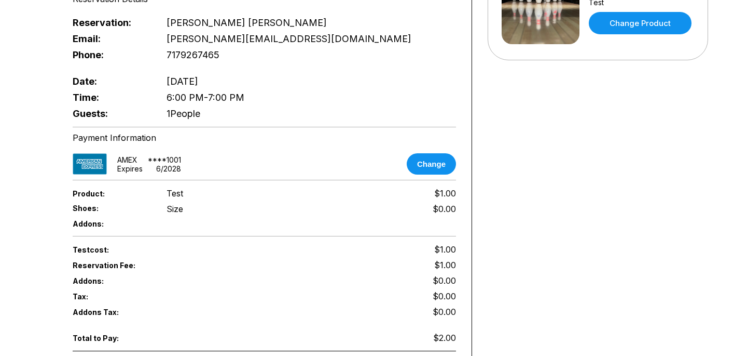
scroll to position [616, 0]
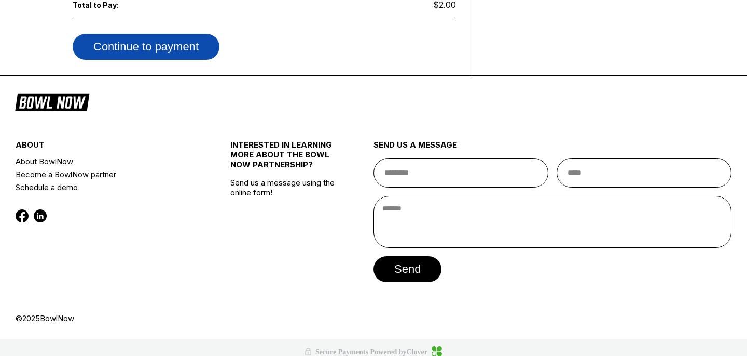
click at [169, 37] on button "Continue to payment" at bounding box center [146, 47] width 147 height 26
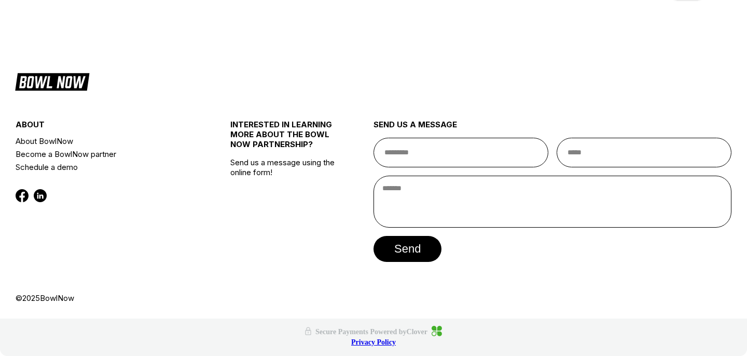
scroll to position [0, 0]
